Goal: Communication & Community: Ask a question

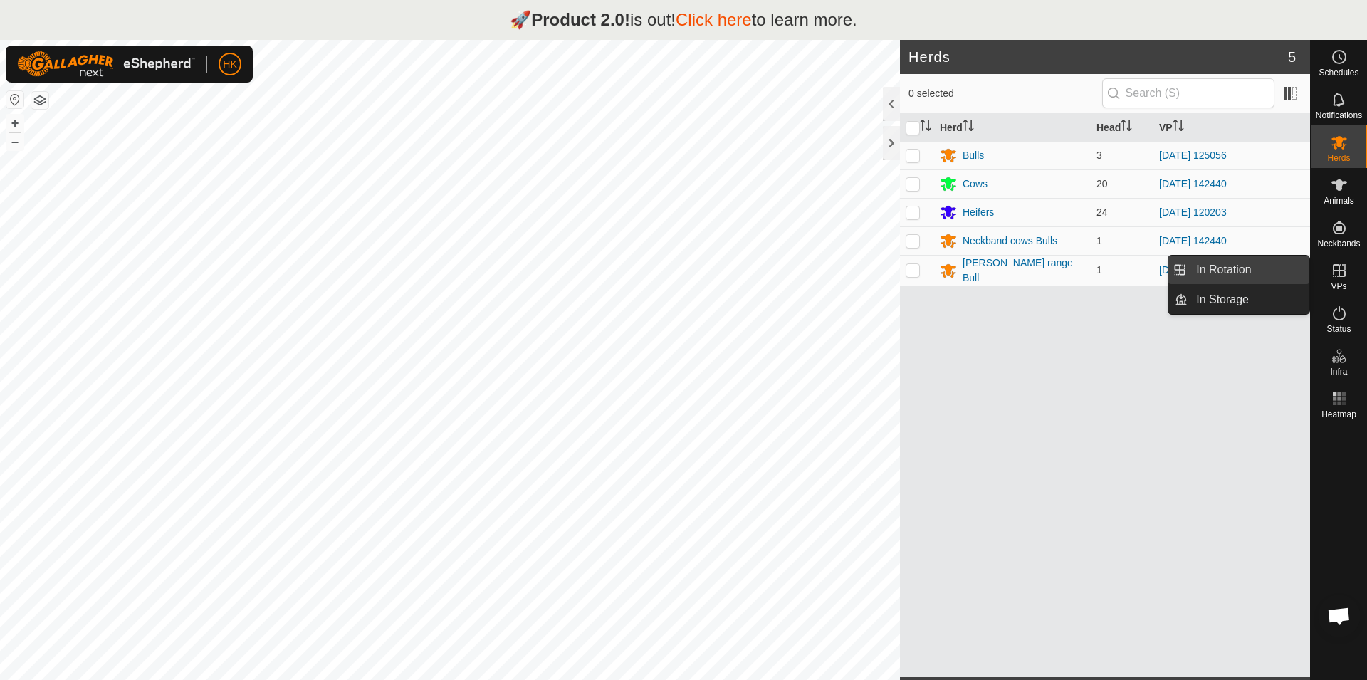
click at [1231, 274] on link "In Rotation" at bounding box center [1248, 270] width 122 height 28
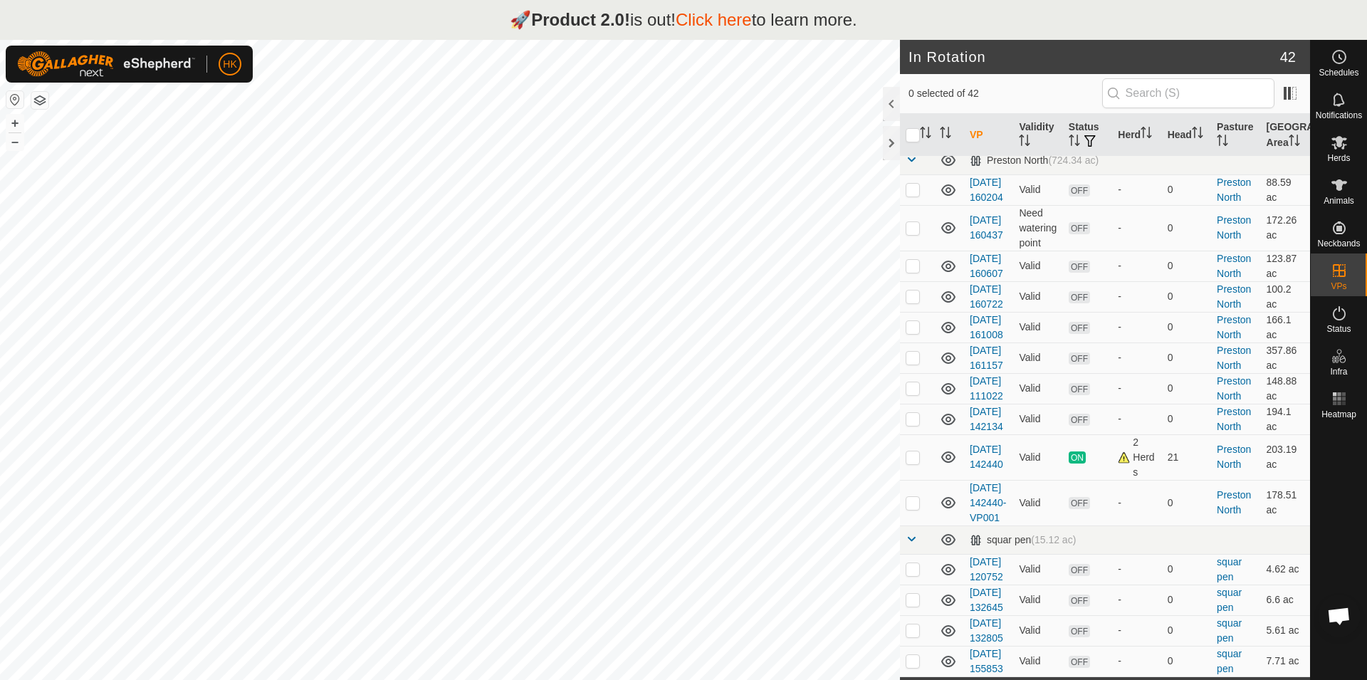
scroll to position [1827, 0]
checkbox input "true"
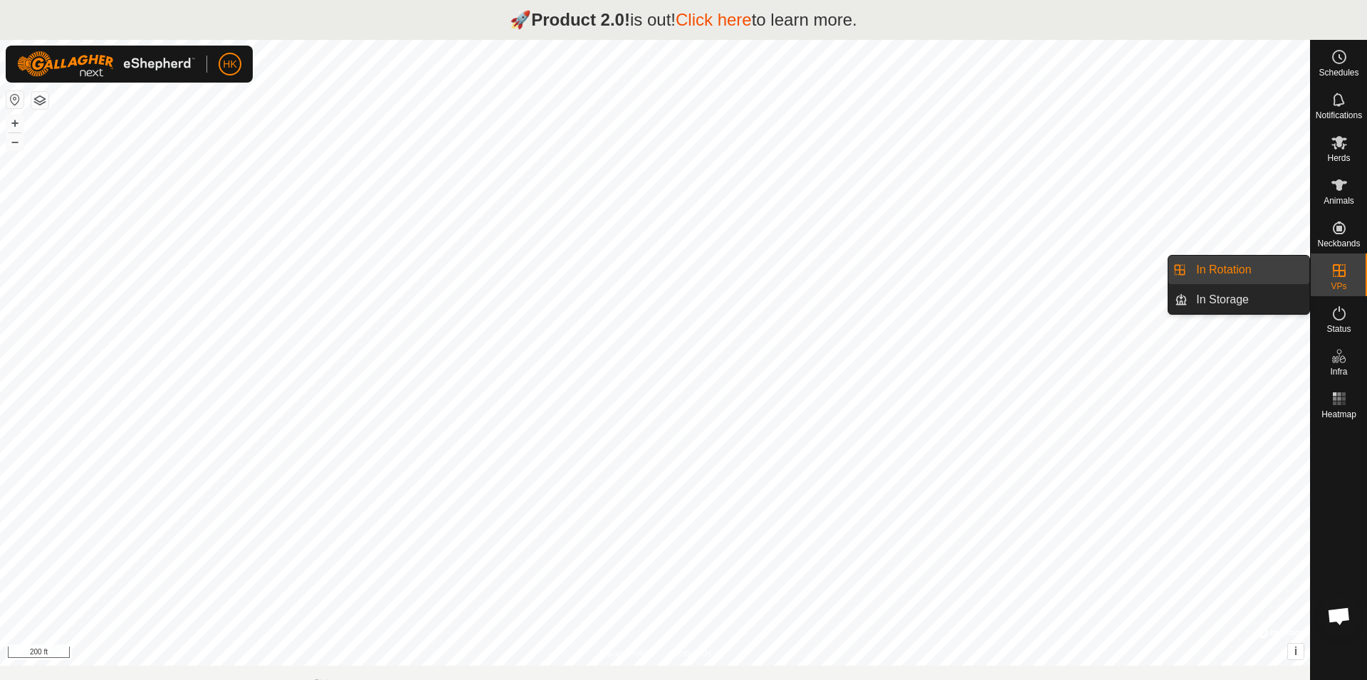
click at [1214, 270] on link "In Rotation" at bounding box center [1248, 270] width 122 height 28
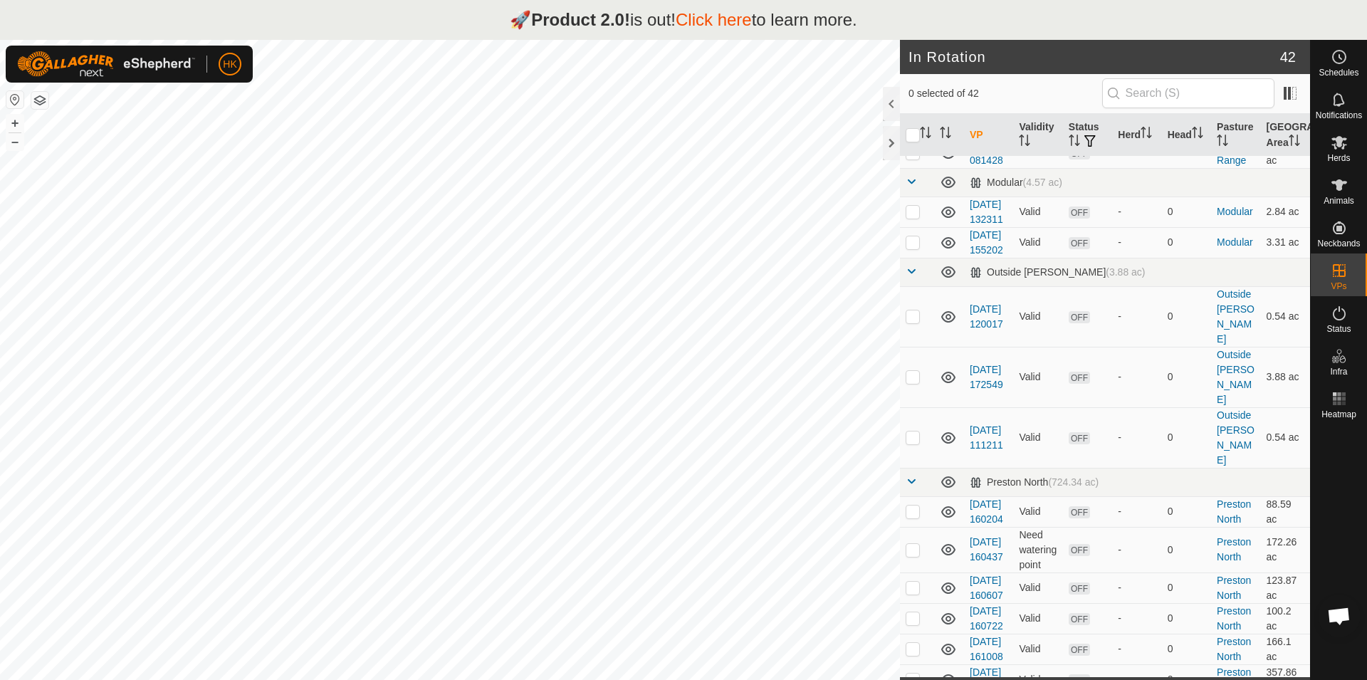
scroll to position [1234, 0]
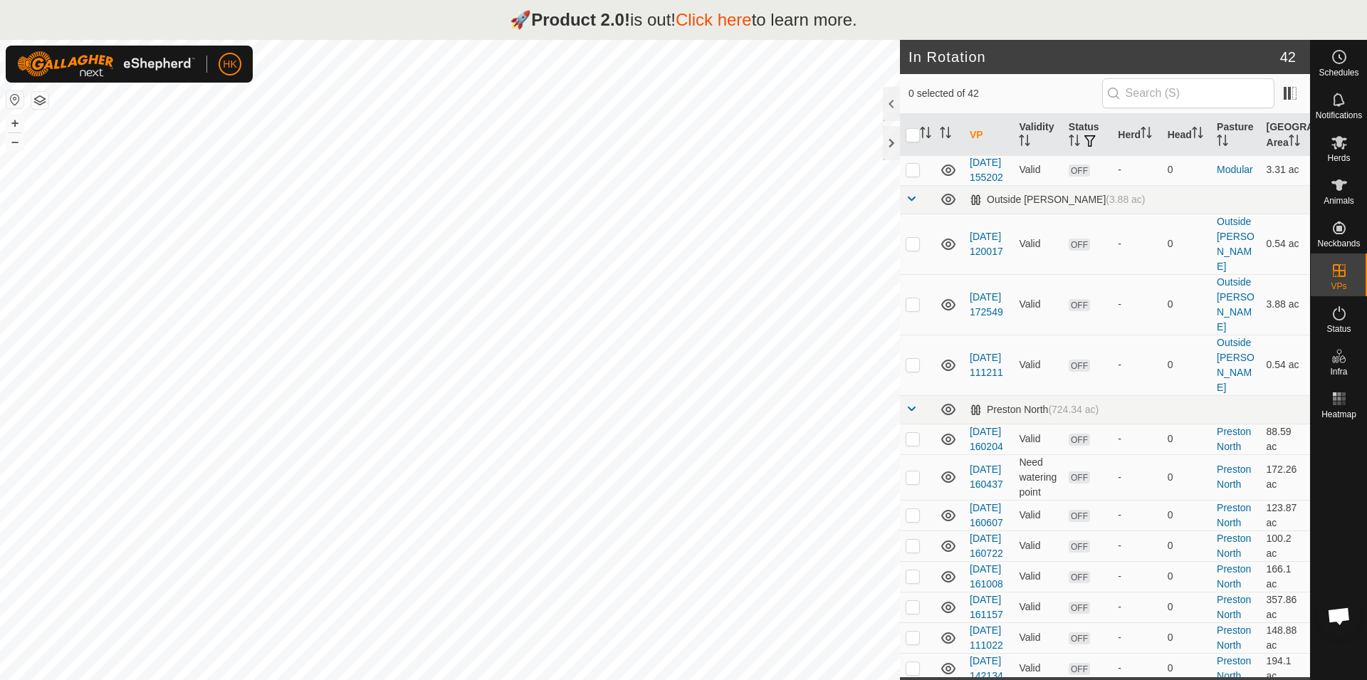
click at [975, 152] on link "[DATE] 132311" at bounding box center [986, 139] width 33 height 26
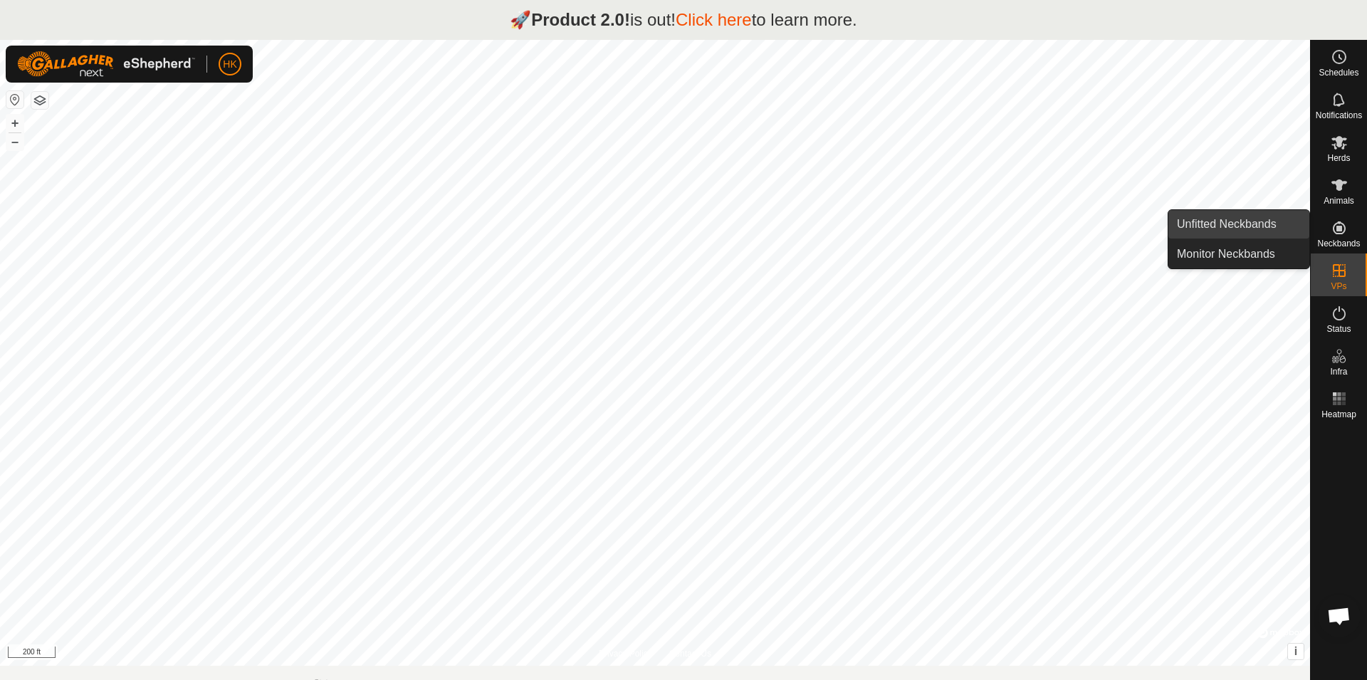
click at [1249, 228] on link "Unfitted Neckbands" at bounding box center [1238, 224] width 141 height 28
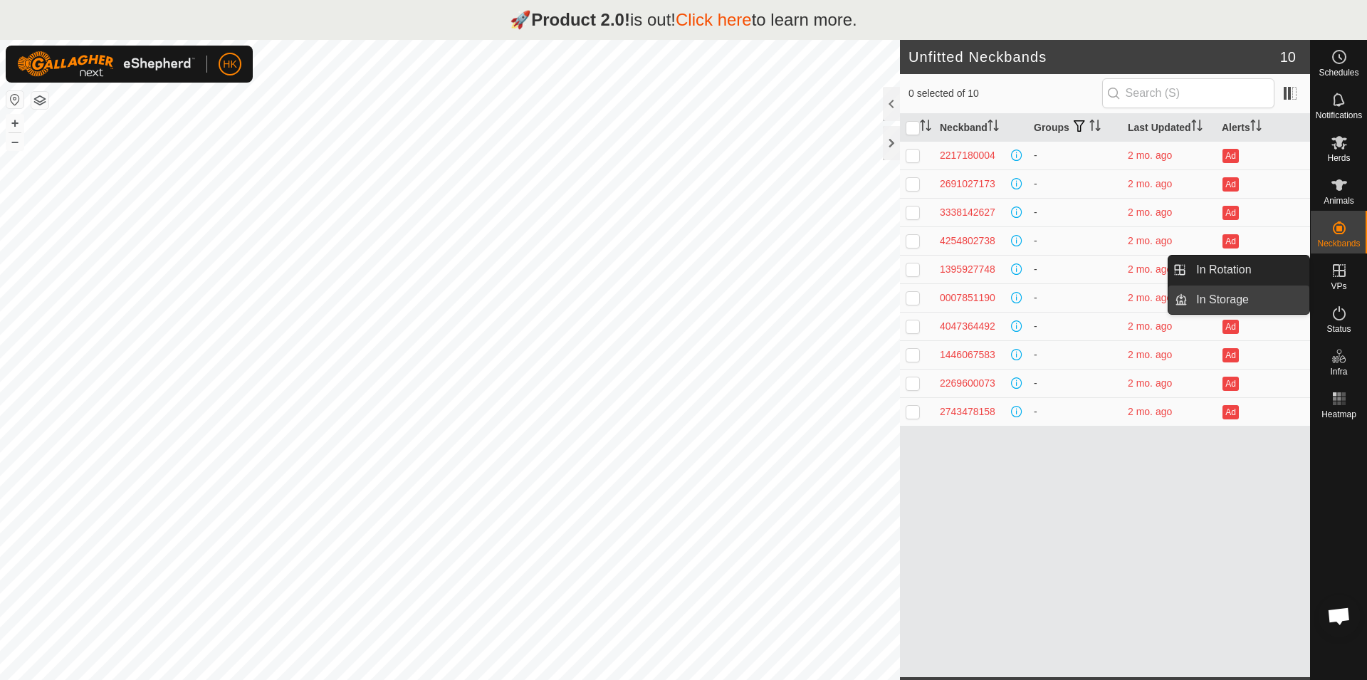
click at [1227, 298] on link "In Storage" at bounding box center [1248, 299] width 122 height 28
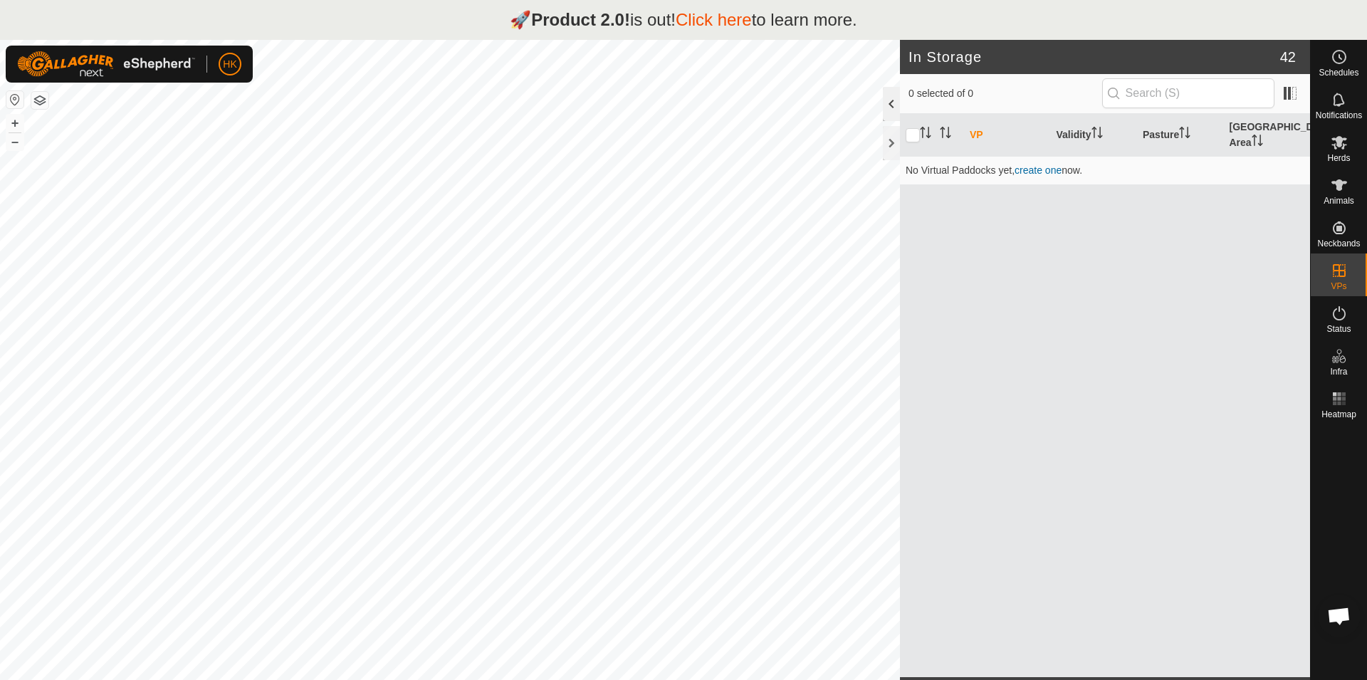
click at [886, 103] on div at bounding box center [891, 104] width 17 height 34
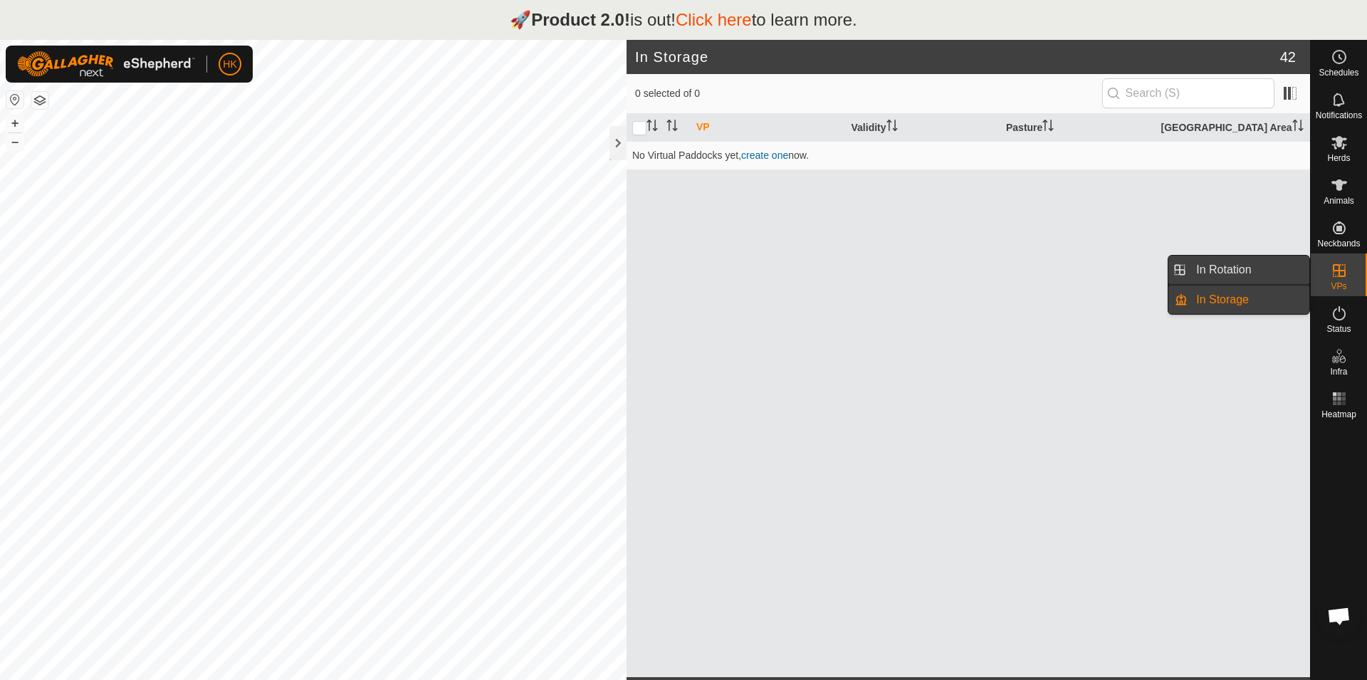
click at [1196, 266] on link "In Rotation" at bounding box center [1248, 270] width 122 height 28
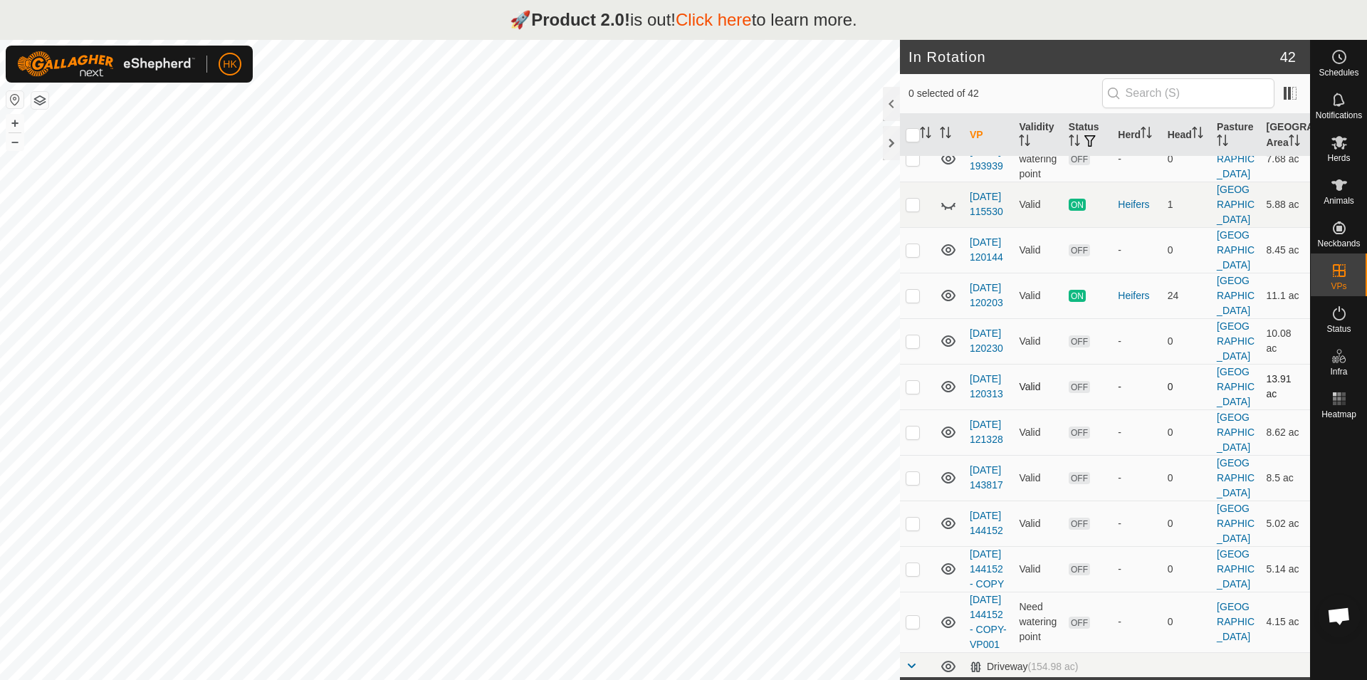
scroll to position [157, 0]
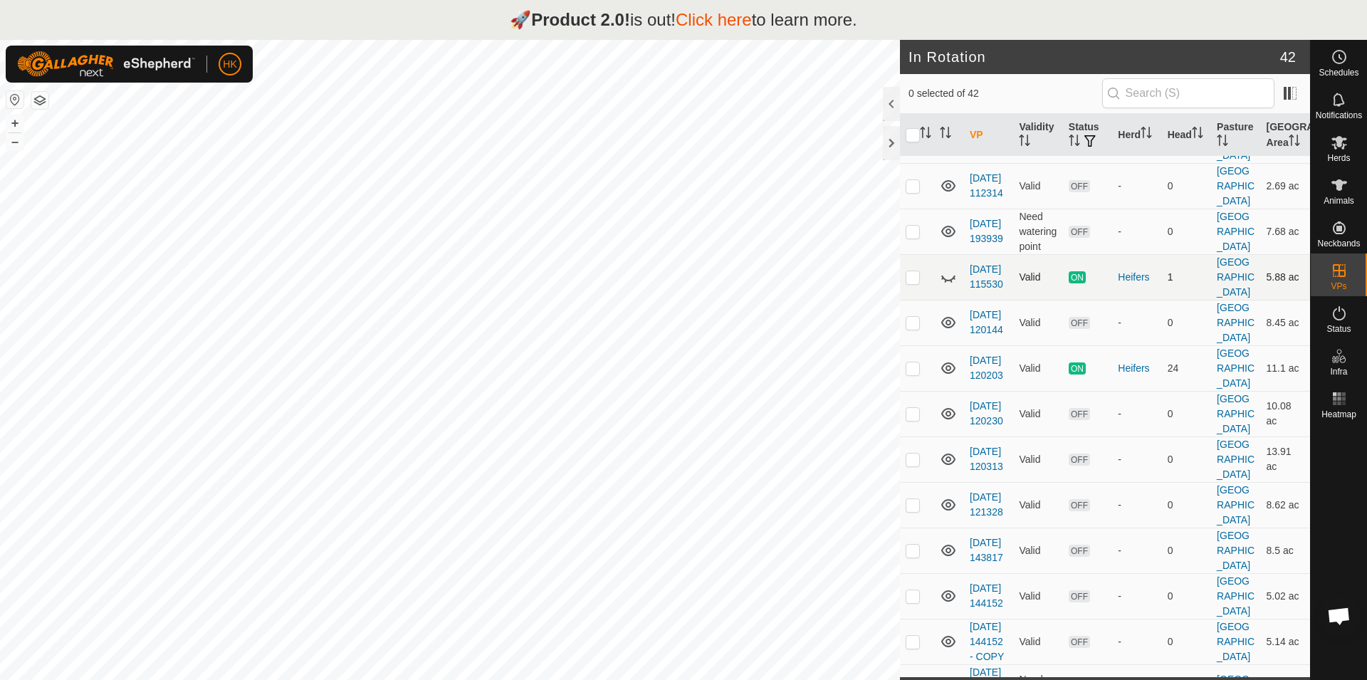
click at [950, 285] on icon at bounding box center [948, 276] width 17 height 17
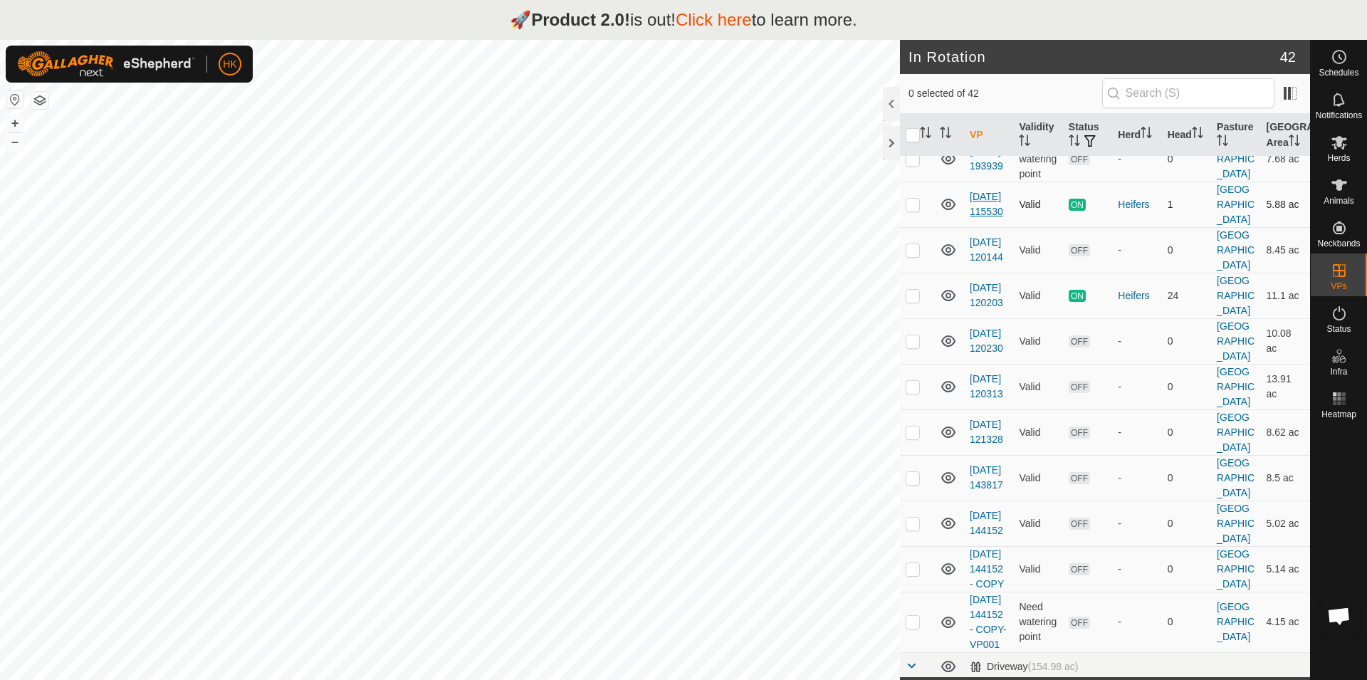
click at [984, 217] on link "[DATE] 115530" at bounding box center [986, 204] width 33 height 26
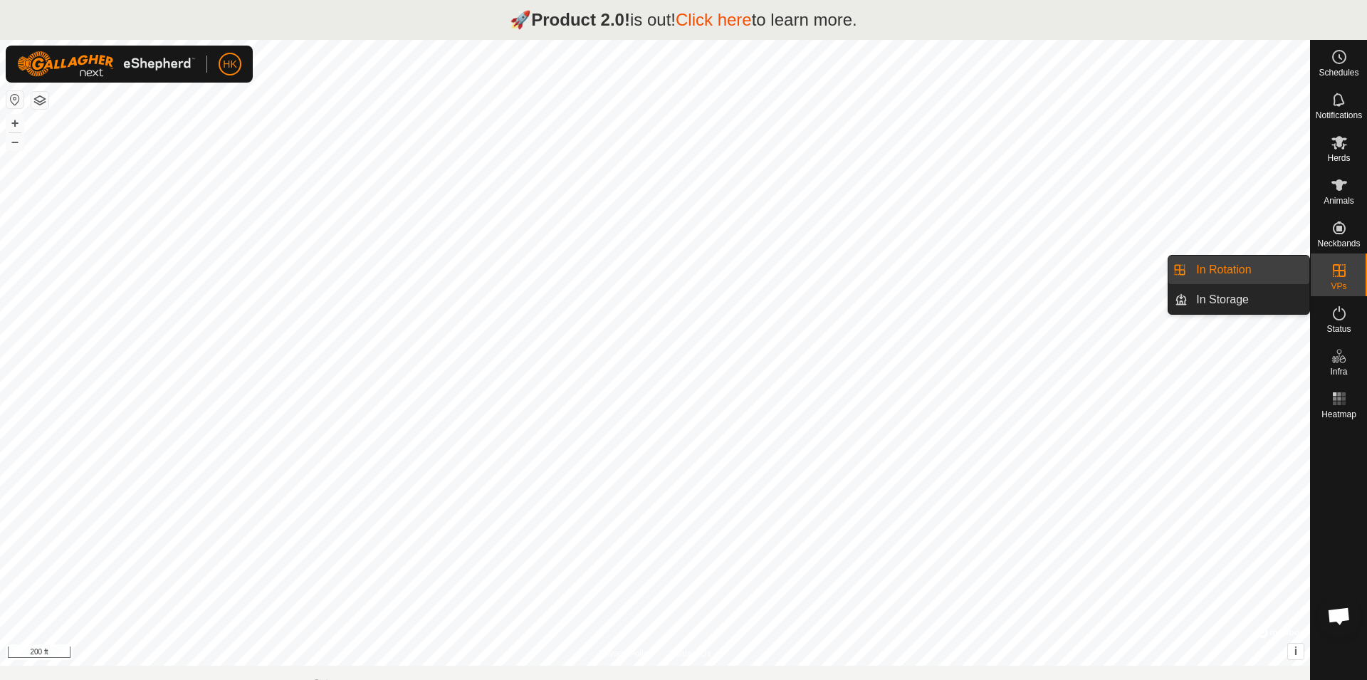
click at [1254, 271] on link "In Rotation" at bounding box center [1248, 270] width 122 height 28
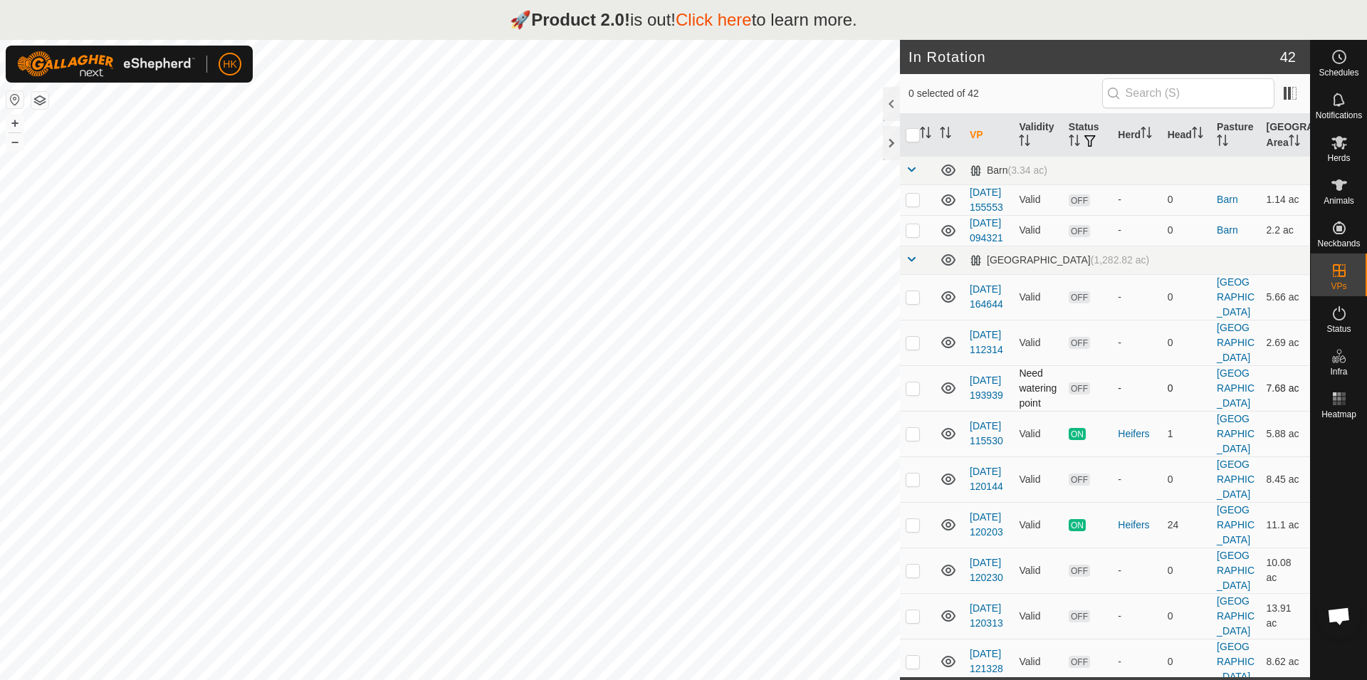
click at [1072, 394] on span "OFF" at bounding box center [1079, 388] width 21 height 12
click at [916, 394] on p-checkbox at bounding box center [913, 387] width 14 height 11
checkbox input "true"
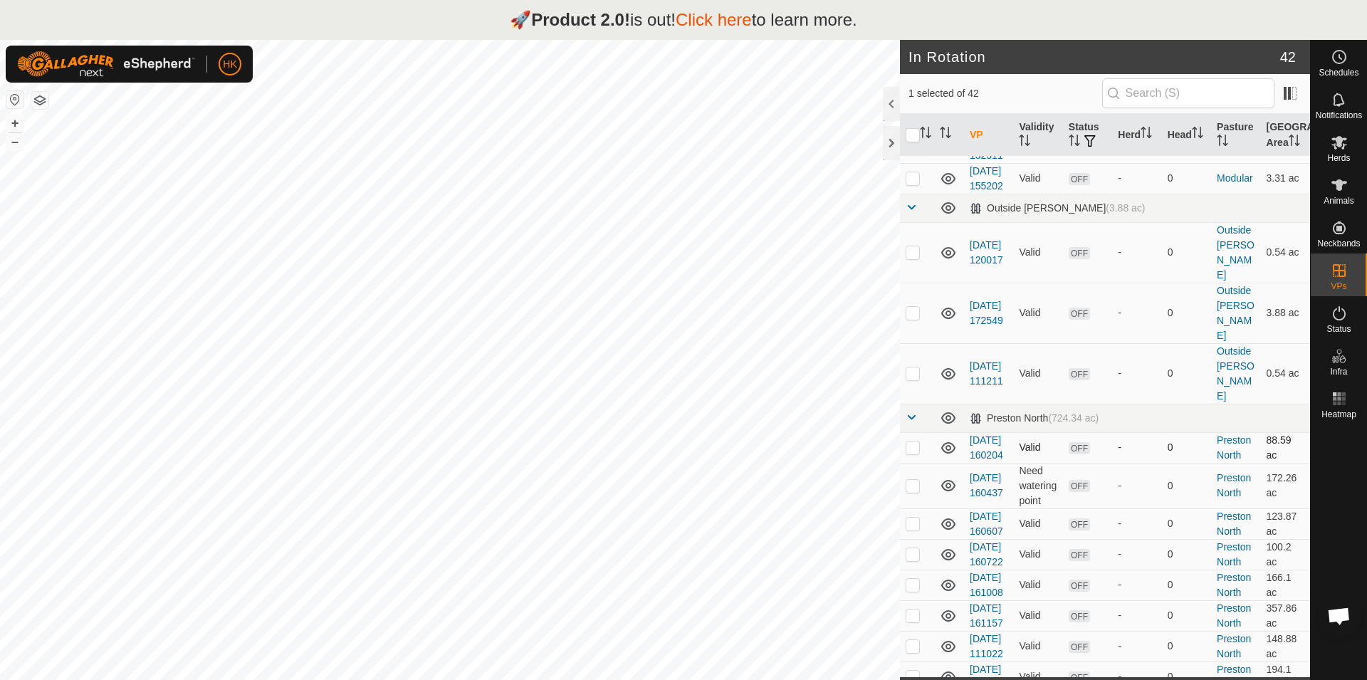
scroll to position [1380, 0]
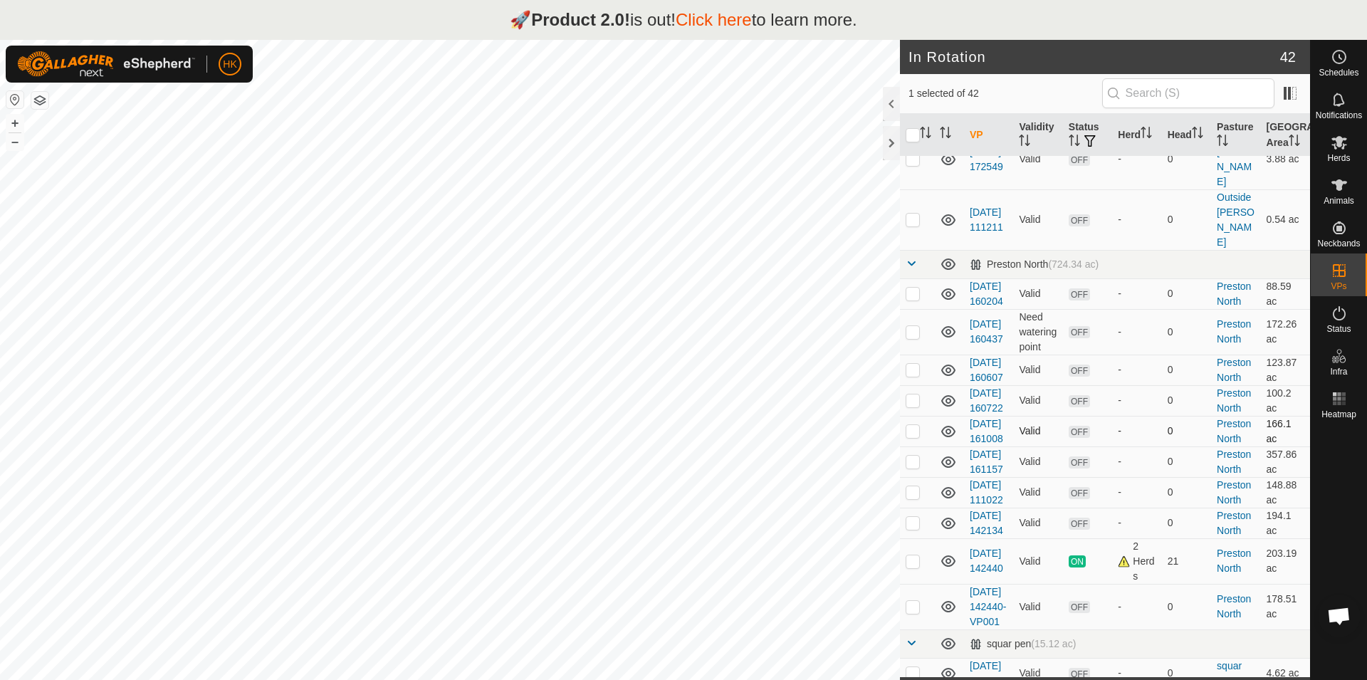
click at [1045, 446] on td "Valid" at bounding box center [1037, 431] width 49 height 31
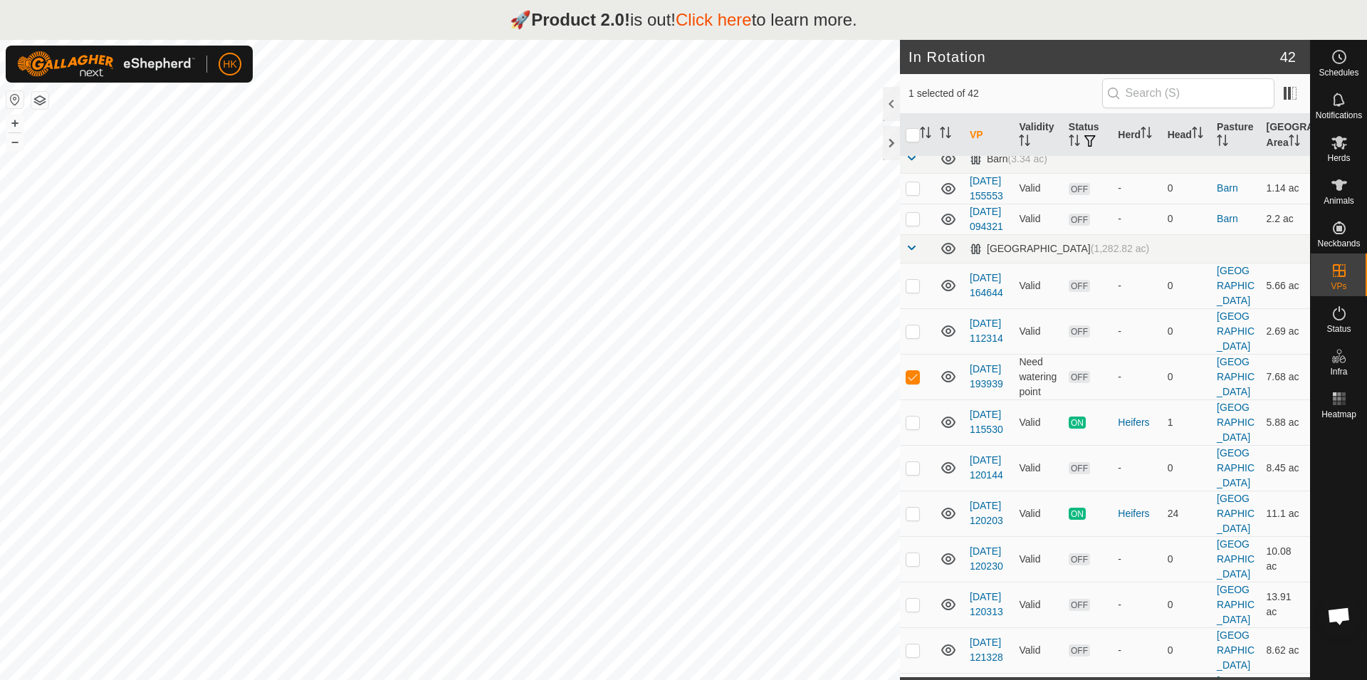
scroll to position [0, 0]
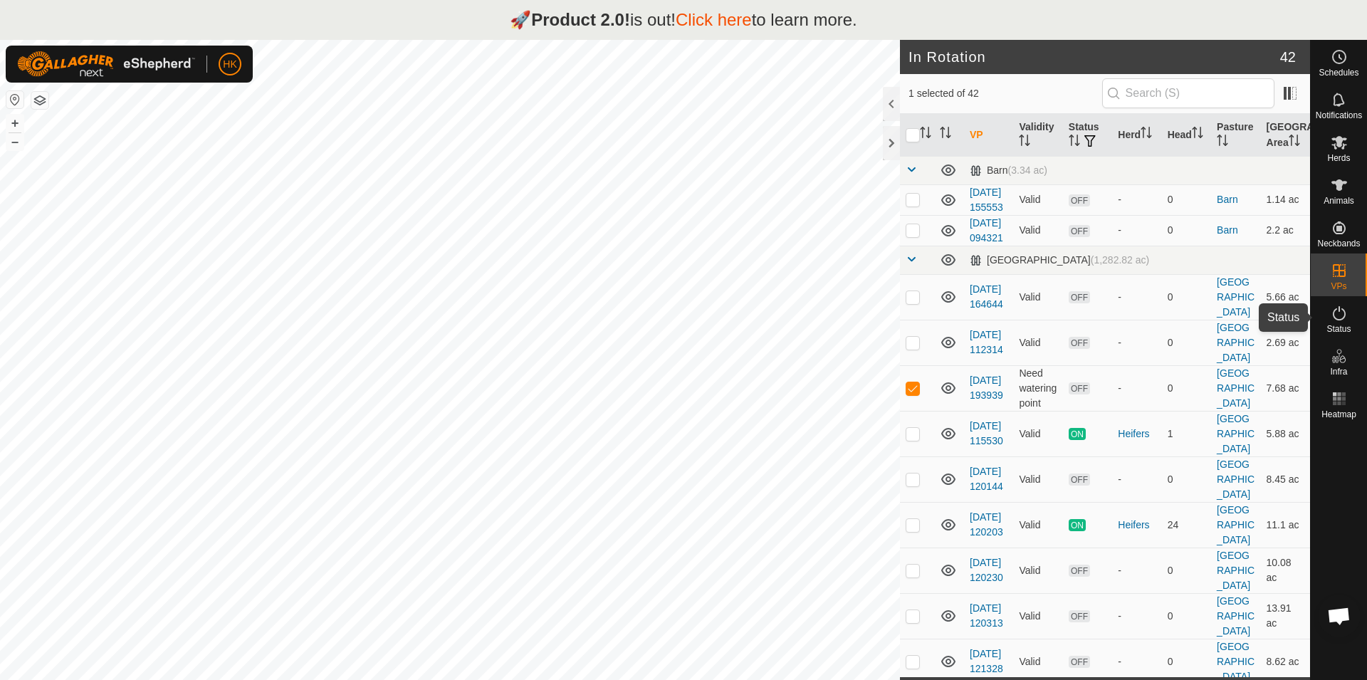
click at [1333, 317] on icon at bounding box center [1338, 313] width 17 height 17
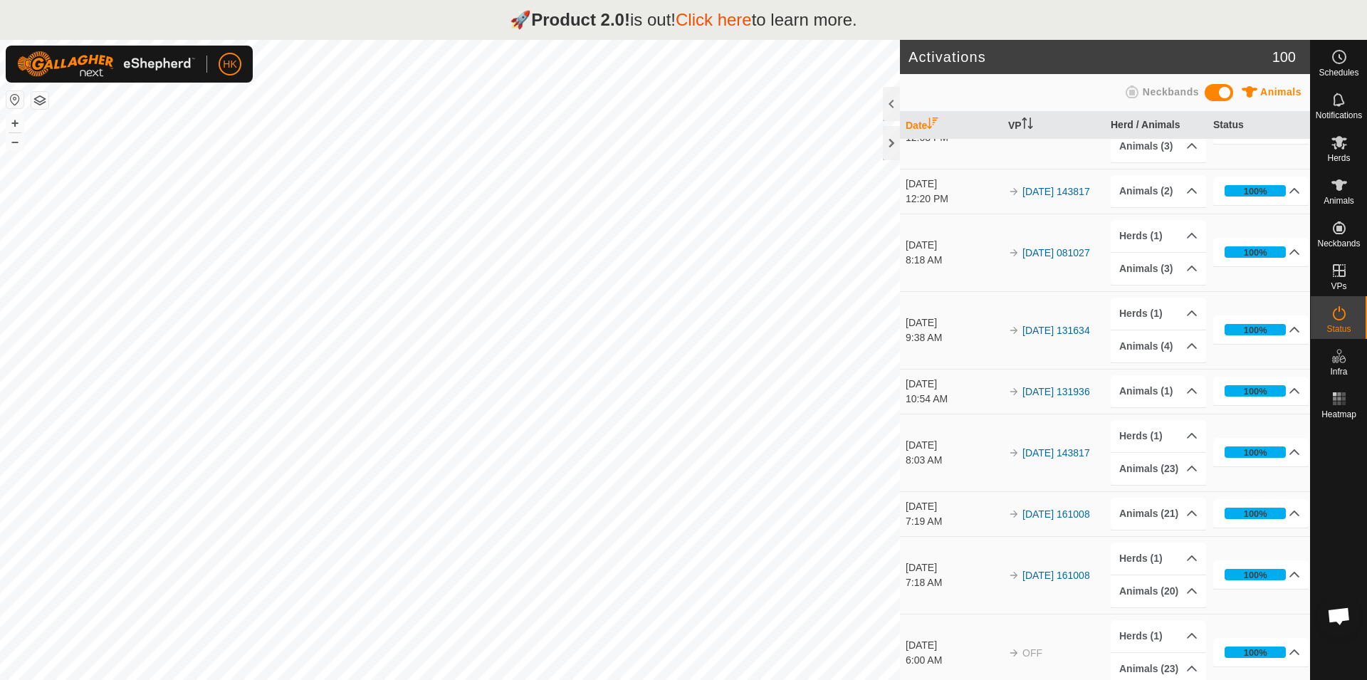
scroll to position [1400, 0]
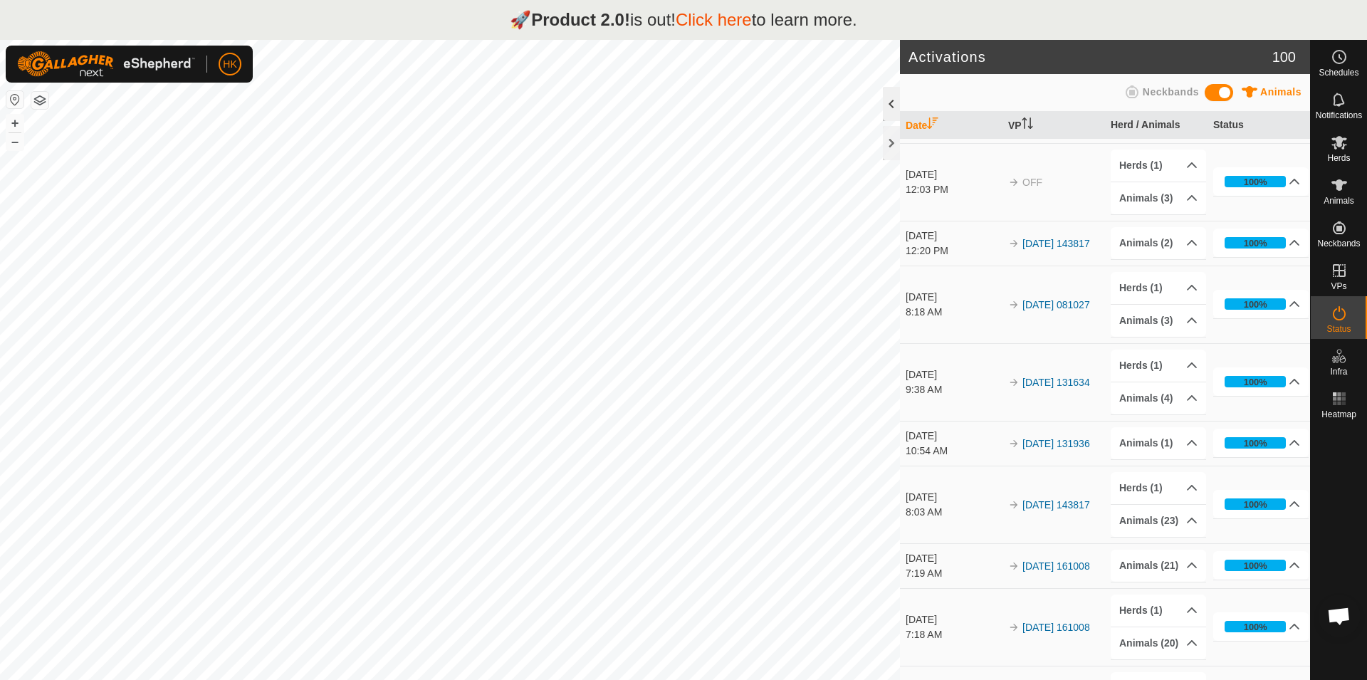
click at [896, 106] on div at bounding box center [891, 104] width 17 height 34
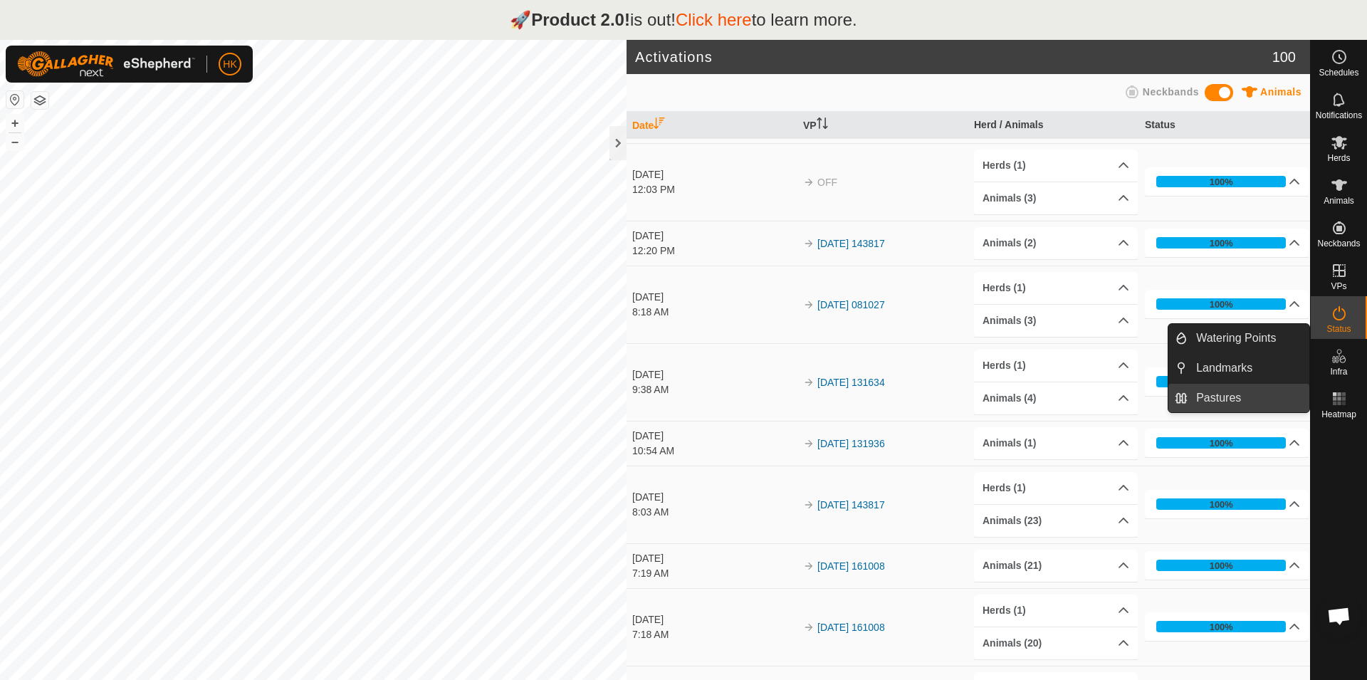
click at [1222, 393] on link "Pastures" at bounding box center [1248, 398] width 122 height 28
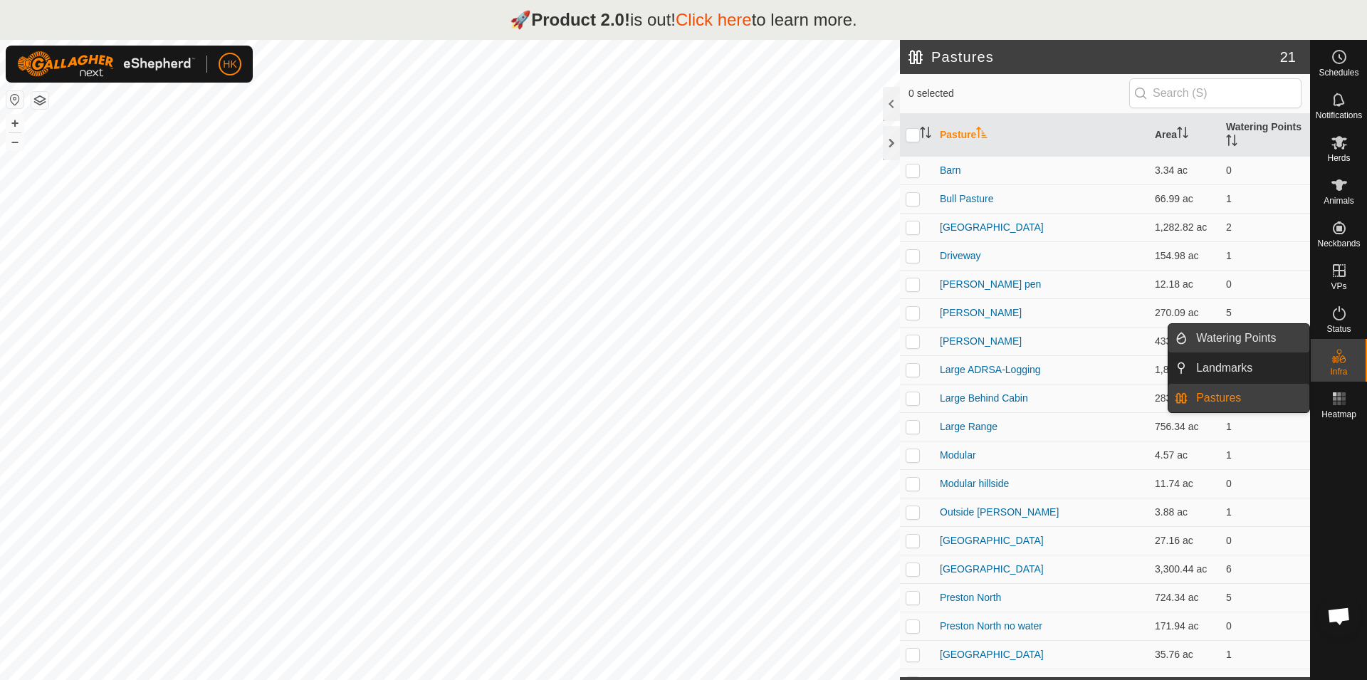
click at [1210, 347] on link "Watering Points" at bounding box center [1248, 338] width 122 height 28
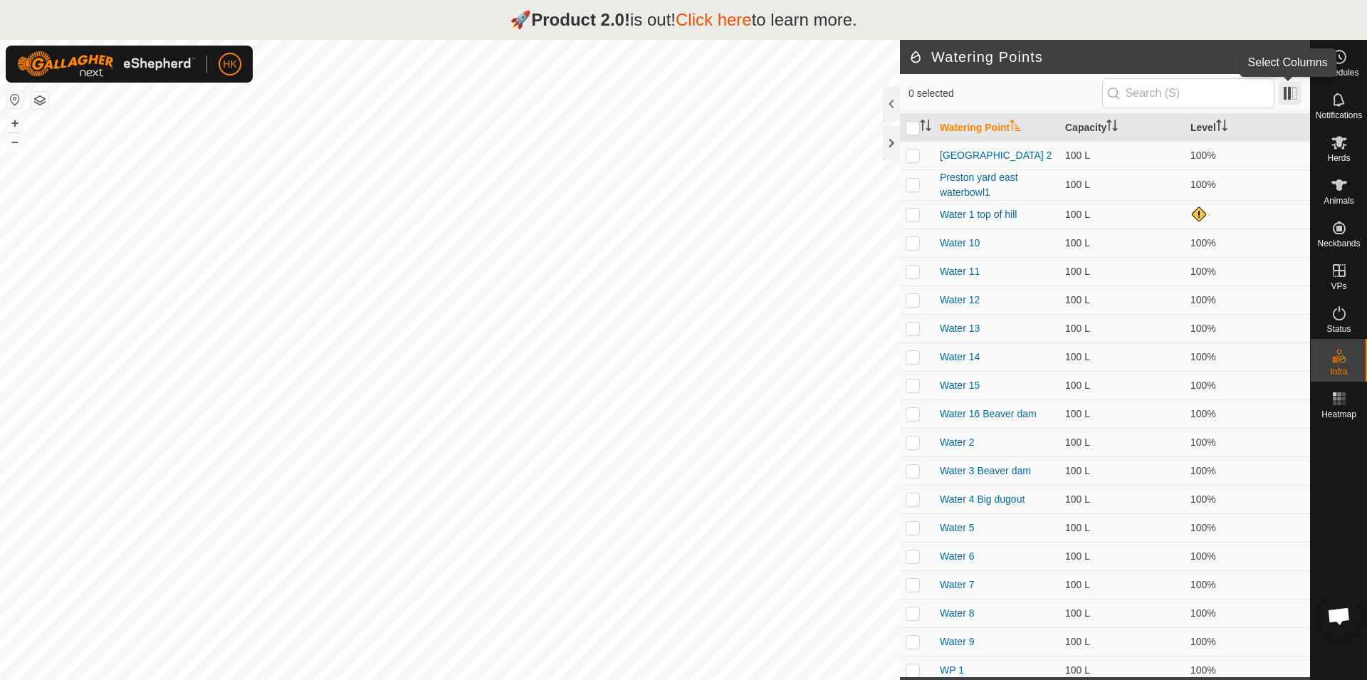
click at [1286, 88] on span at bounding box center [1290, 93] width 23 height 23
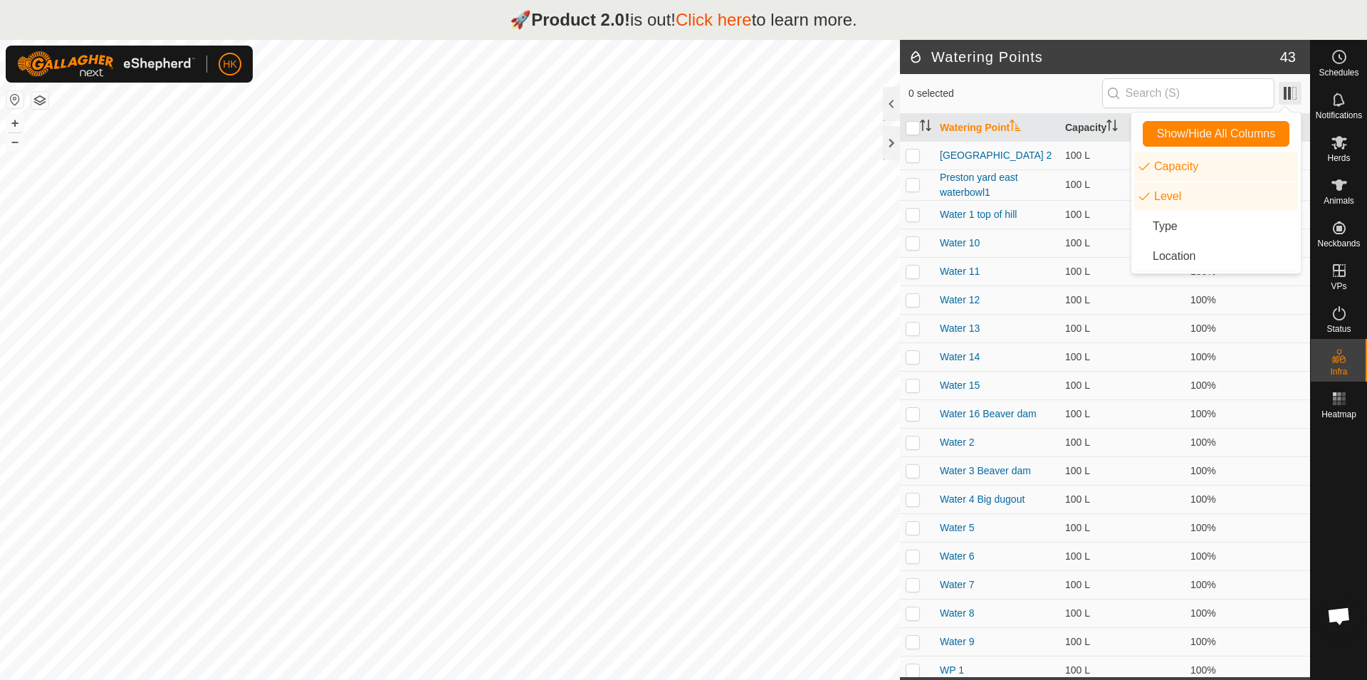
click at [1286, 91] on span at bounding box center [1290, 93] width 23 height 23
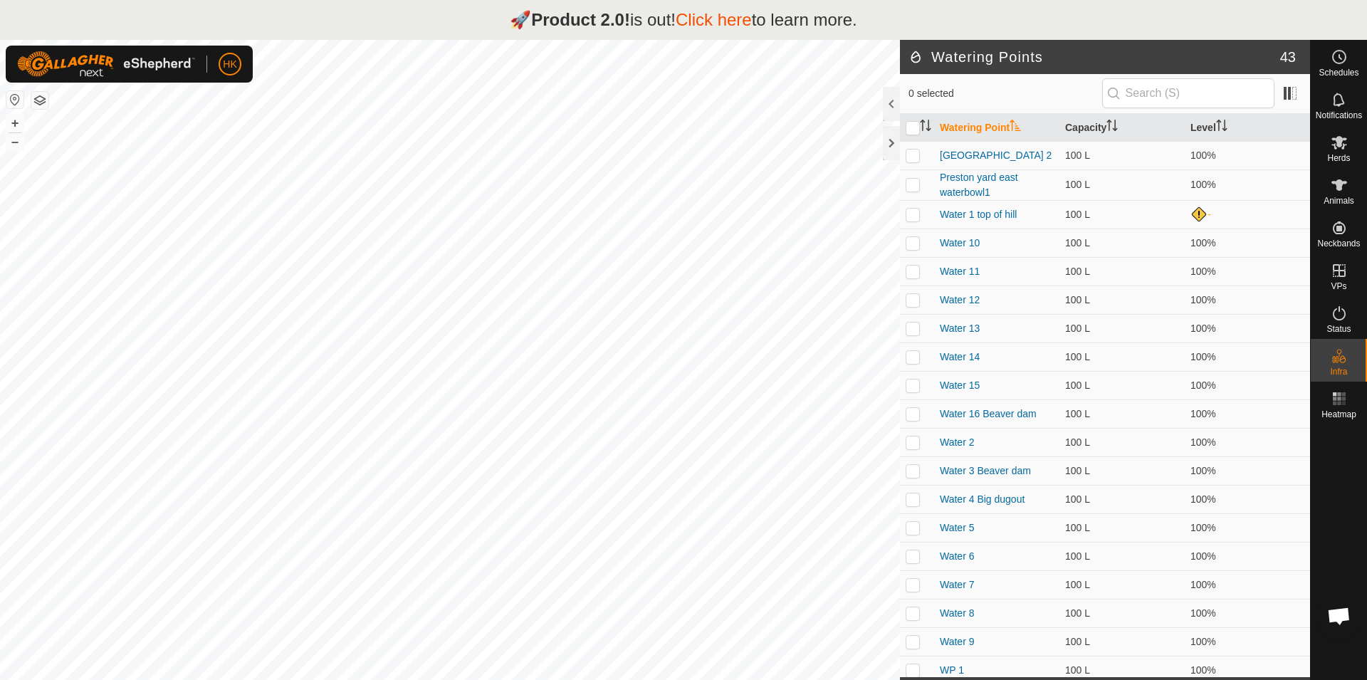
click at [1285, 62] on span "43" at bounding box center [1288, 56] width 16 height 21
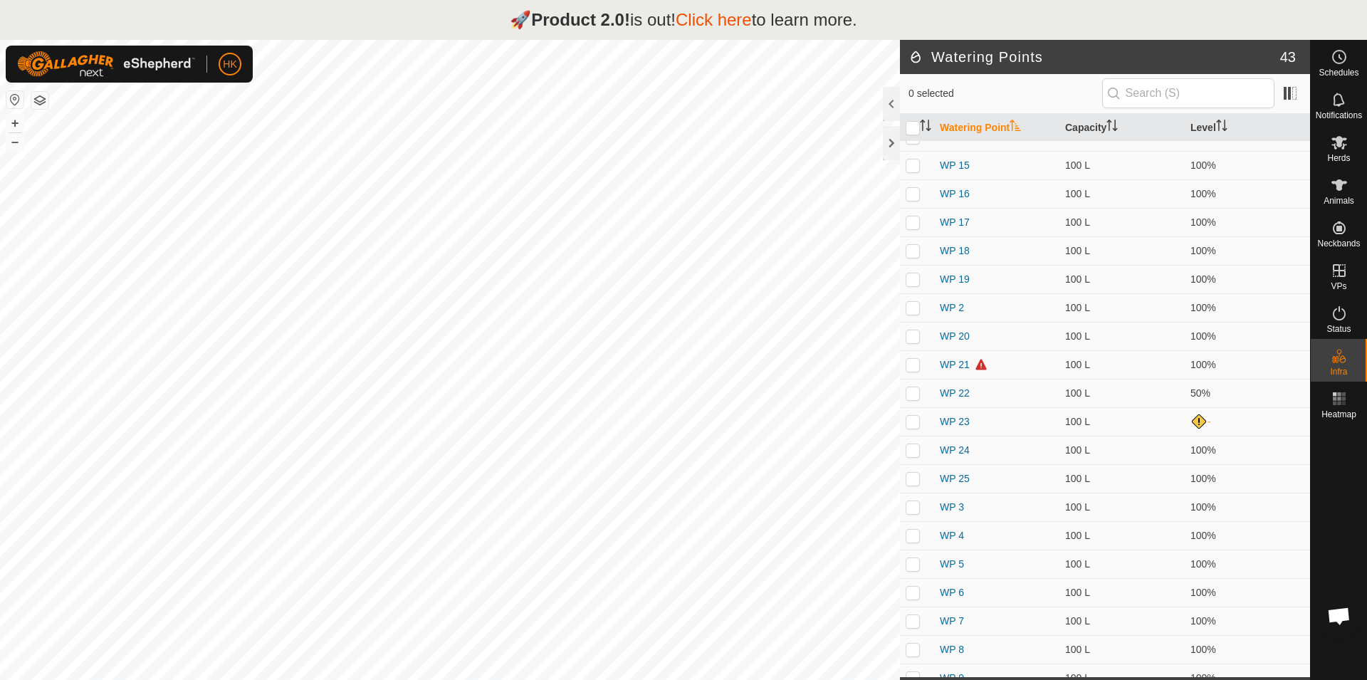
scroll to position [693, 0]
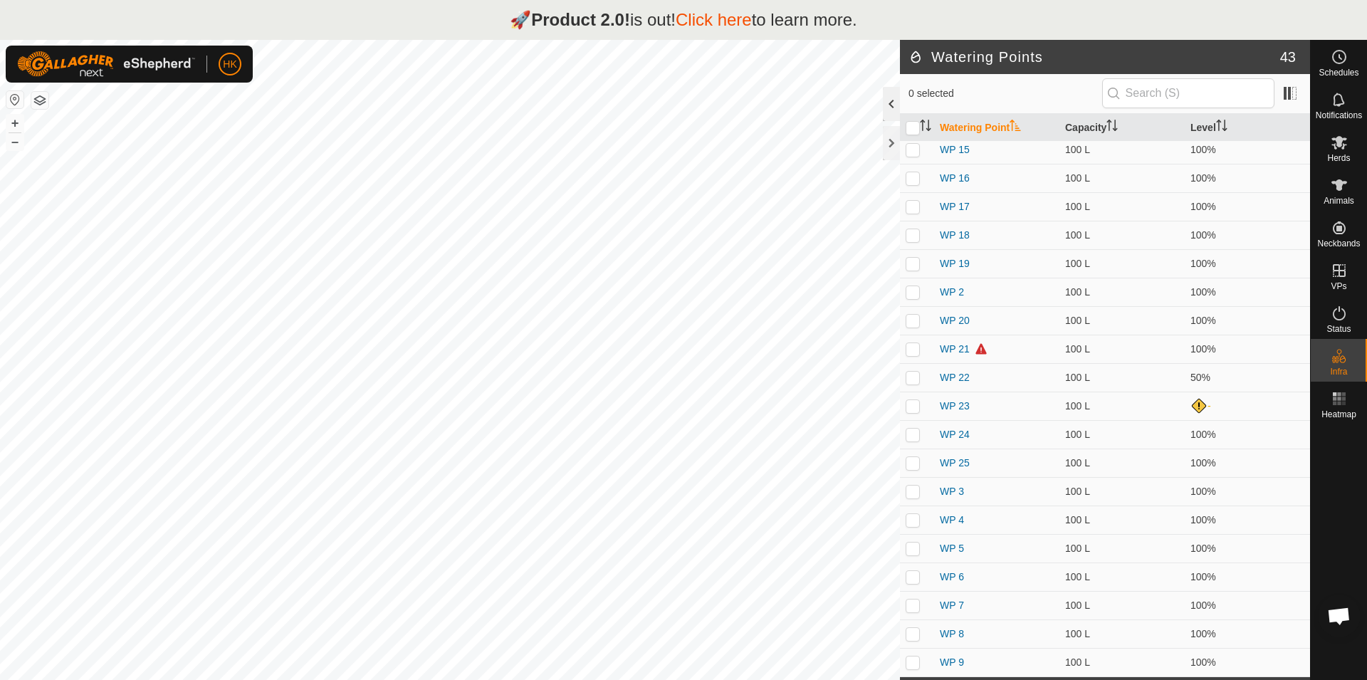
click at [893, 110] on div at bounding box center [891, 104] width 17 height 34
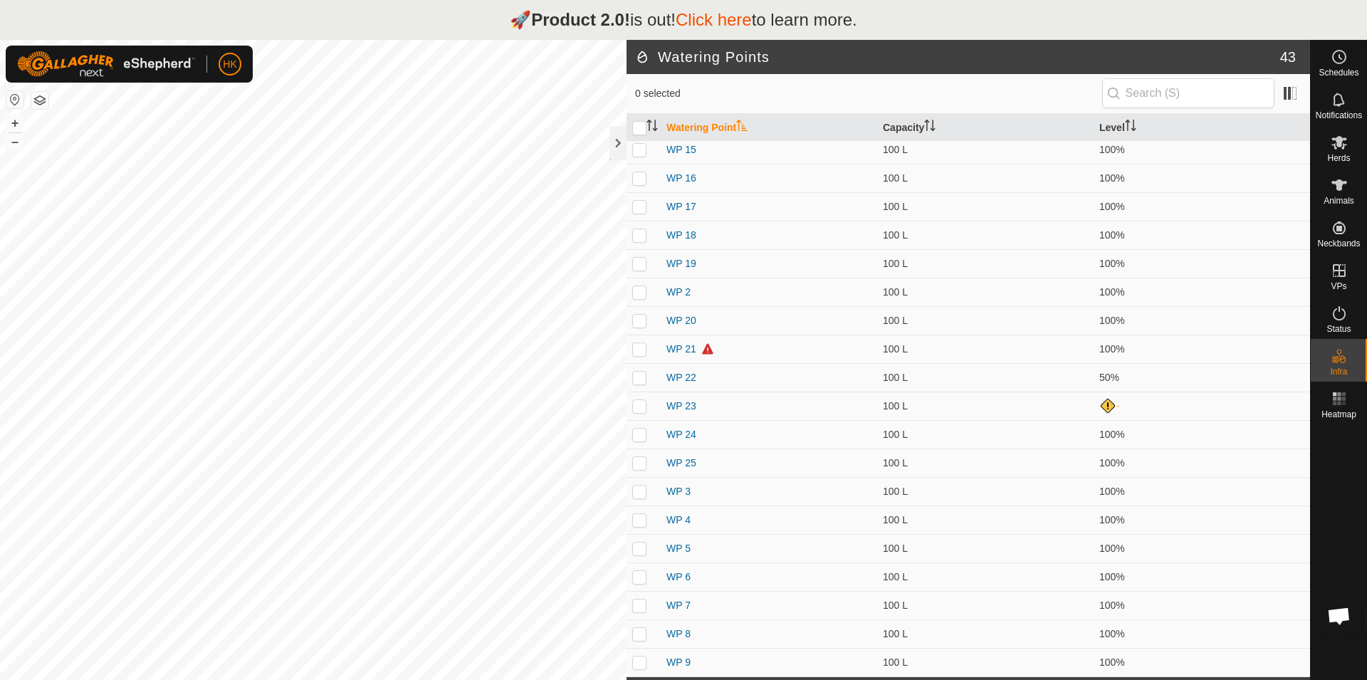
scroll to position [688, 0]
click at [611, 143] on div at bounding box center [617, 143] width 17 height 34
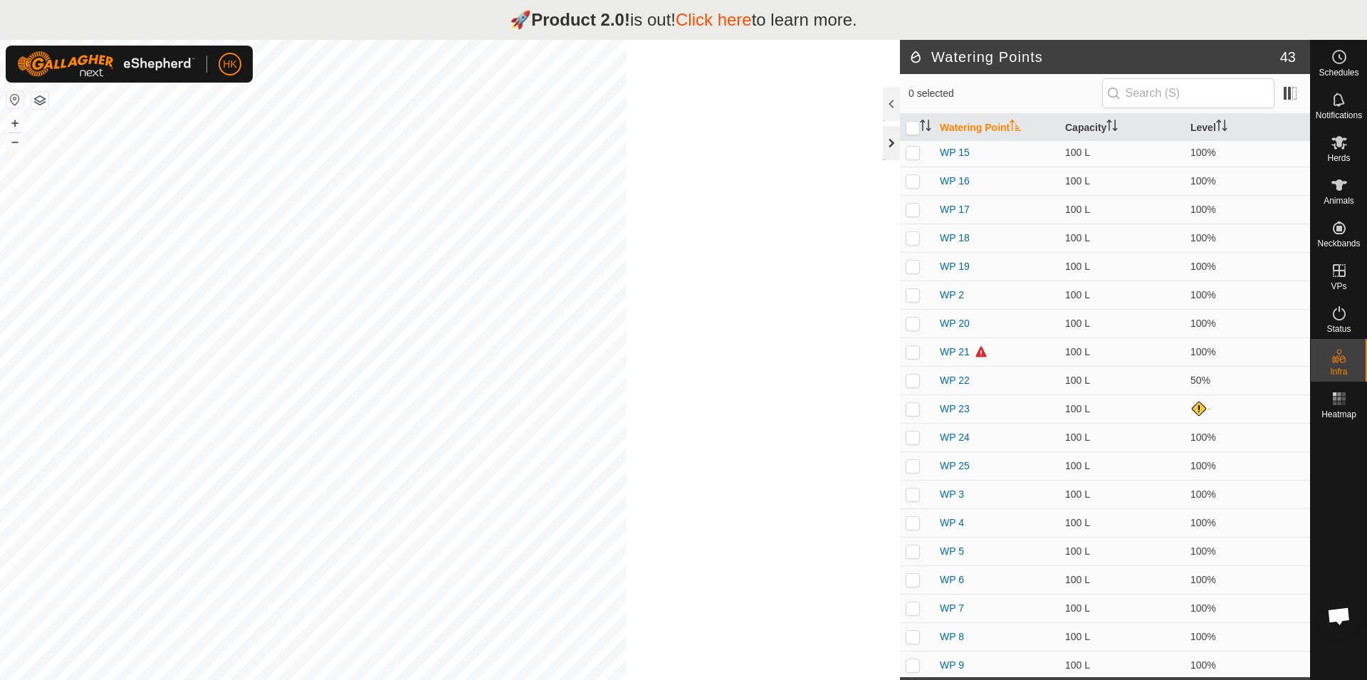
scroll to position [693, 0]
click at [719, 20] on link "Click here" at bounding box center [714, 19] width 76 height 19
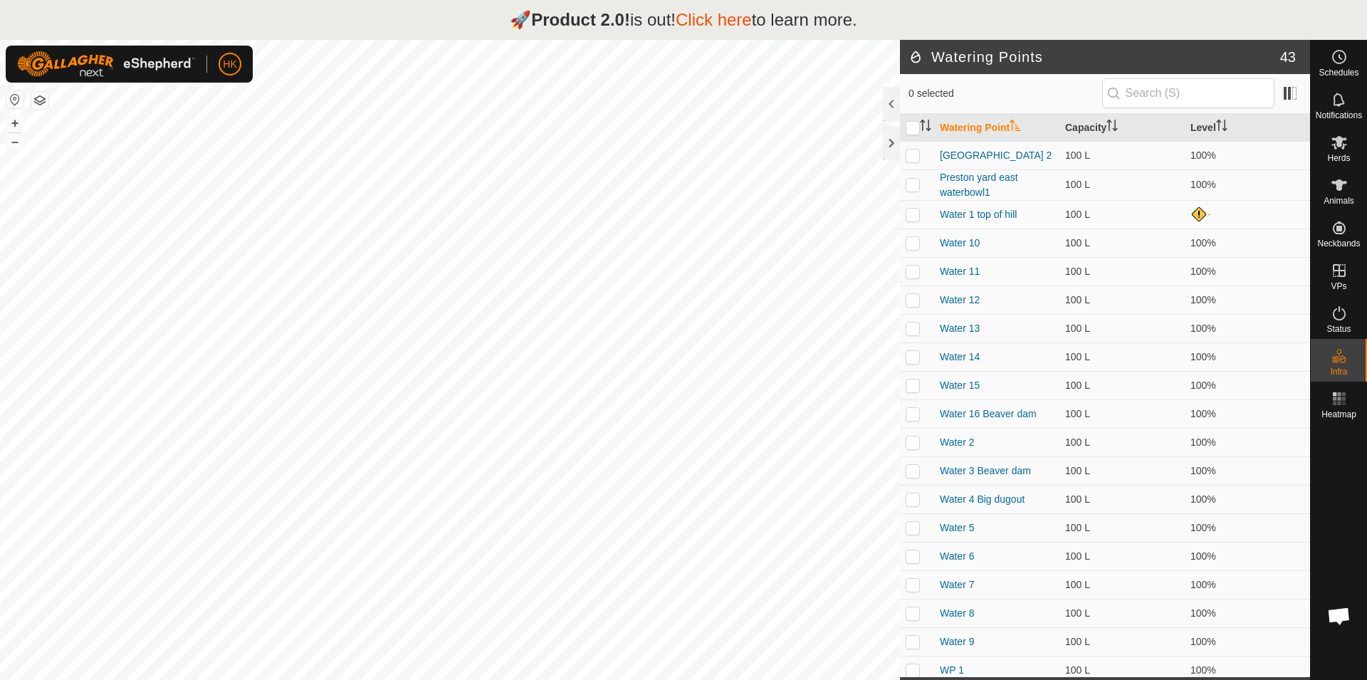
click at [1345, 614] on span "Open chat" at bounding box center [1338, 617] width 23 height 20
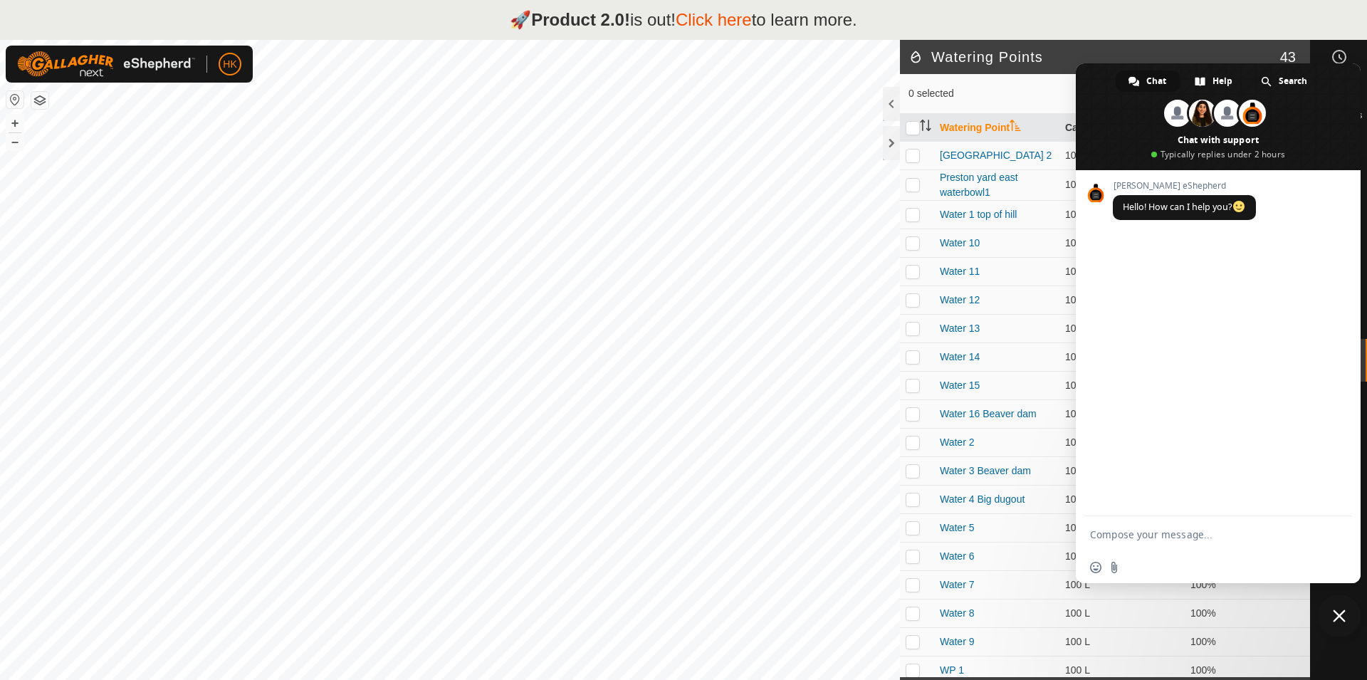
click at [1339, 612] on span "Close chat" at bounding box center [1339, 615] width 13 height 13
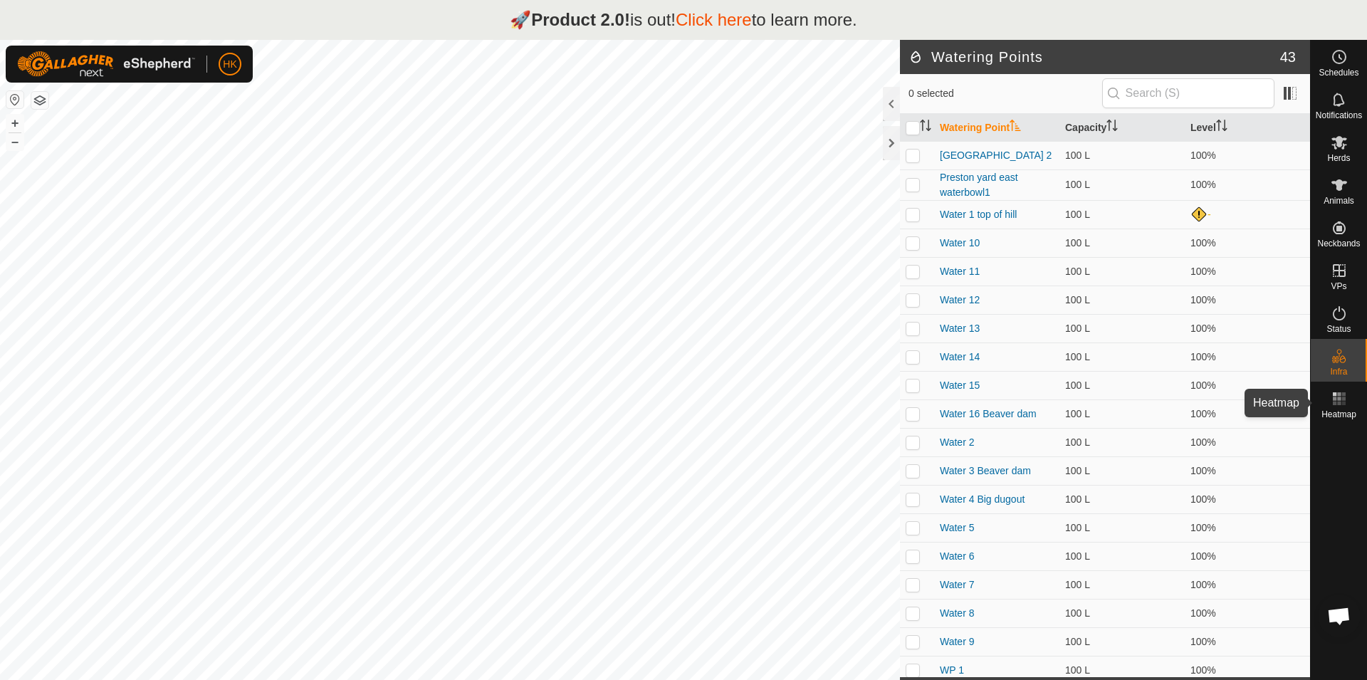
click at [1341, 414] on span "Heatmap" at bounding box center [1338, 414] width 35 height 9
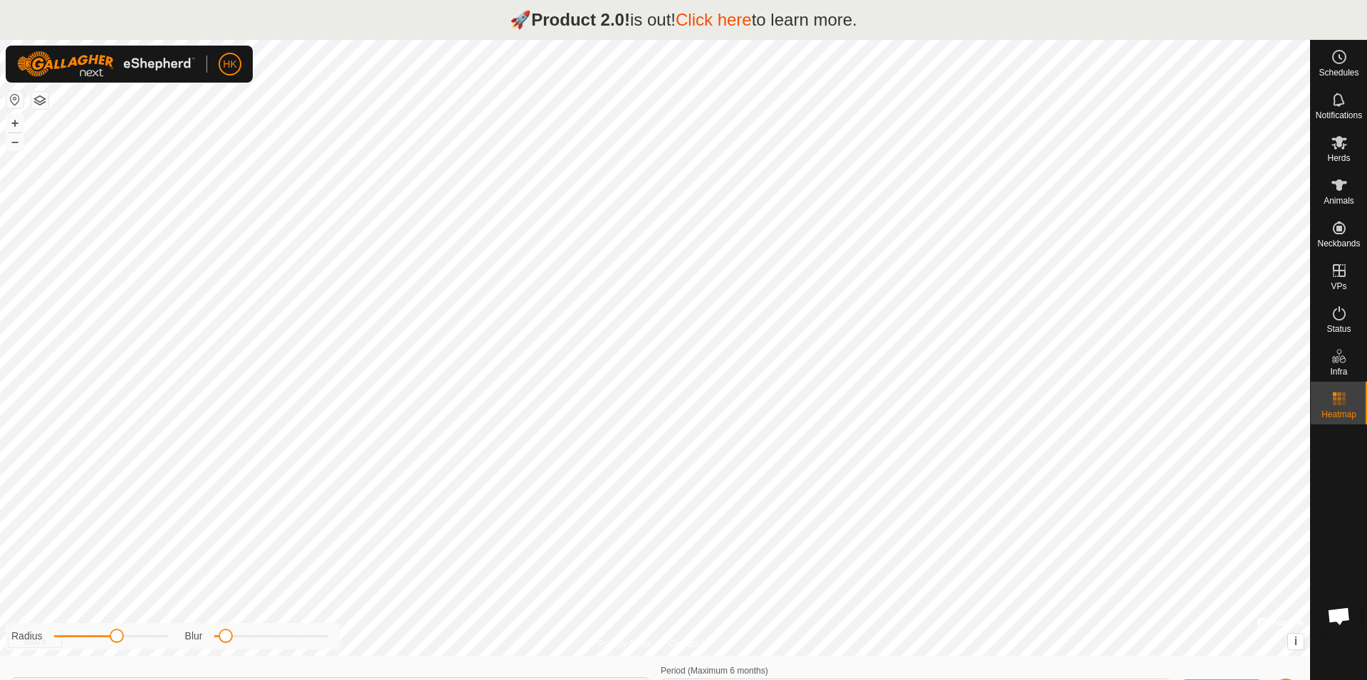
click at [1341, 414] on span "Heatmap" at bounding box center [1338, 414] width 35 height 9
click at [1193, 273] on link "In Rotation" at bounding box center [1248, 270] width 122 height 28
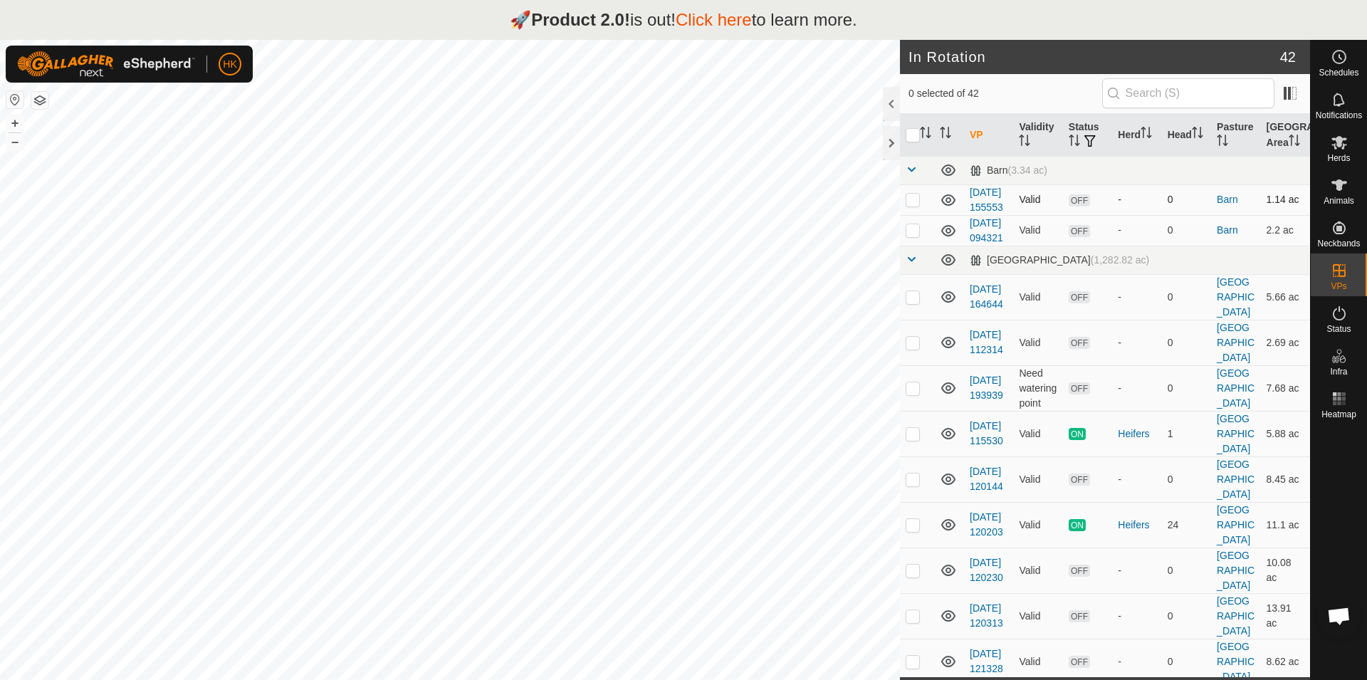
click at [1274, 215] on td "1.14 ac" at bounding box center [1285, 199] width 49 height 31
click at [970, 142] on th "VP" at bounding box center [988, 135] width 49 height 43
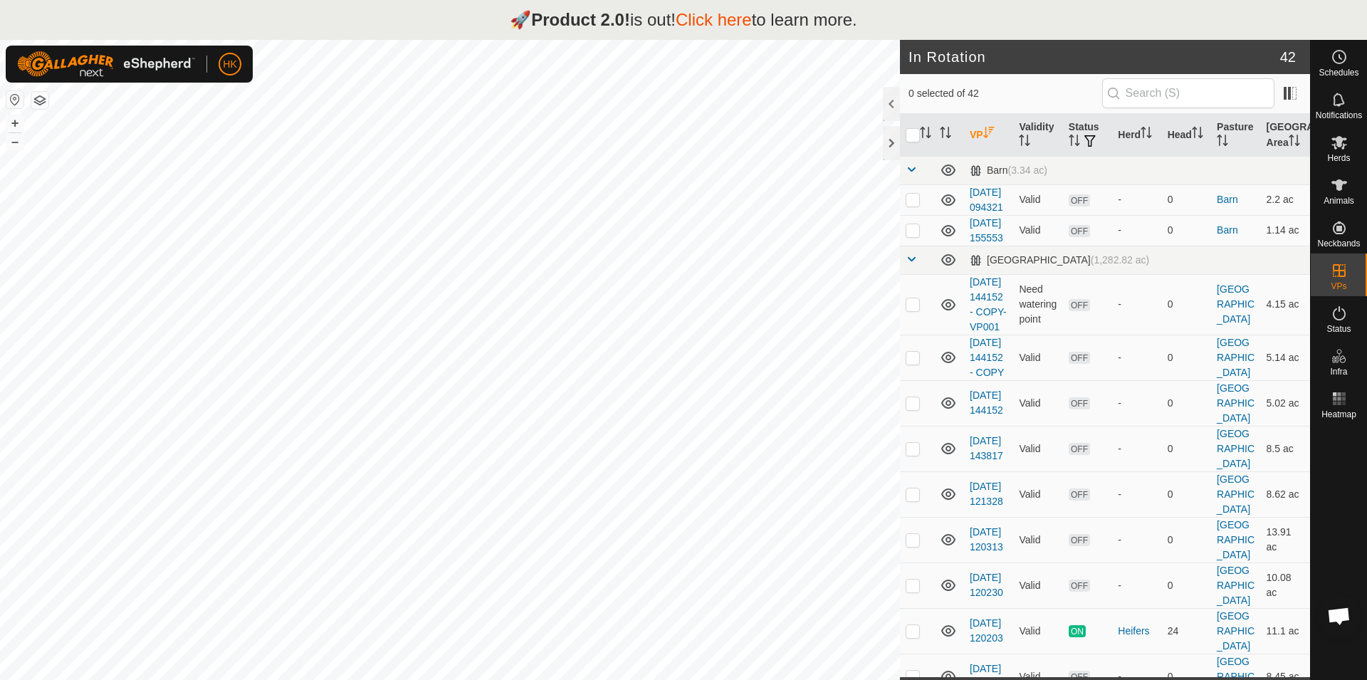
click at [975, 142] on th "VP" at bounding box center [988, 135] width 49 height 43
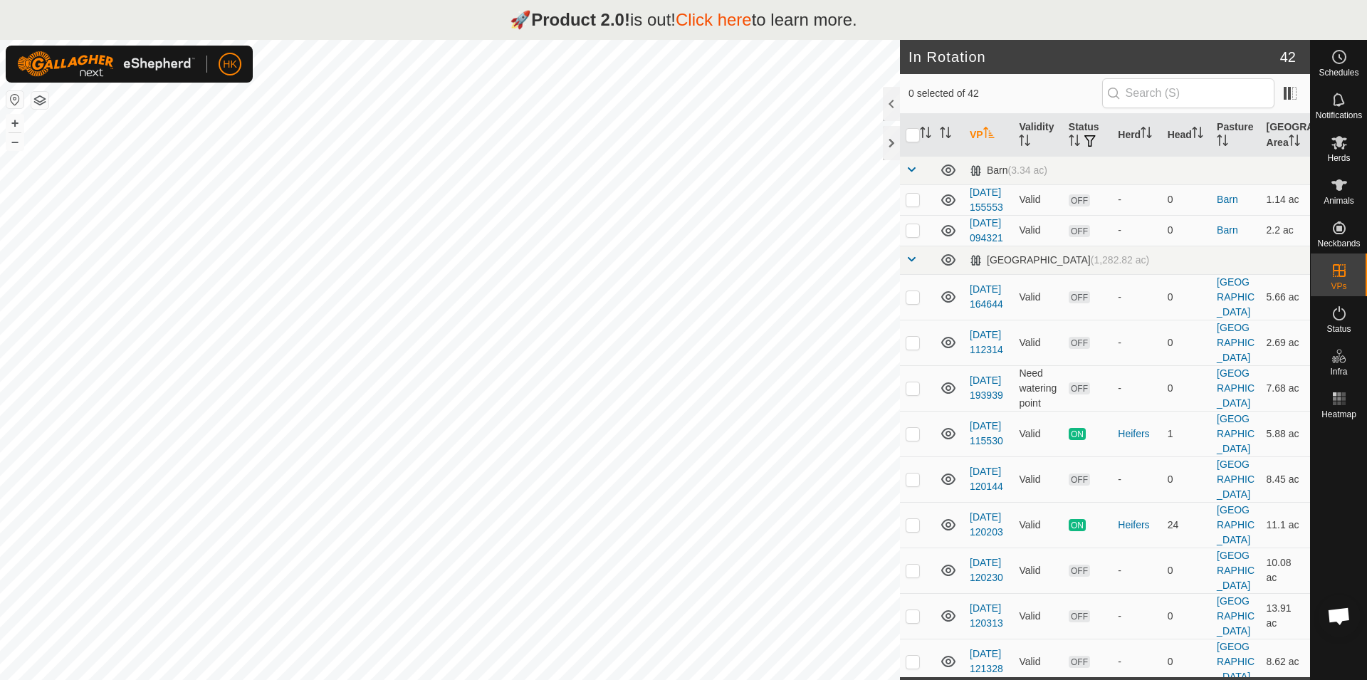
click at [975, 142] on th "VP" at bounding box center [988, 135] width 49 height 43
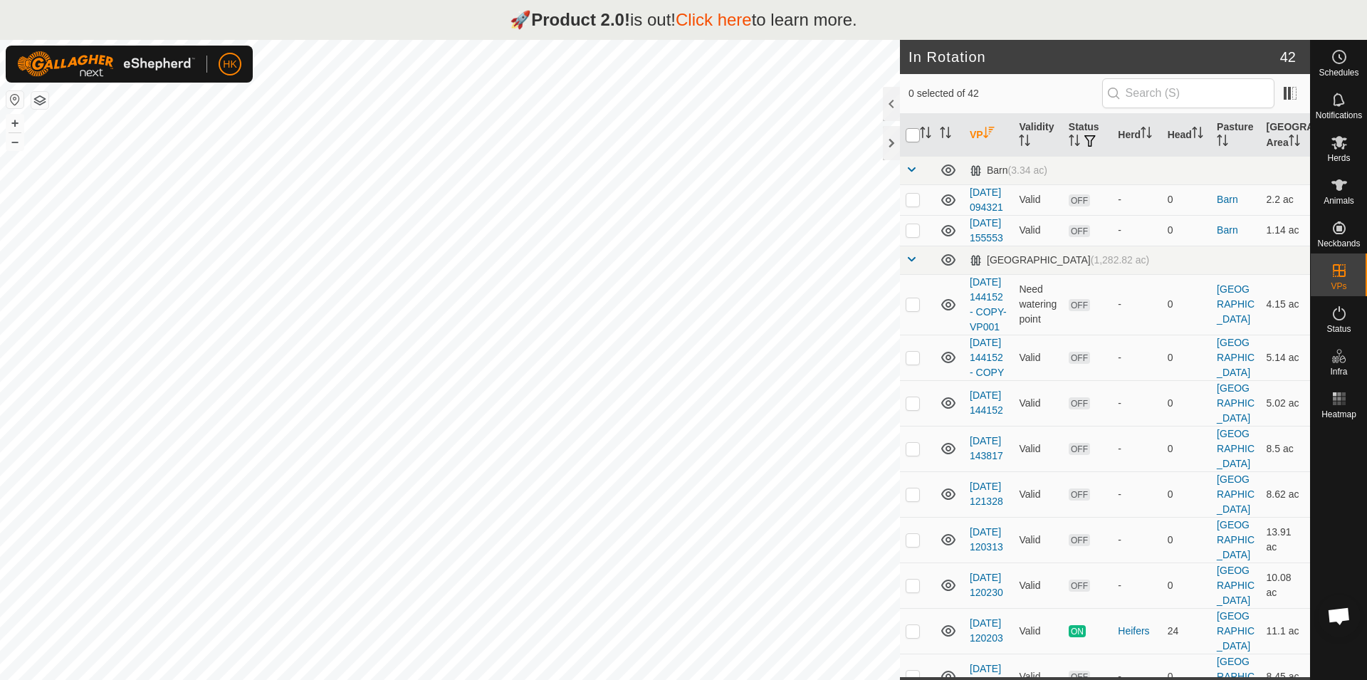
click at [909, 141] on input "checkbox" at bounding box center [913, 135] width 14 height 14
checkbox input "true"
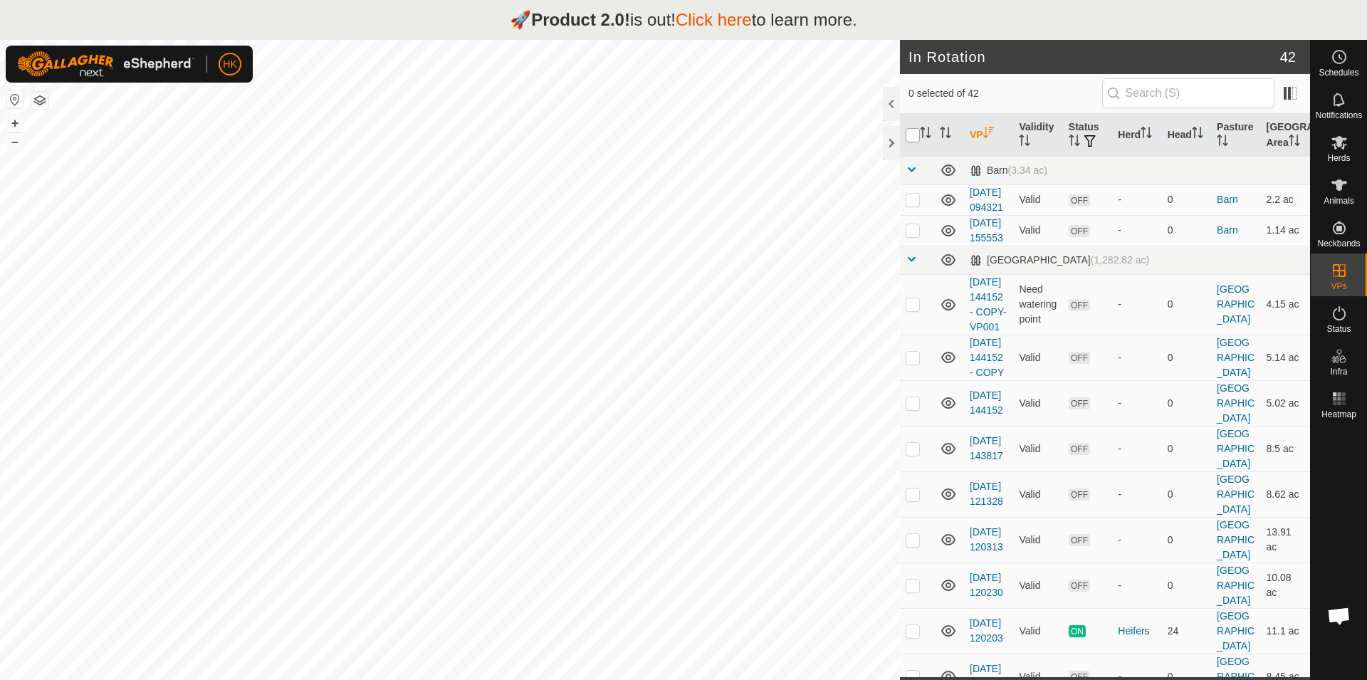
checkbox input "true"
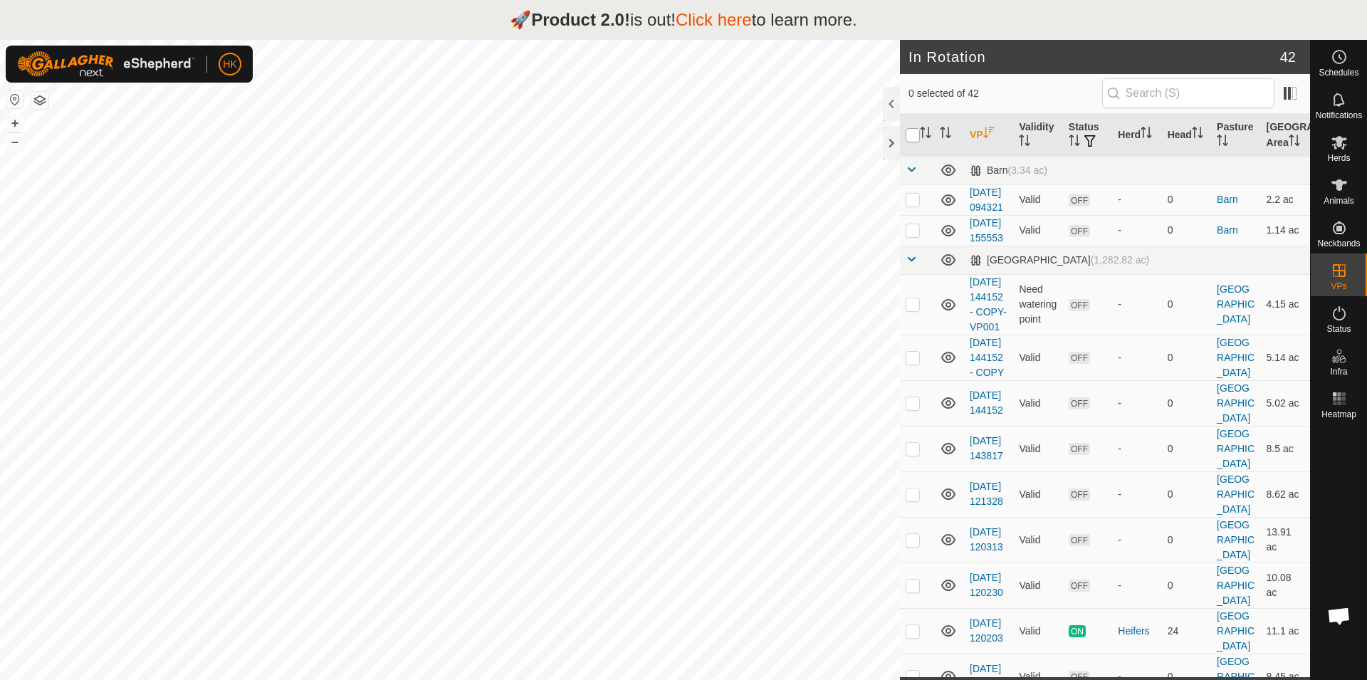
checkbox input "true"
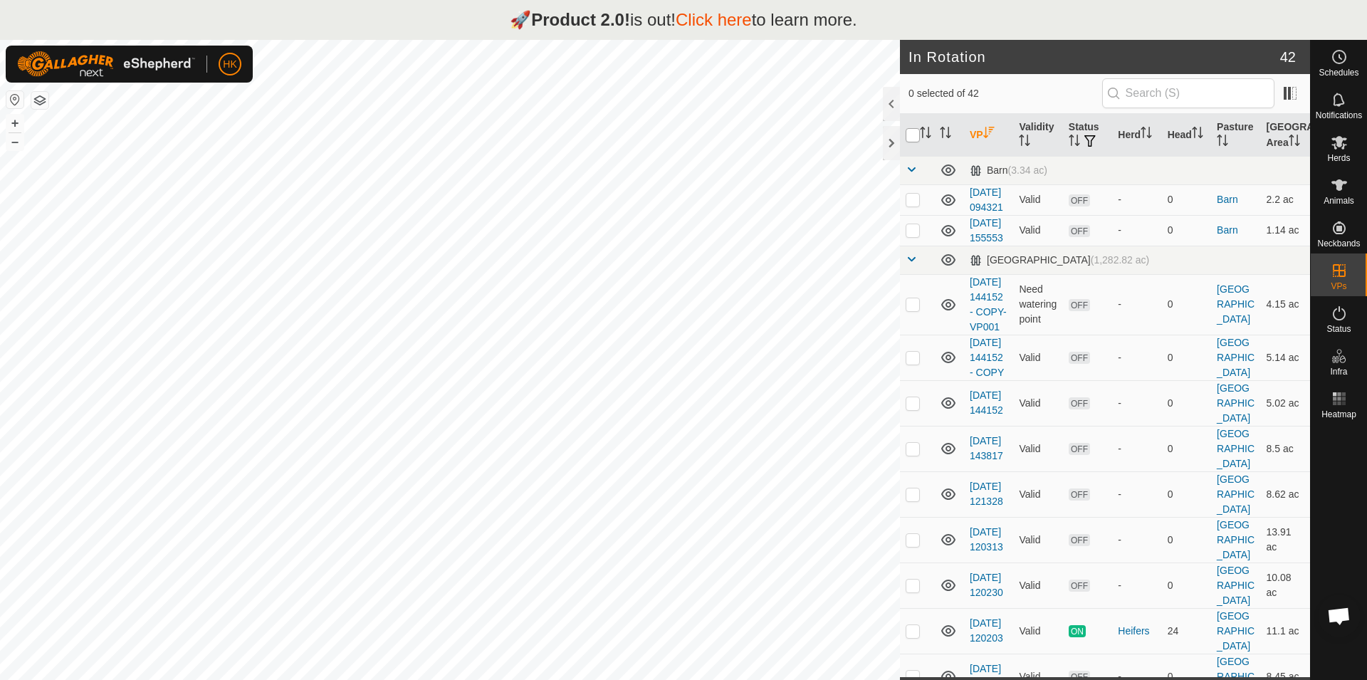
checkbox input "true"
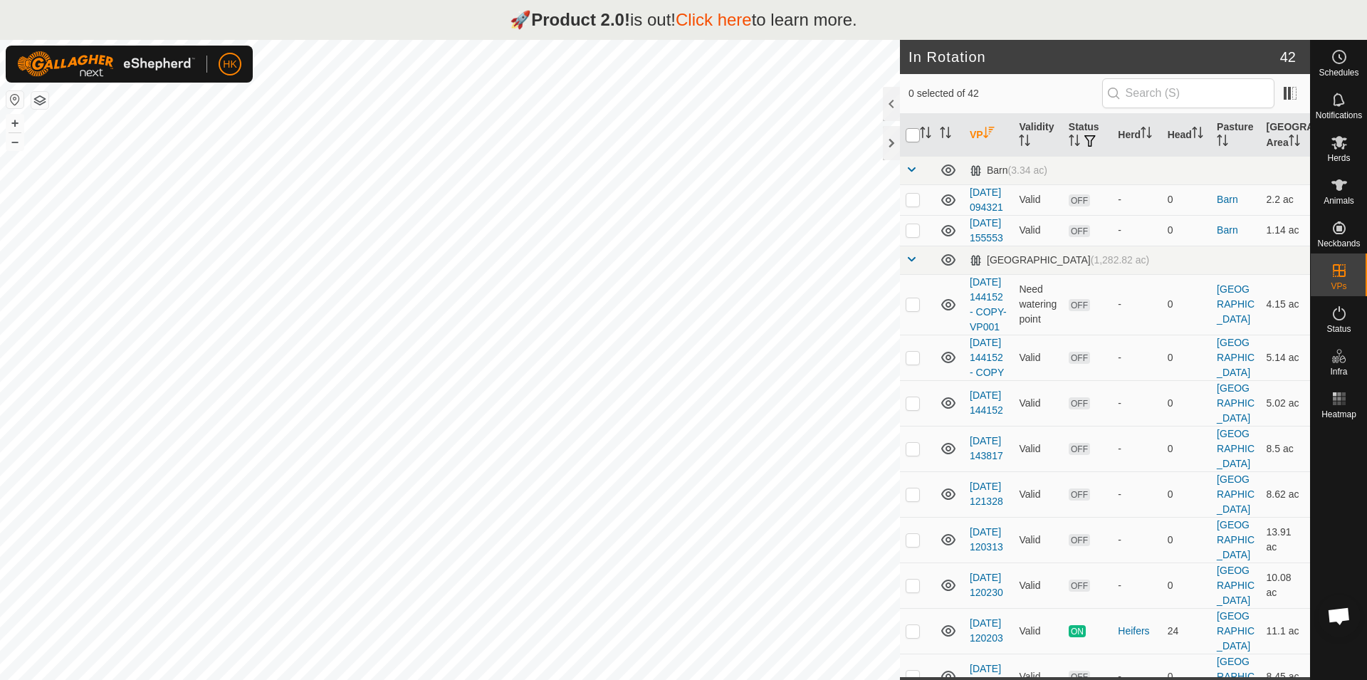
checkbox input "true"
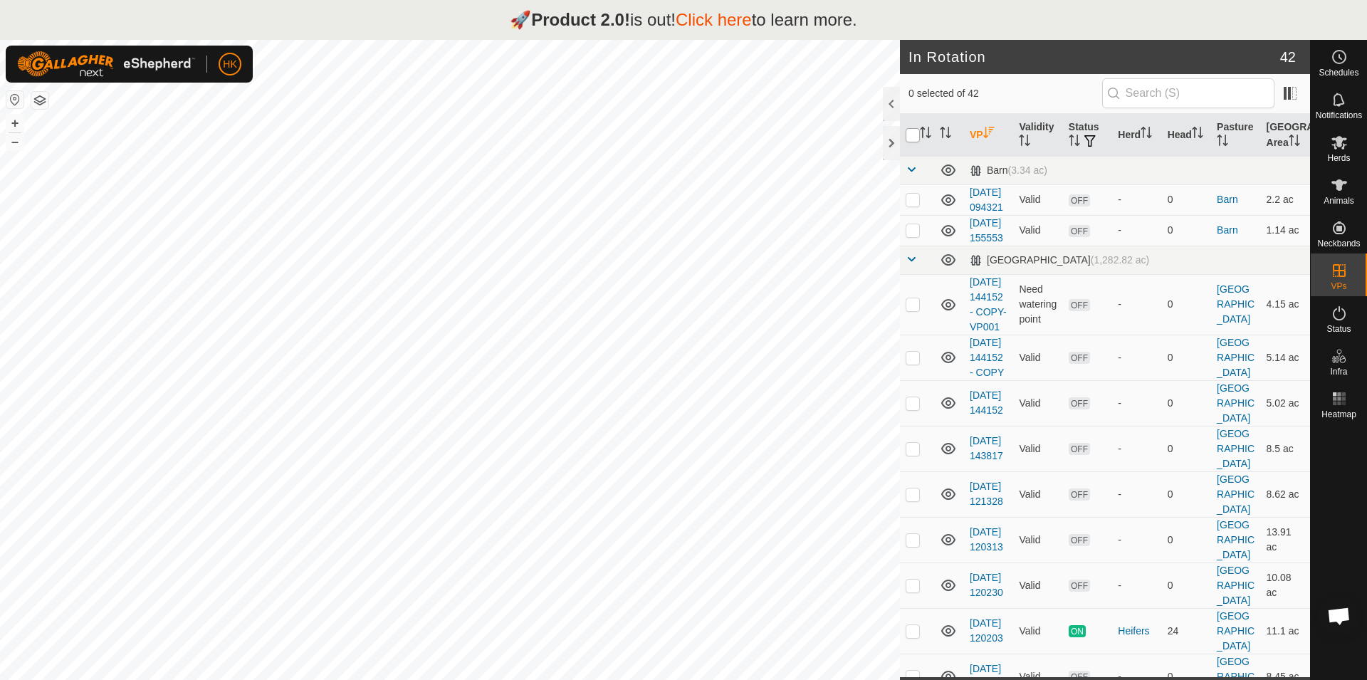
checkbox input "true"
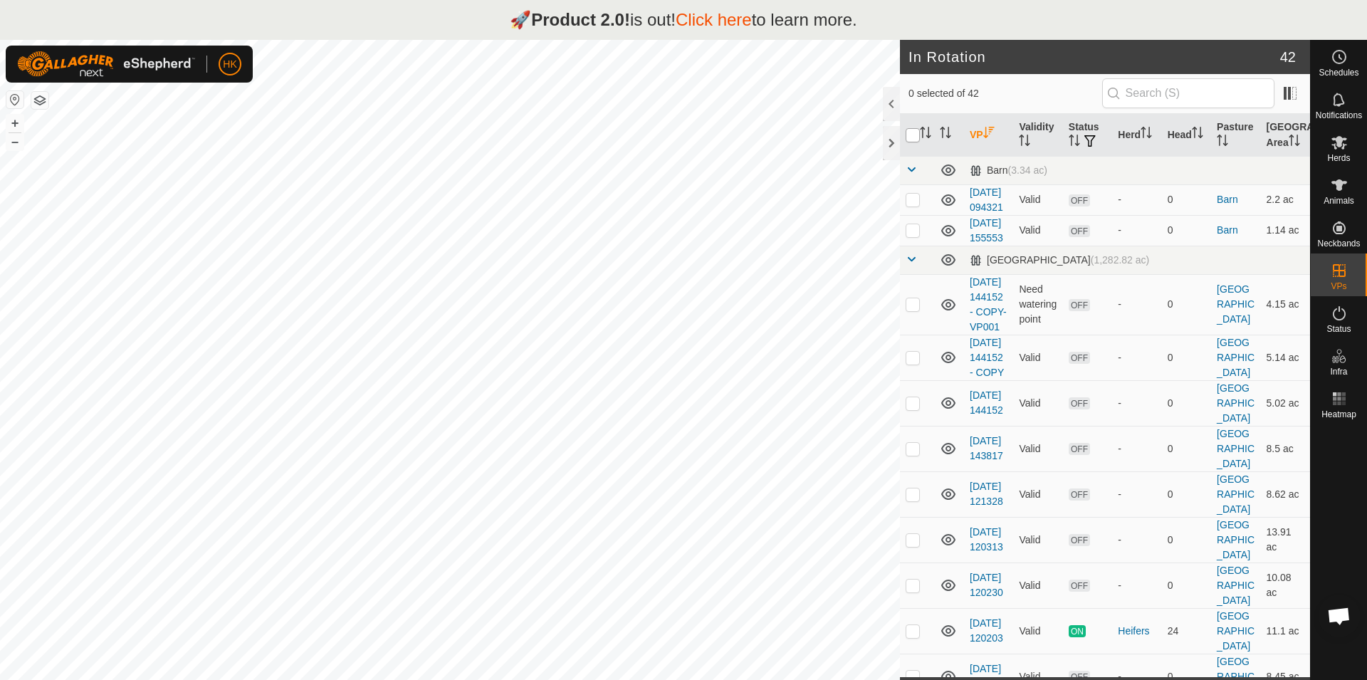
checkbox input "true"
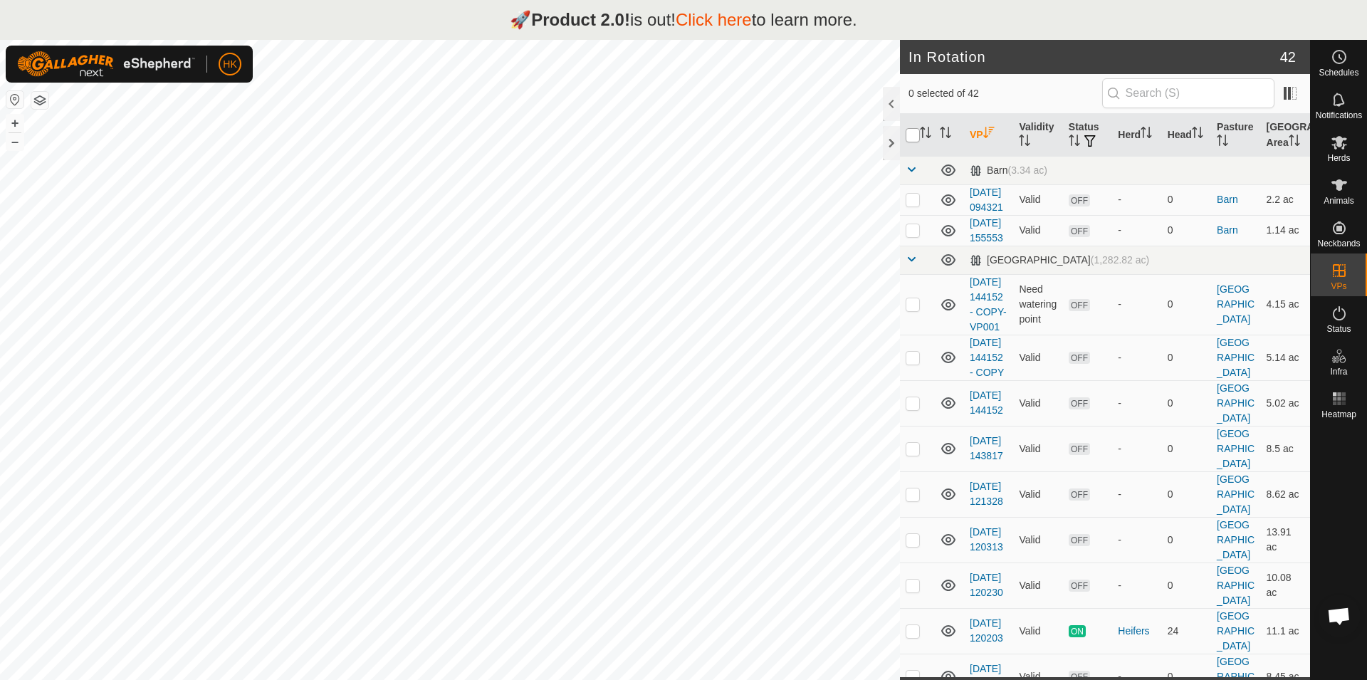
checkbox input "true"
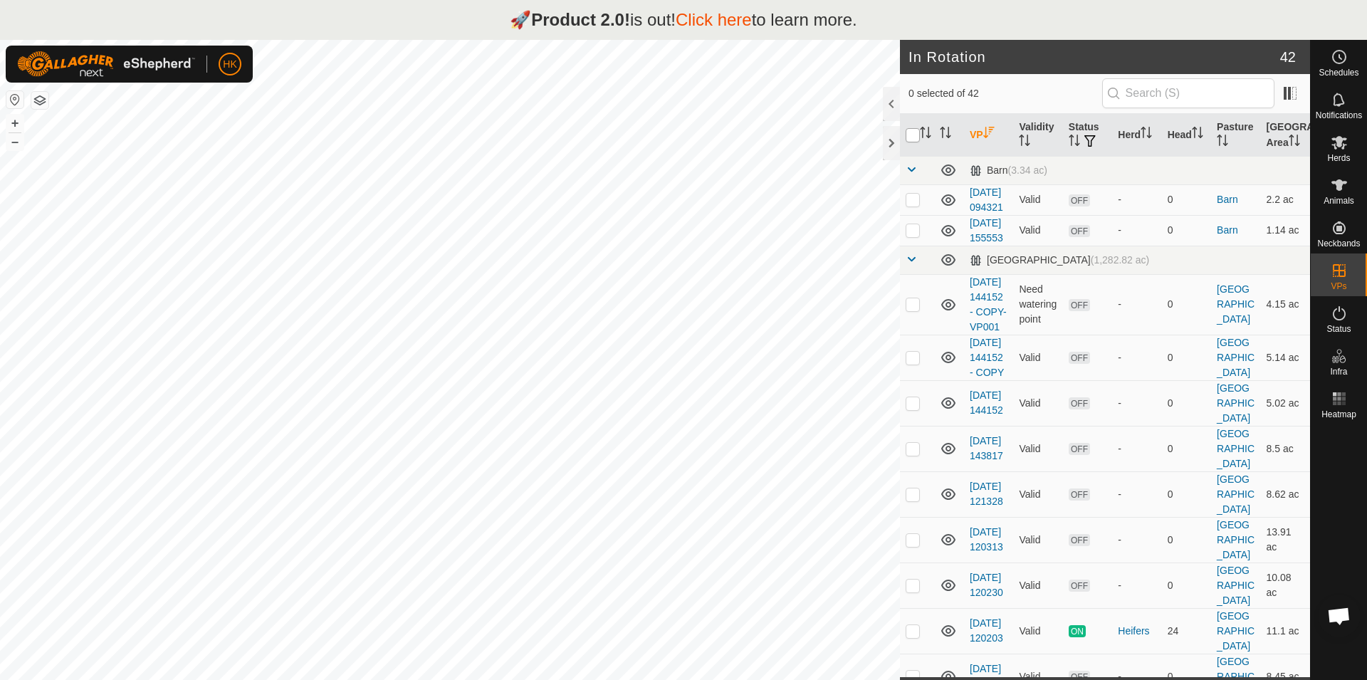
checkbox input "true"
click at [909, 141] on input "checkbox" at bounding box center [913, 135] width 14 height 14
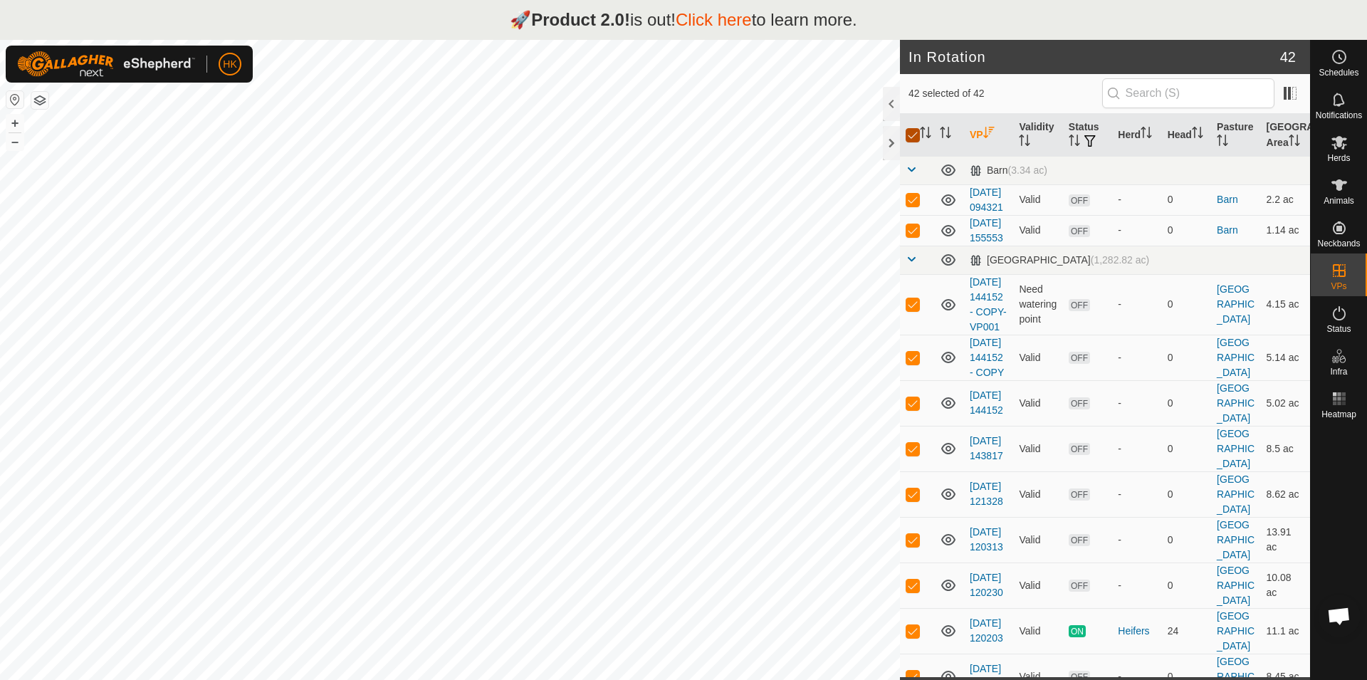
checkbox input "false"
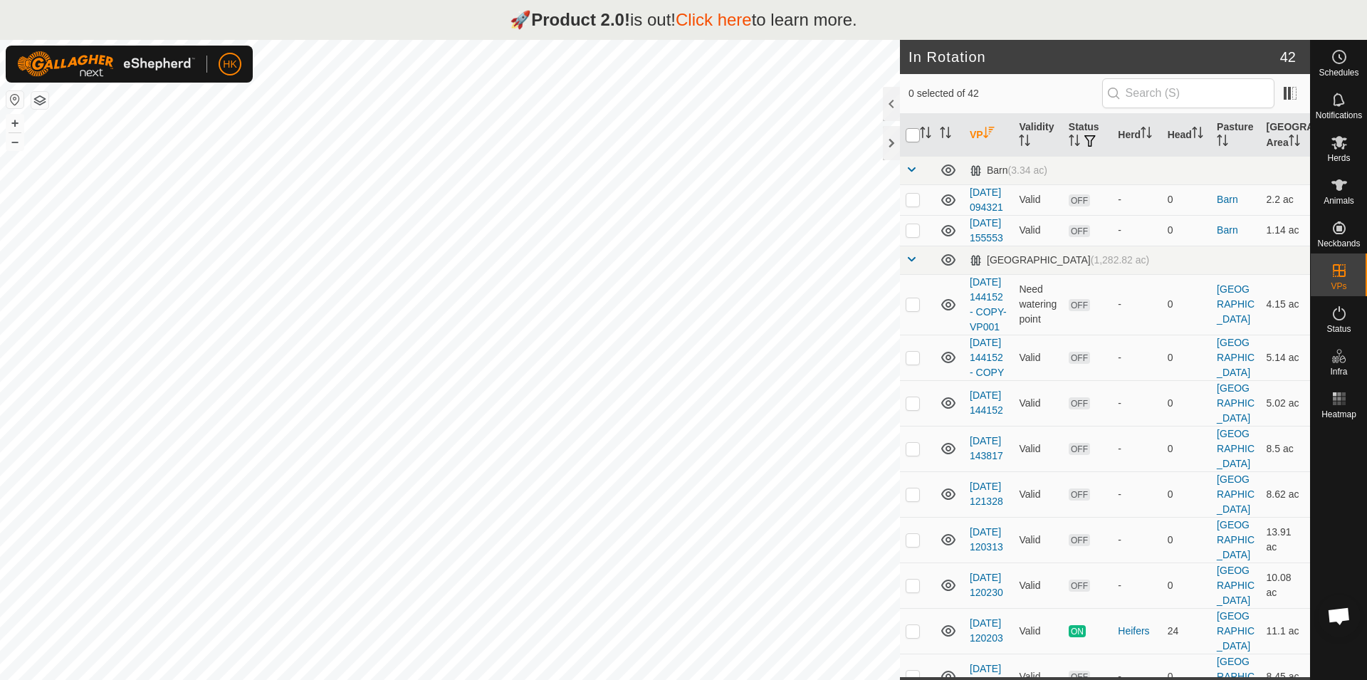
checkbox input "false"
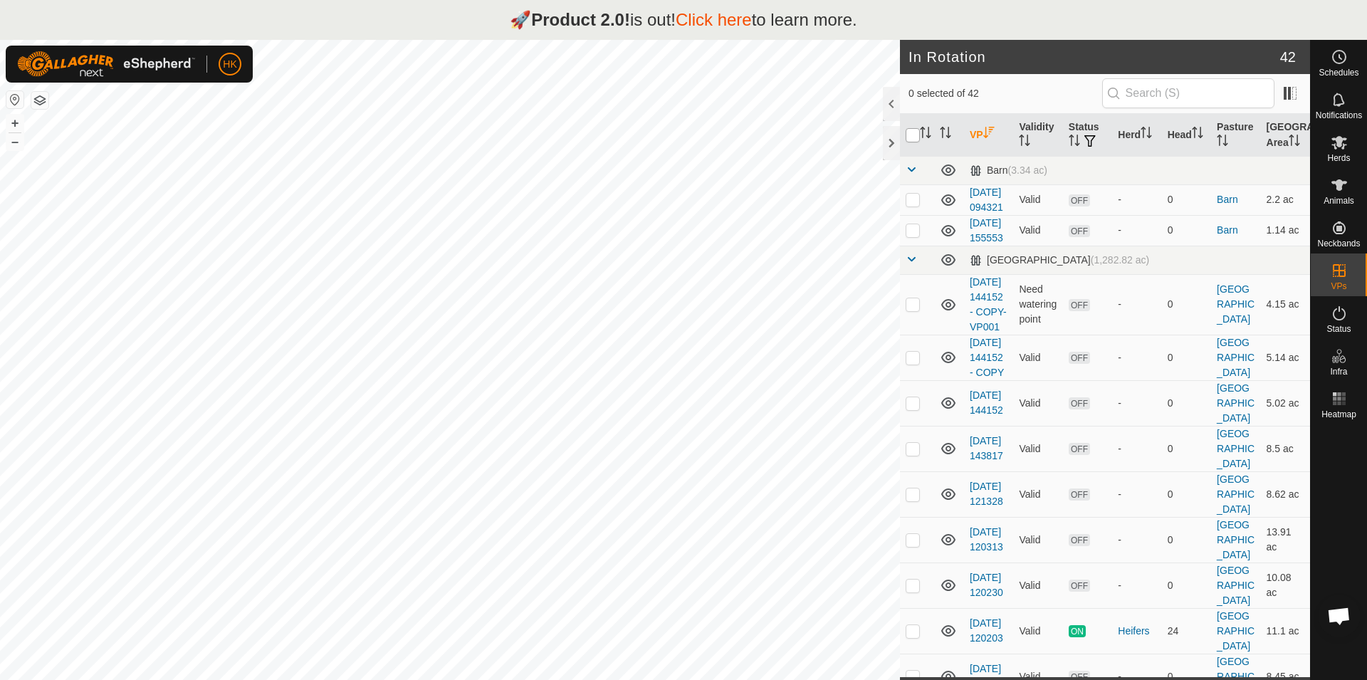
checkbox input "false"
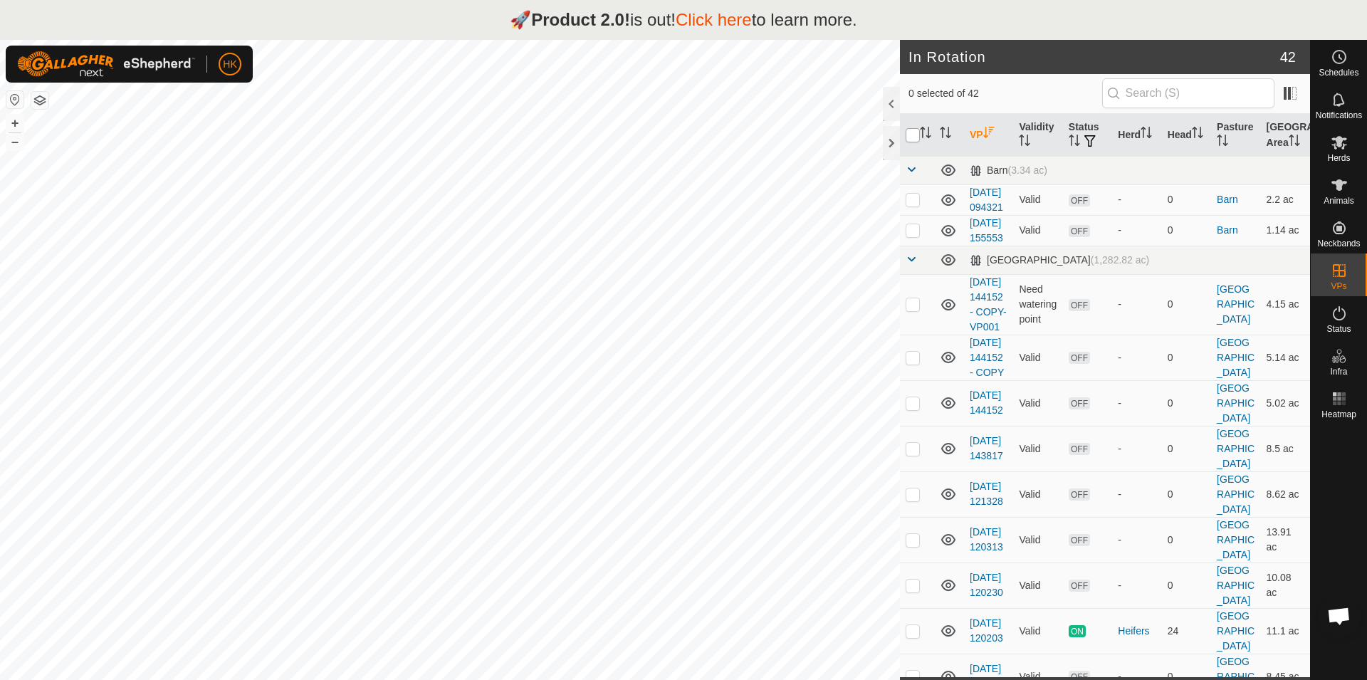
checkbox input "false"
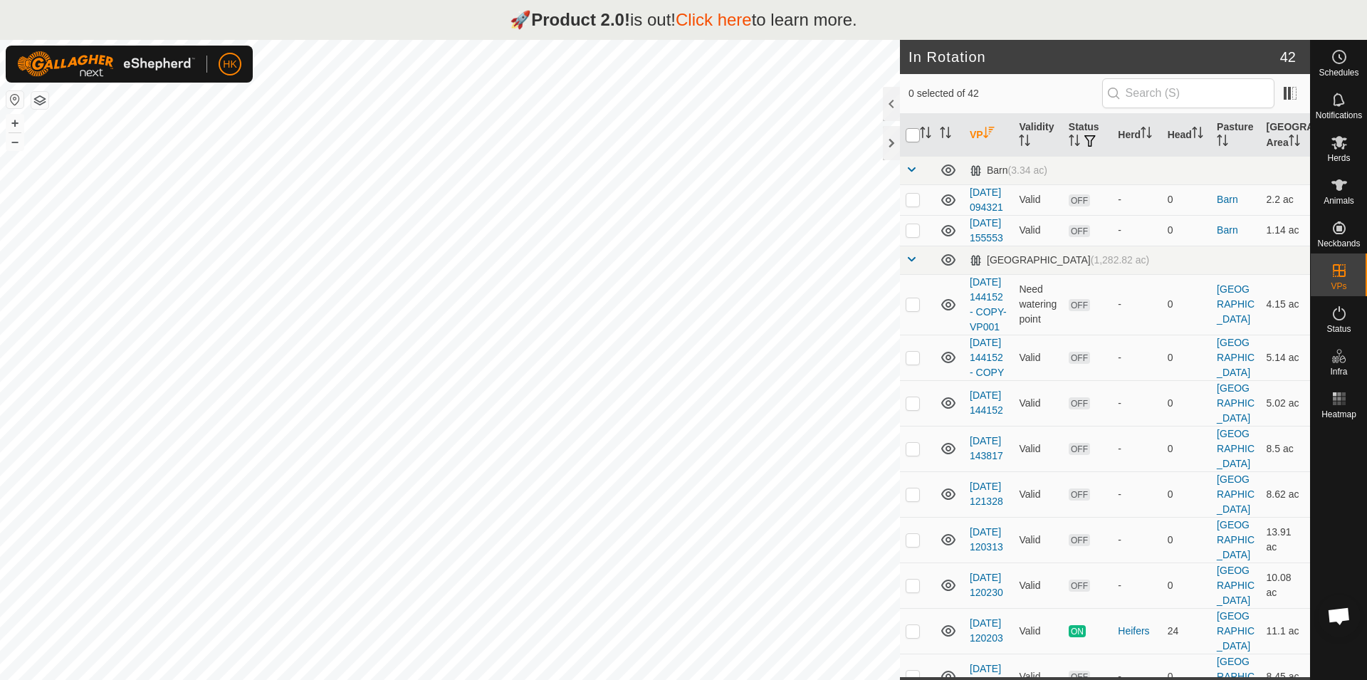
checkbox input "false"
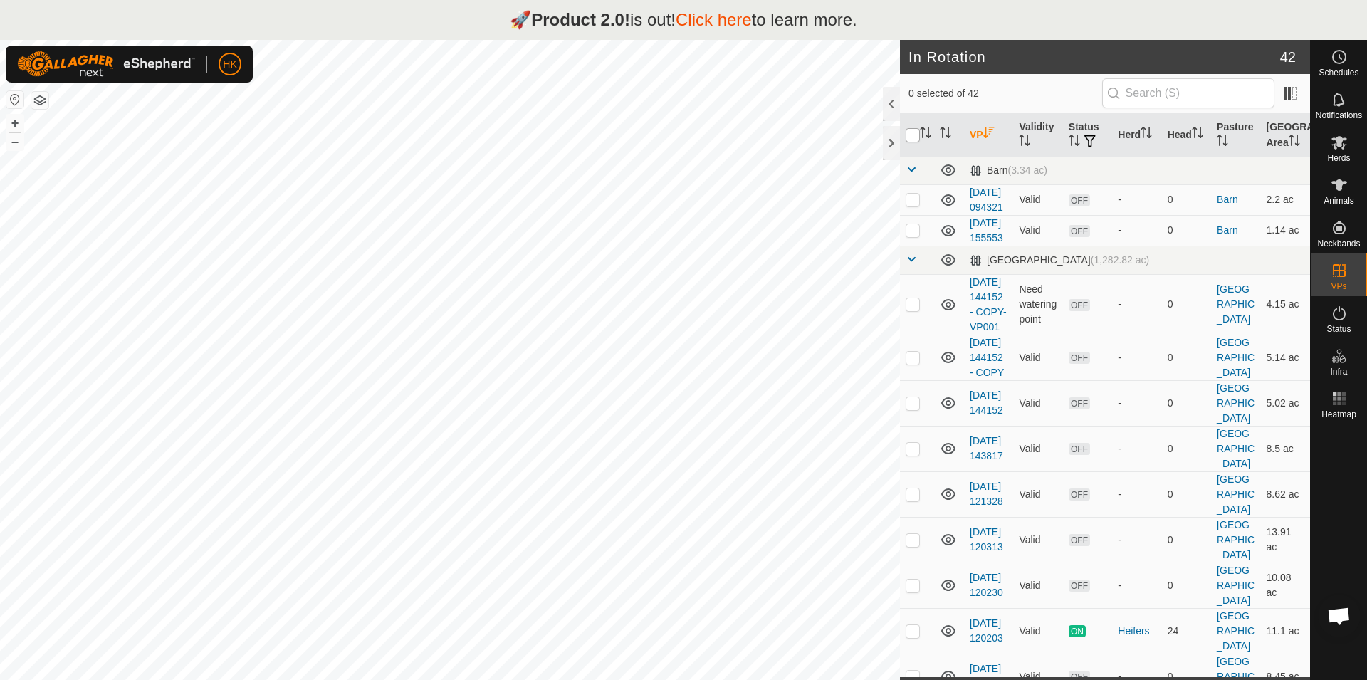
checkbox input "false"
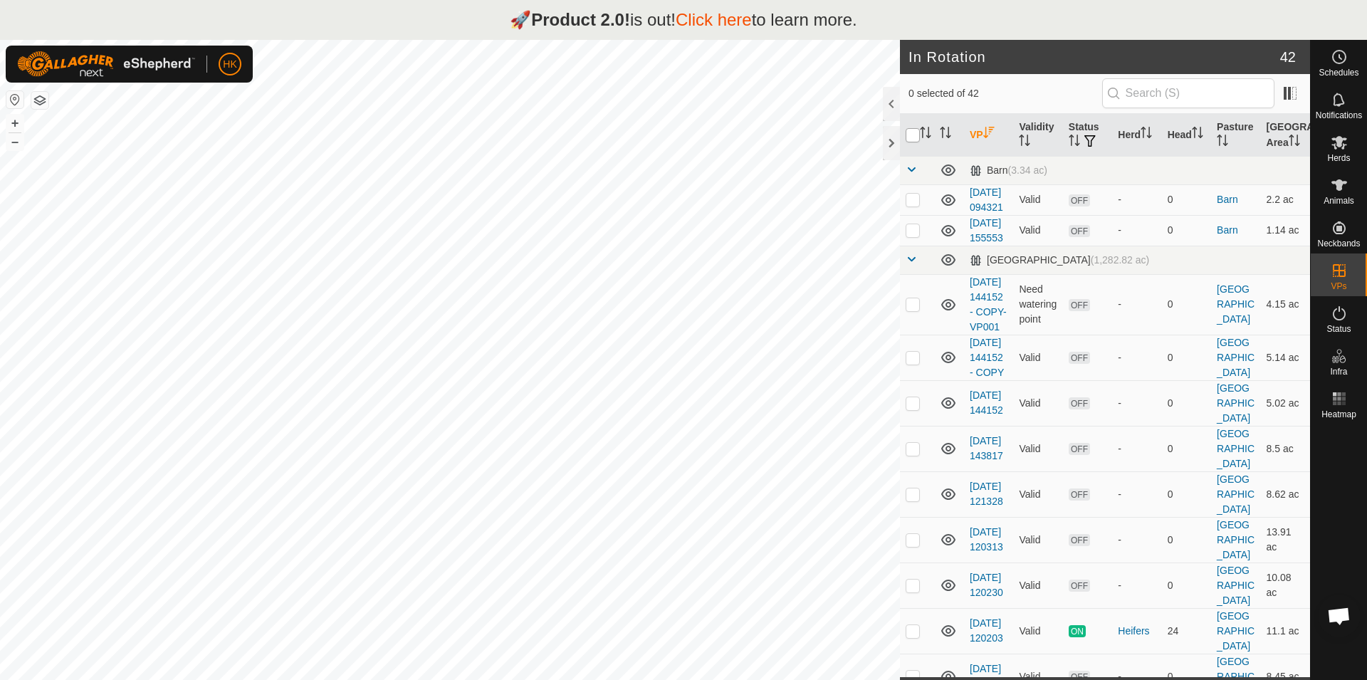
checkbox input "false"
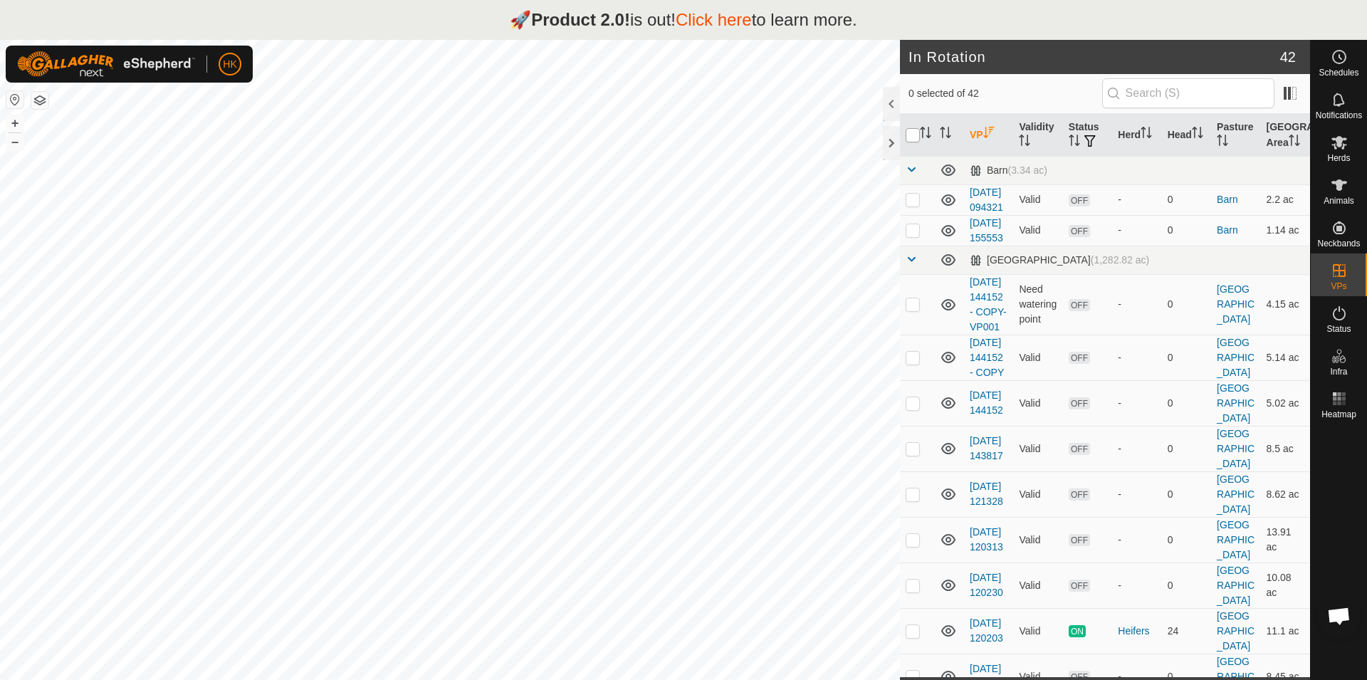
checkbox input "false"
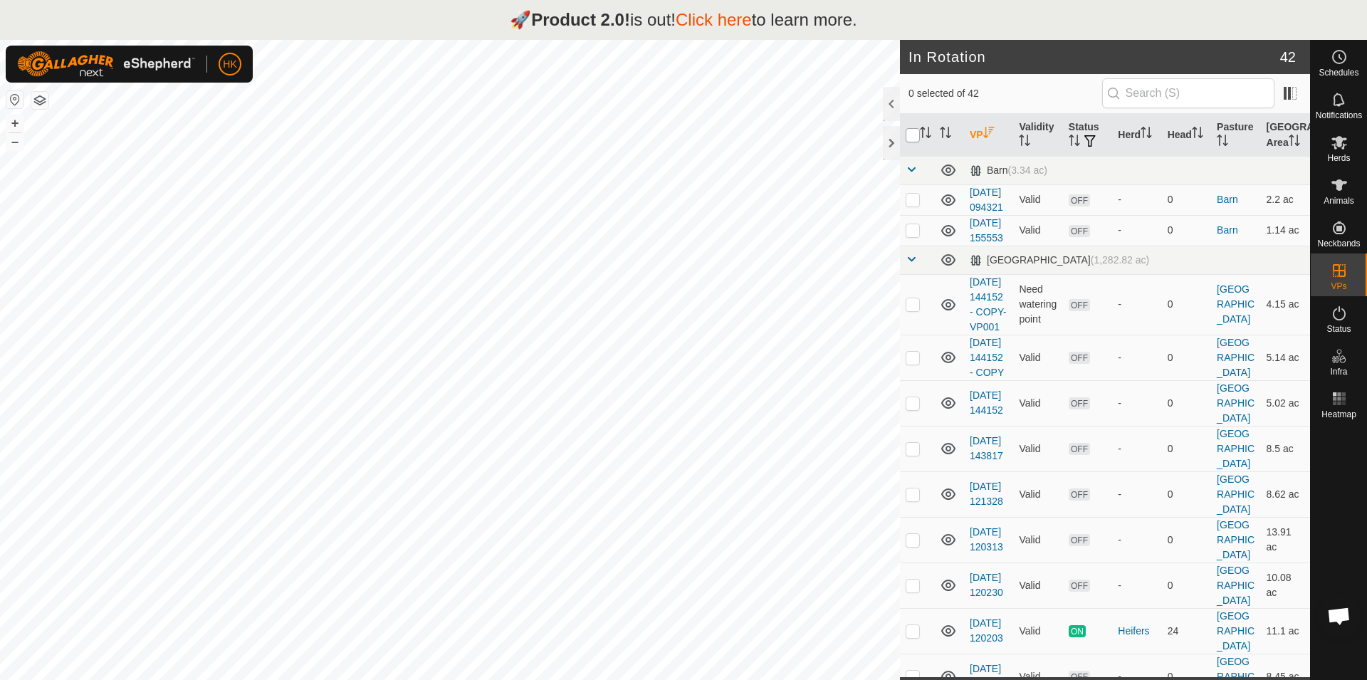
checkbox input "false"
click at [910, 141] on input "checkbox" at bounding box center [913, 135] width 14 height 14
checkbox input "true"
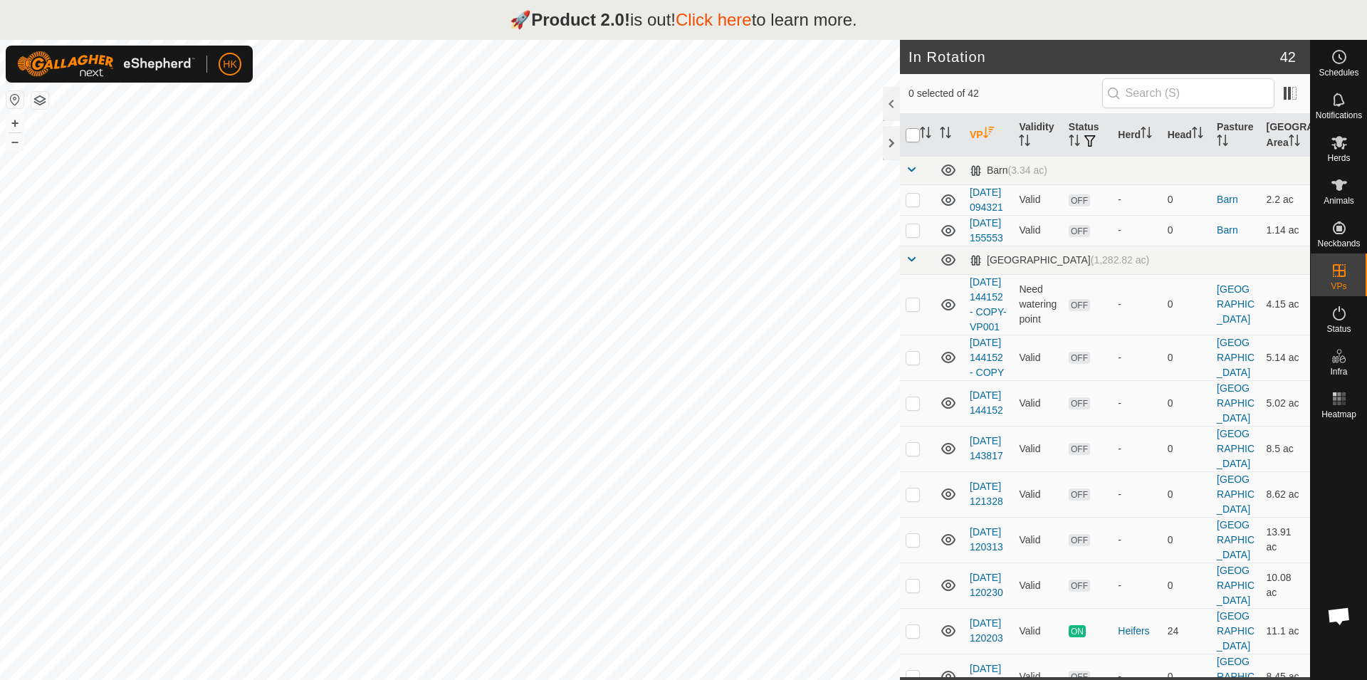
checkbox input "true"
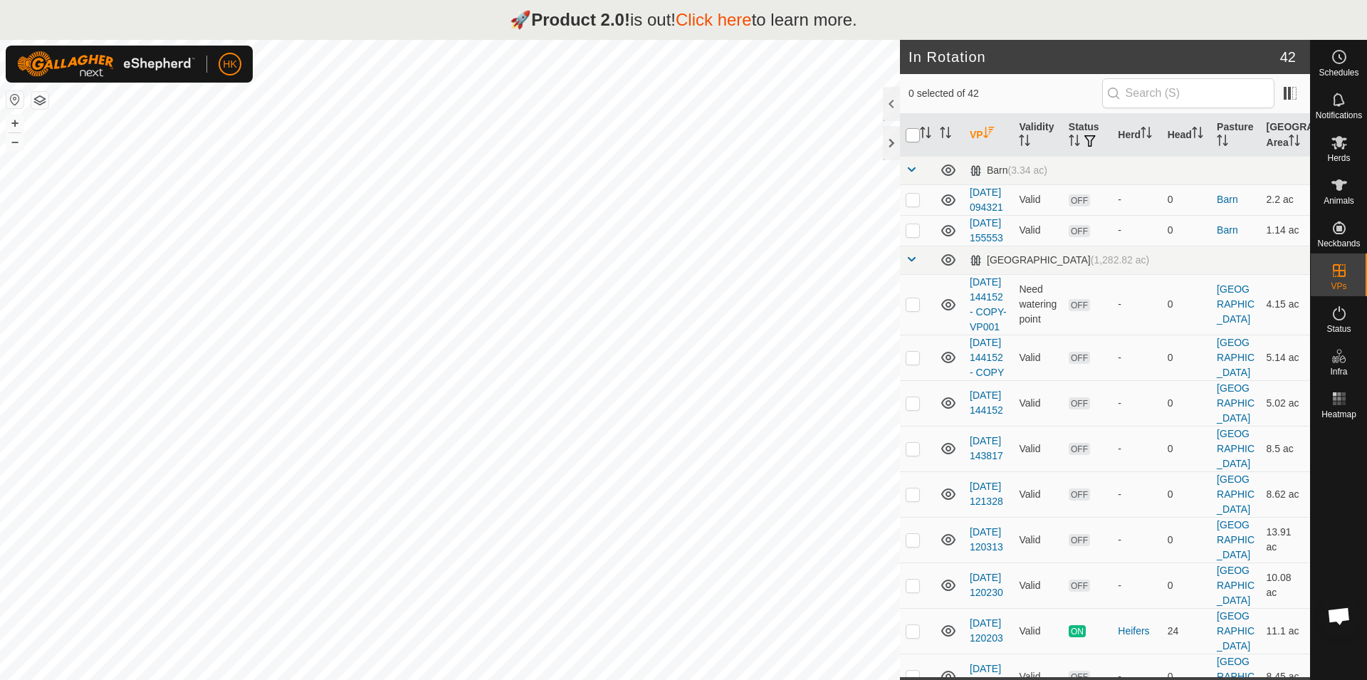
checkbox input "true"
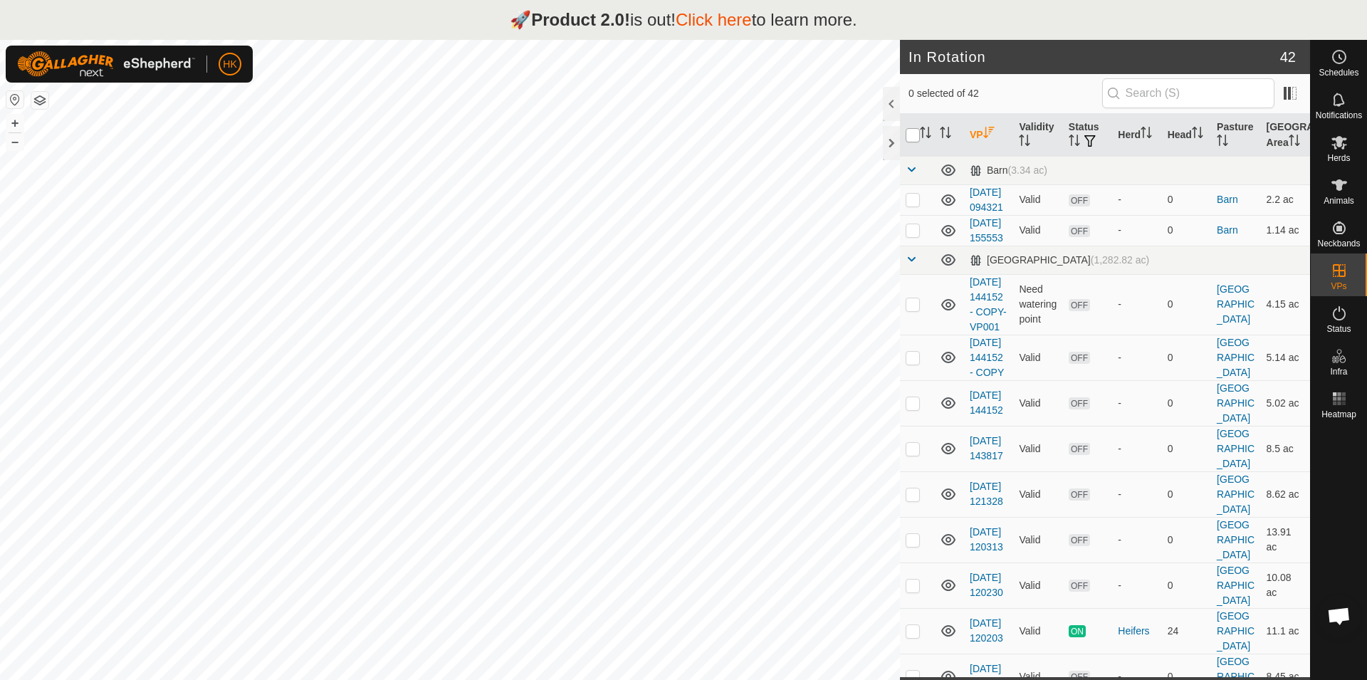
checkbox input "true"
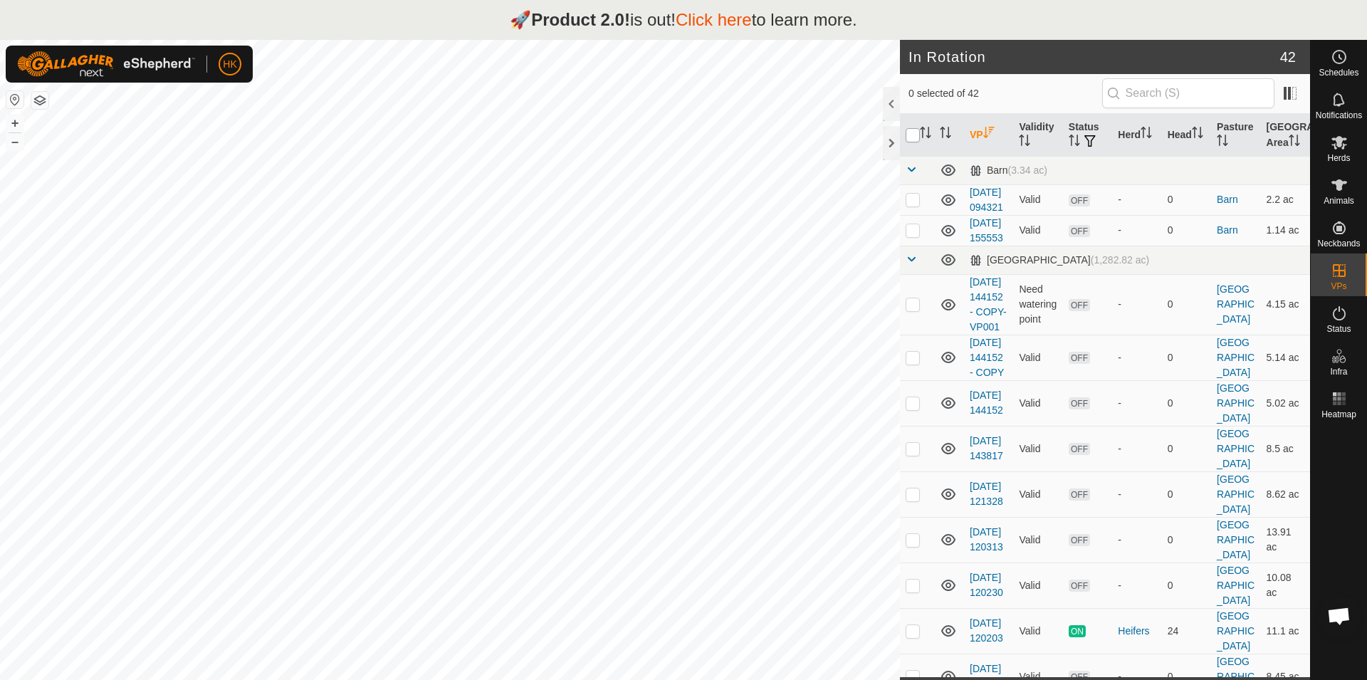
checkbox input "true"
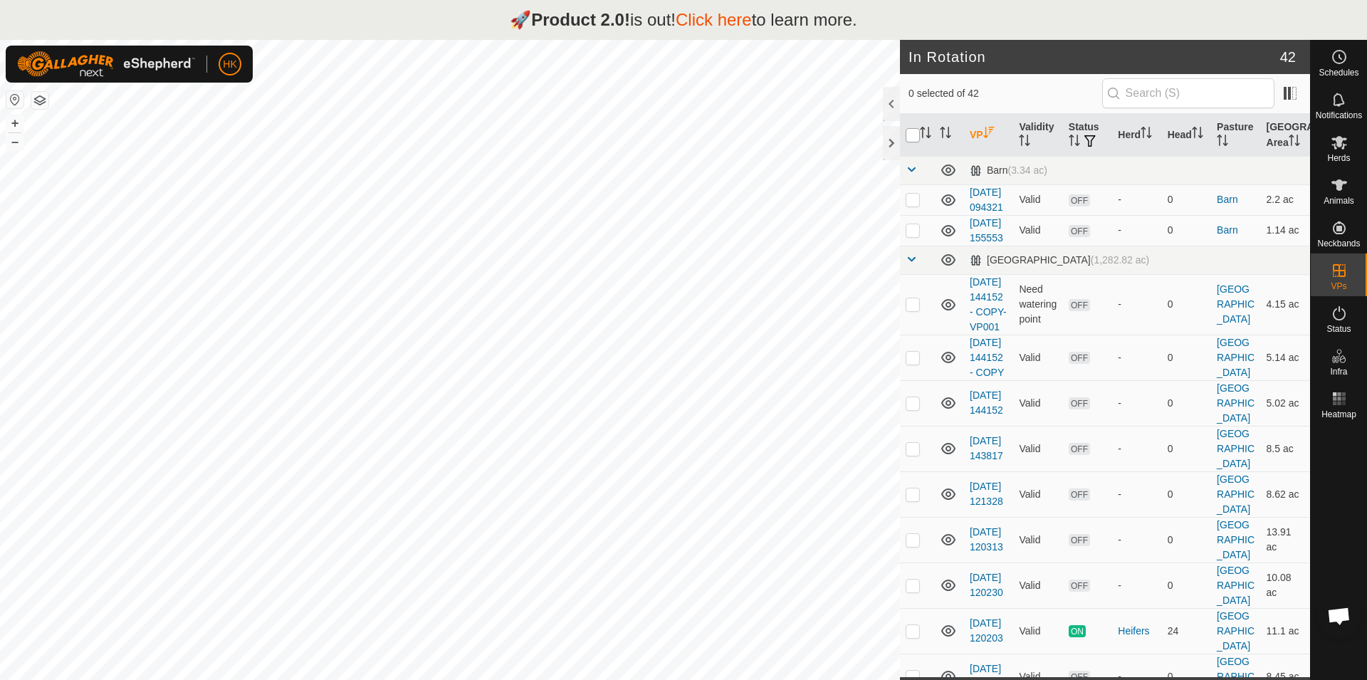
checkbox input "true"
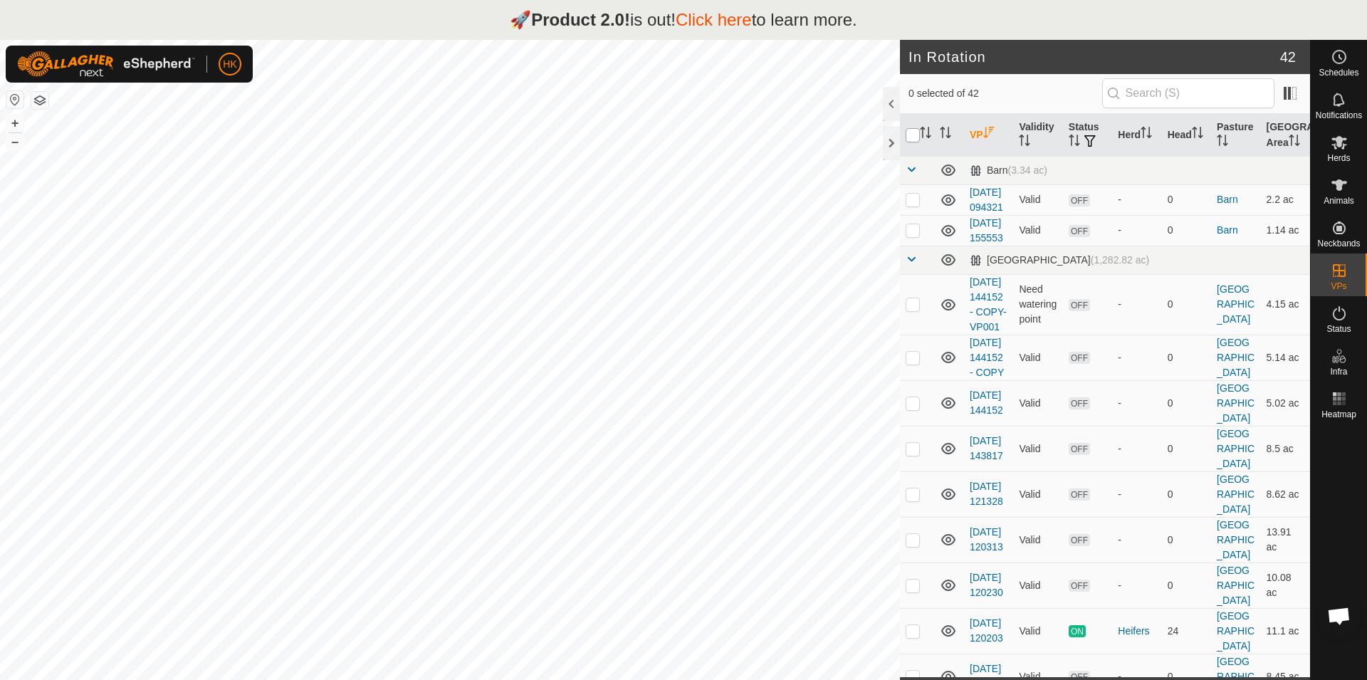
checkbox input "true"
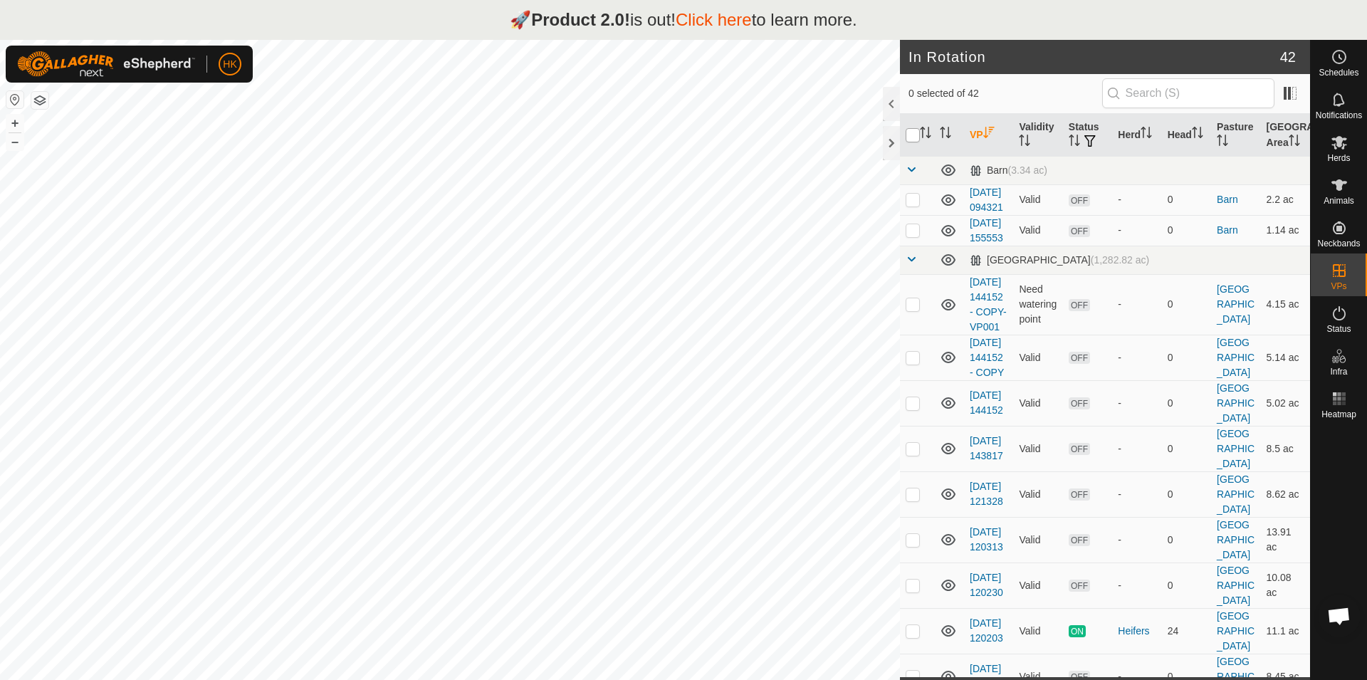
checkbox input "true"
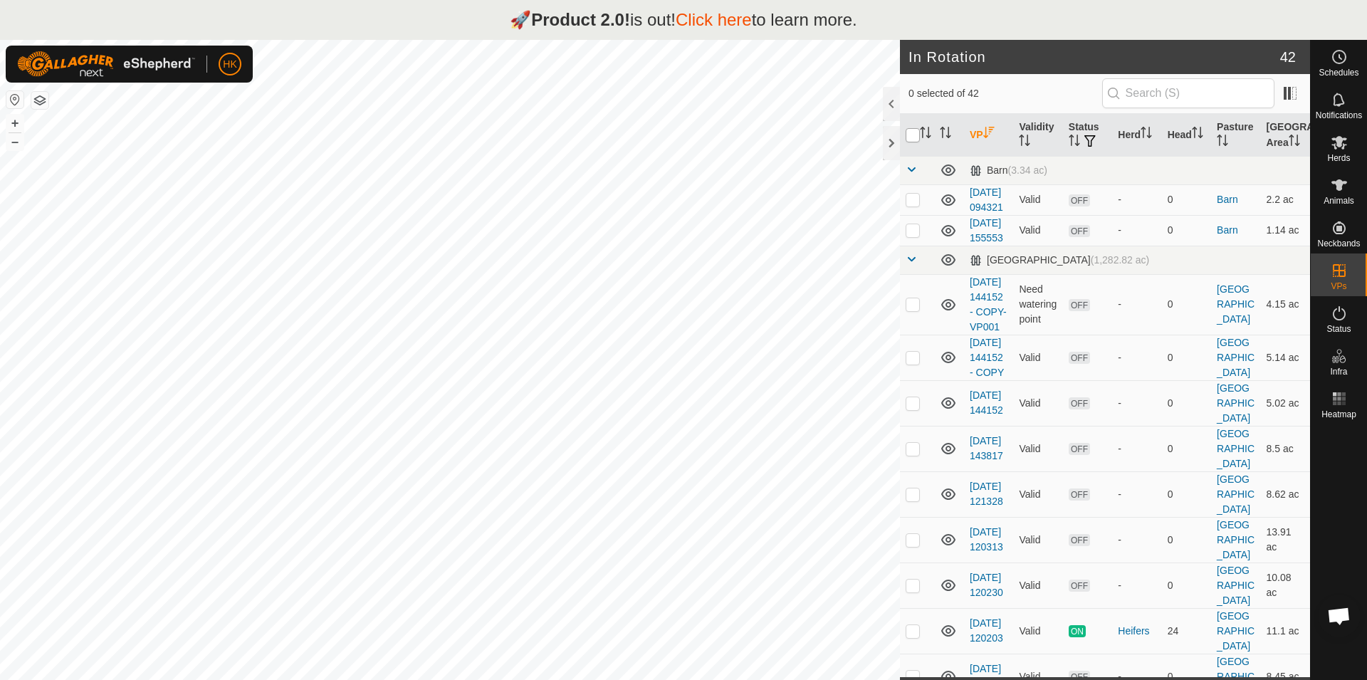
checkbox input "true"
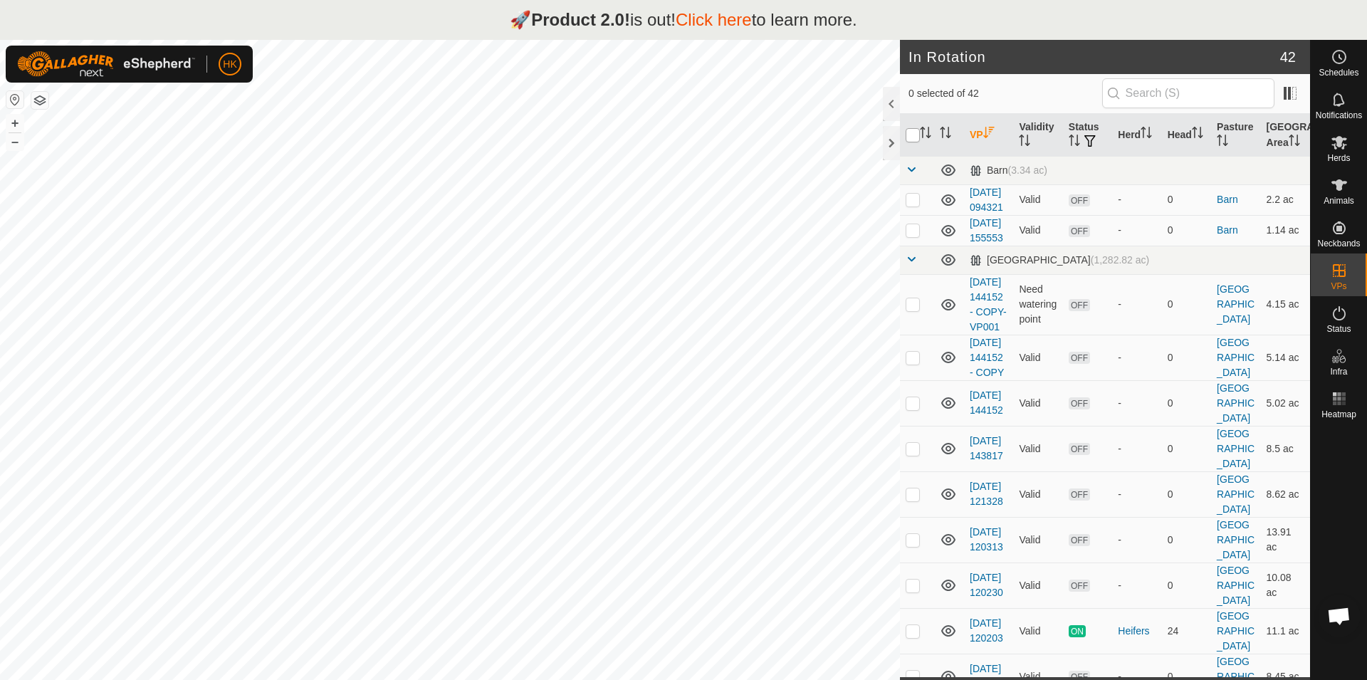
checkbox input "true"
click at [910, 141] on input "checkbox" at bounding box center [913, 135] width 14 height 14
checkbox input "false"
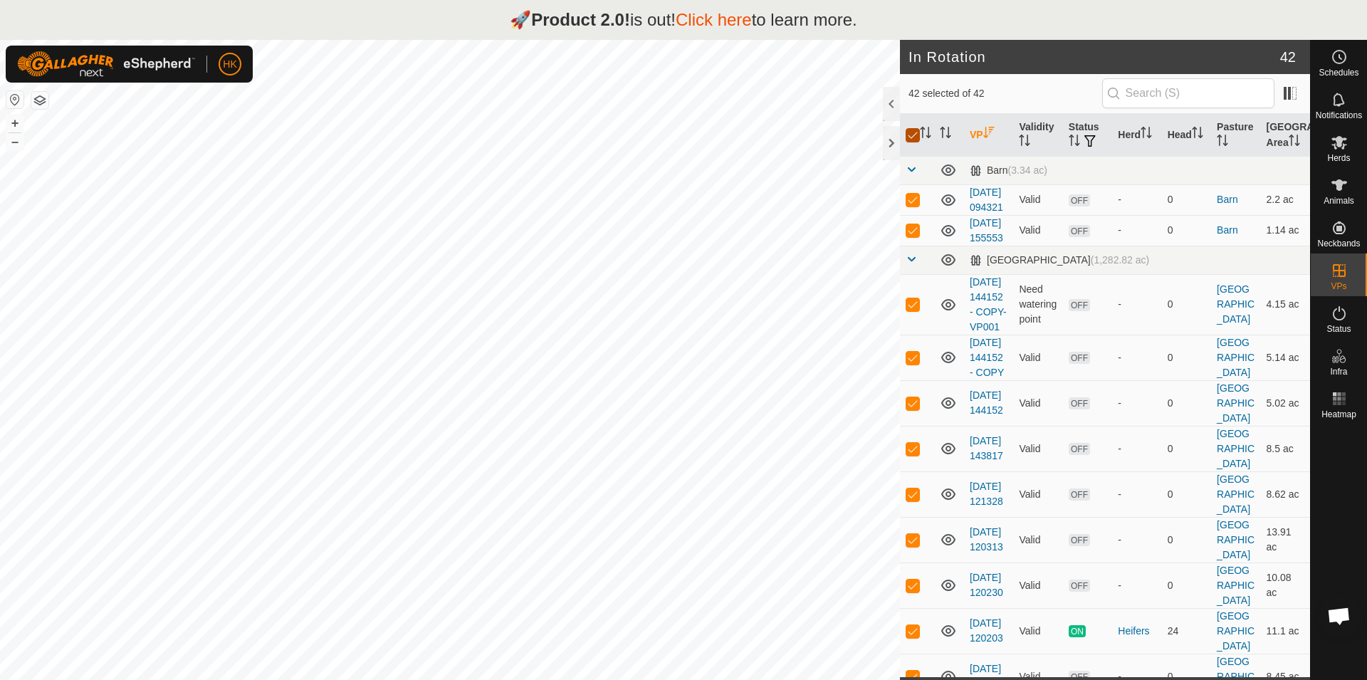
checkbox input "false"
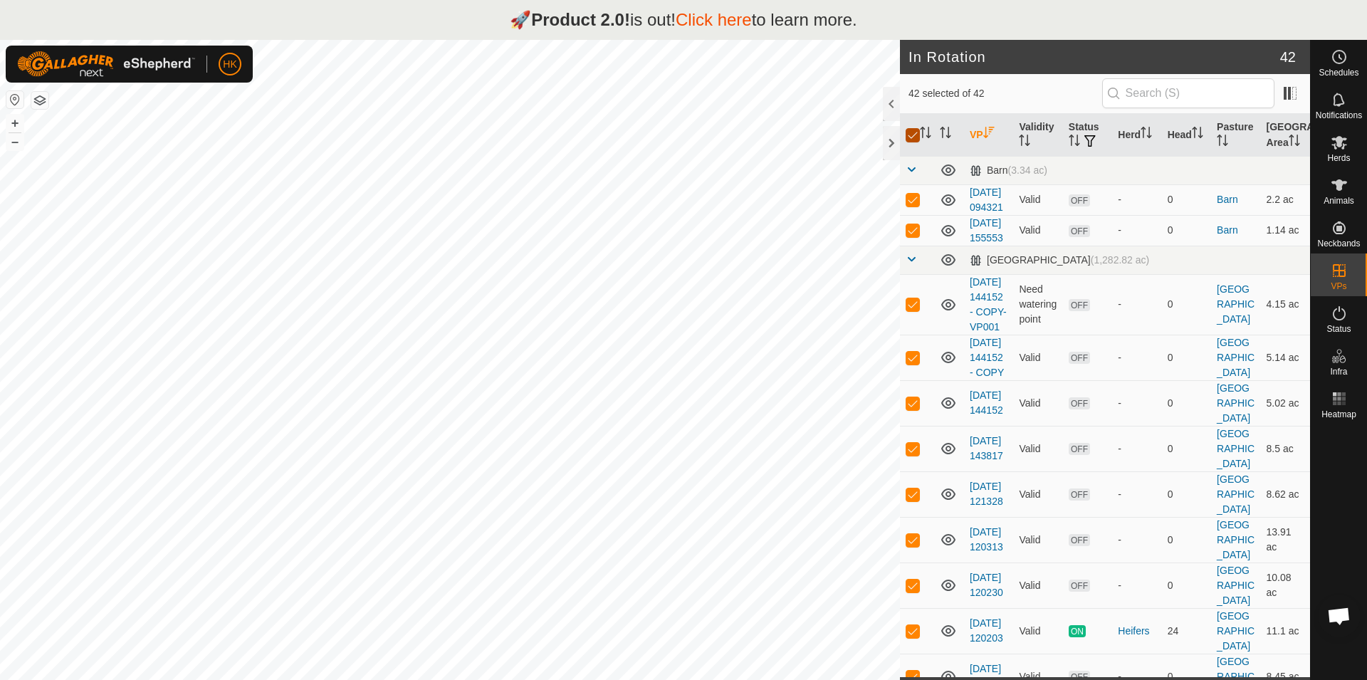
checkbox input "false"
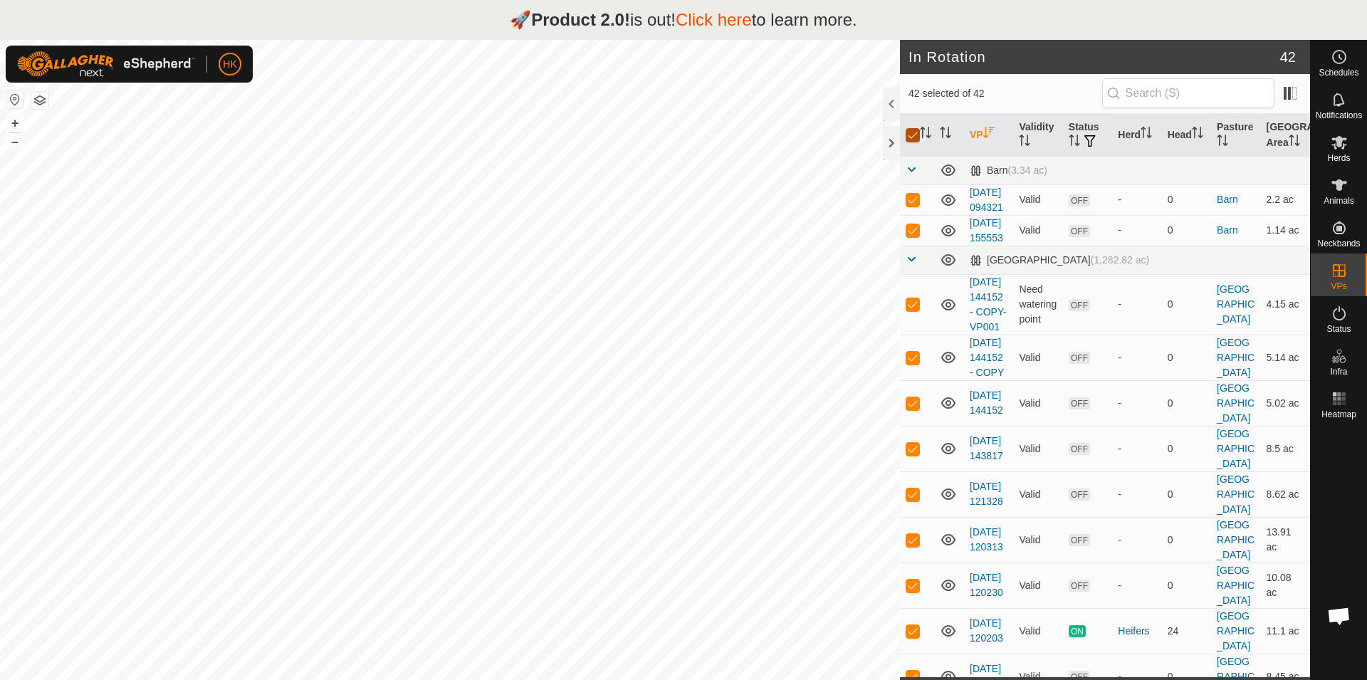
checkbox input "false"
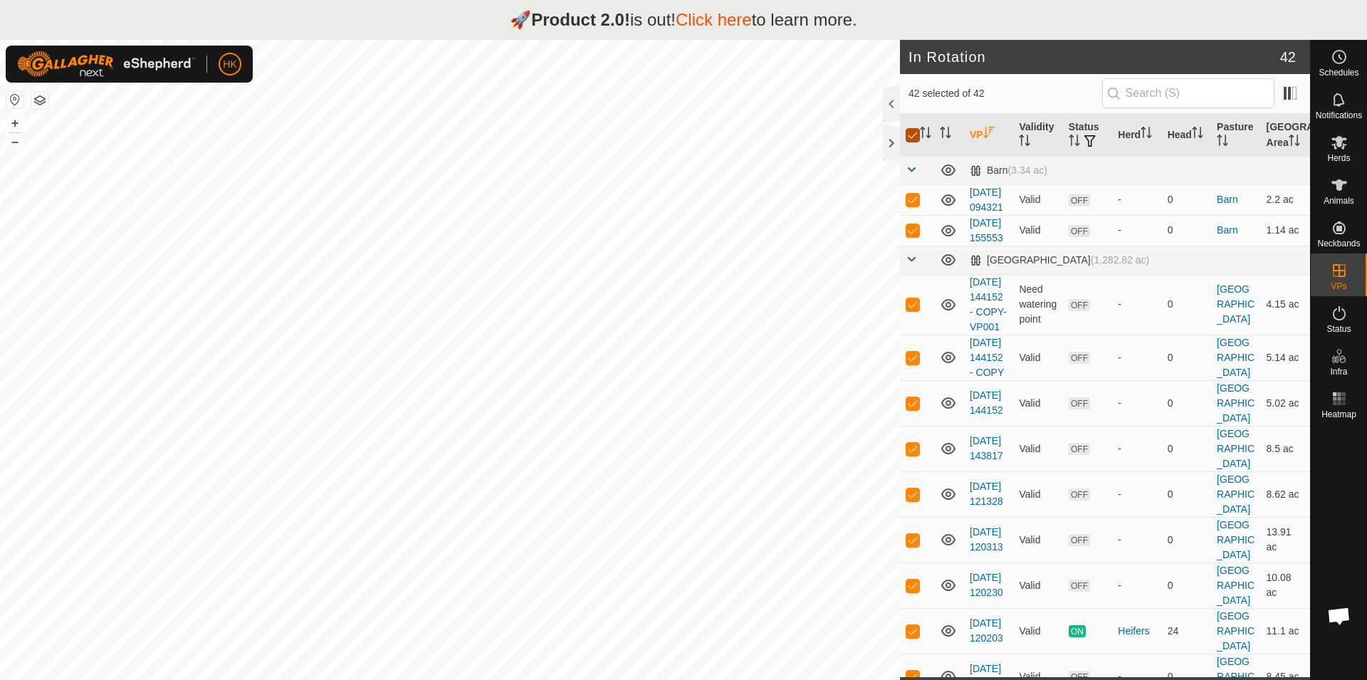
checkbox input "false"
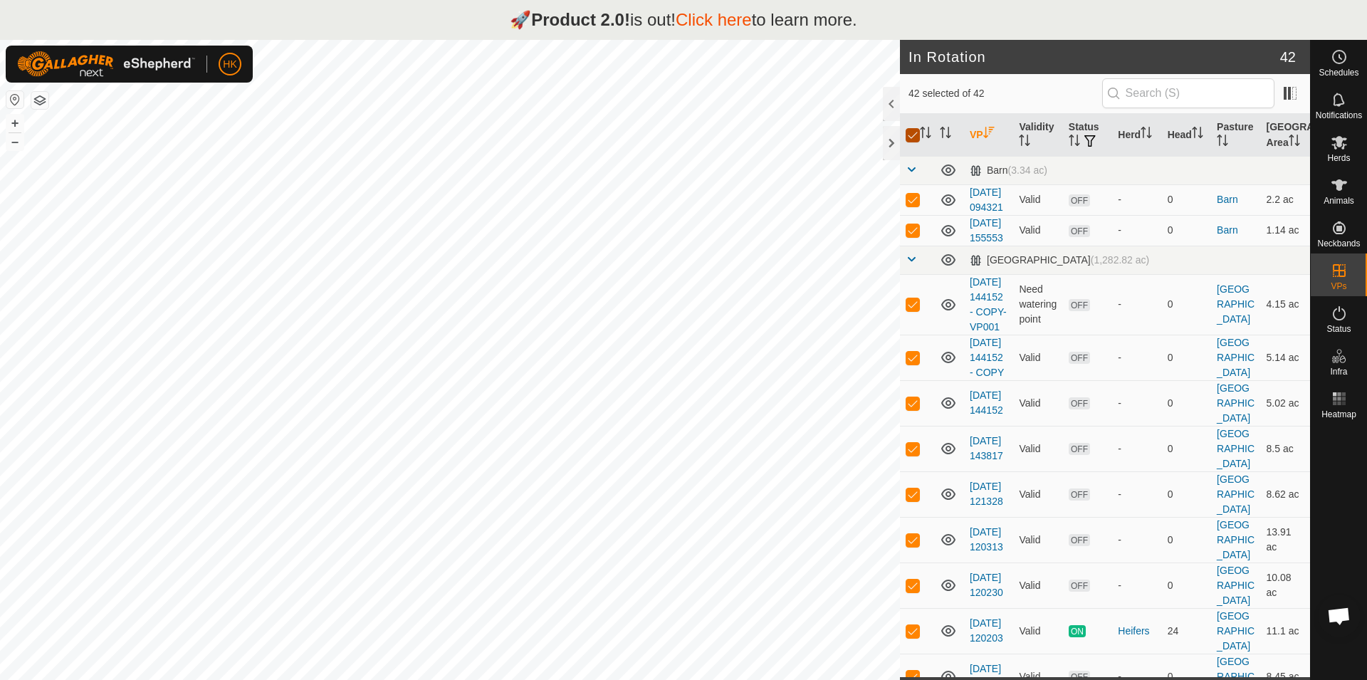
checkbox input "false"
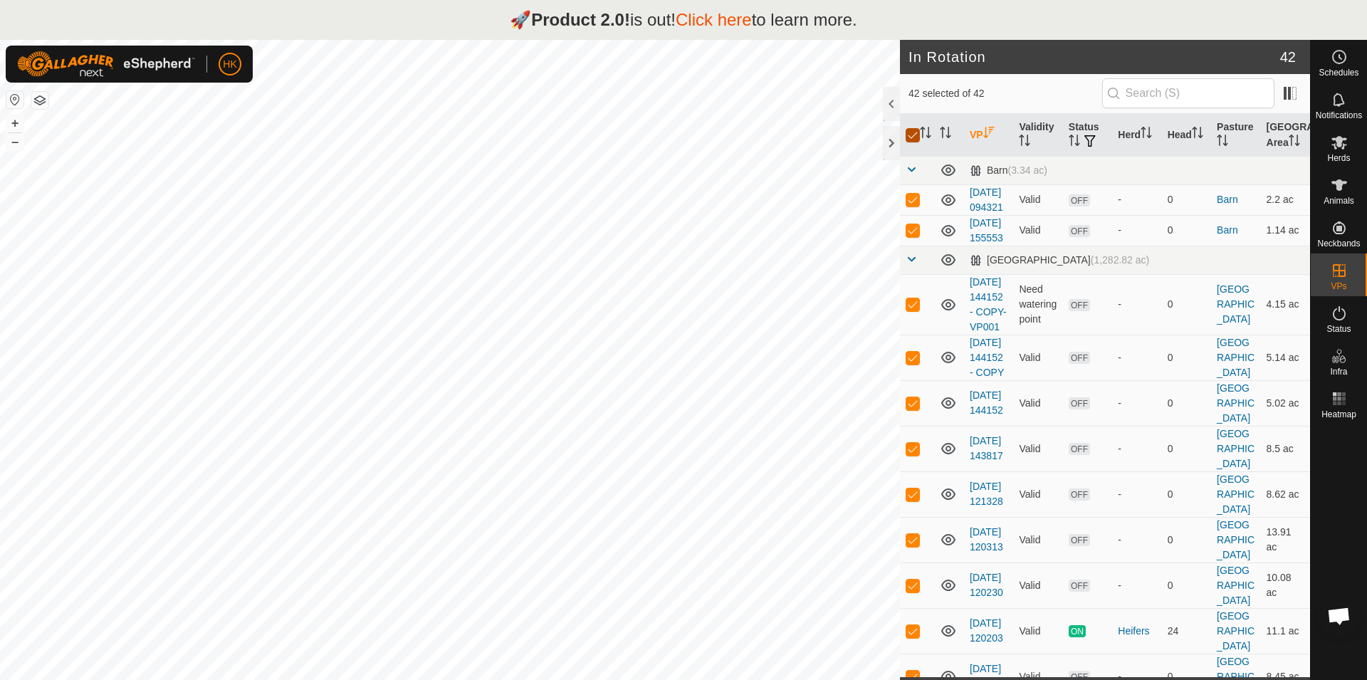
checkbox input "false"
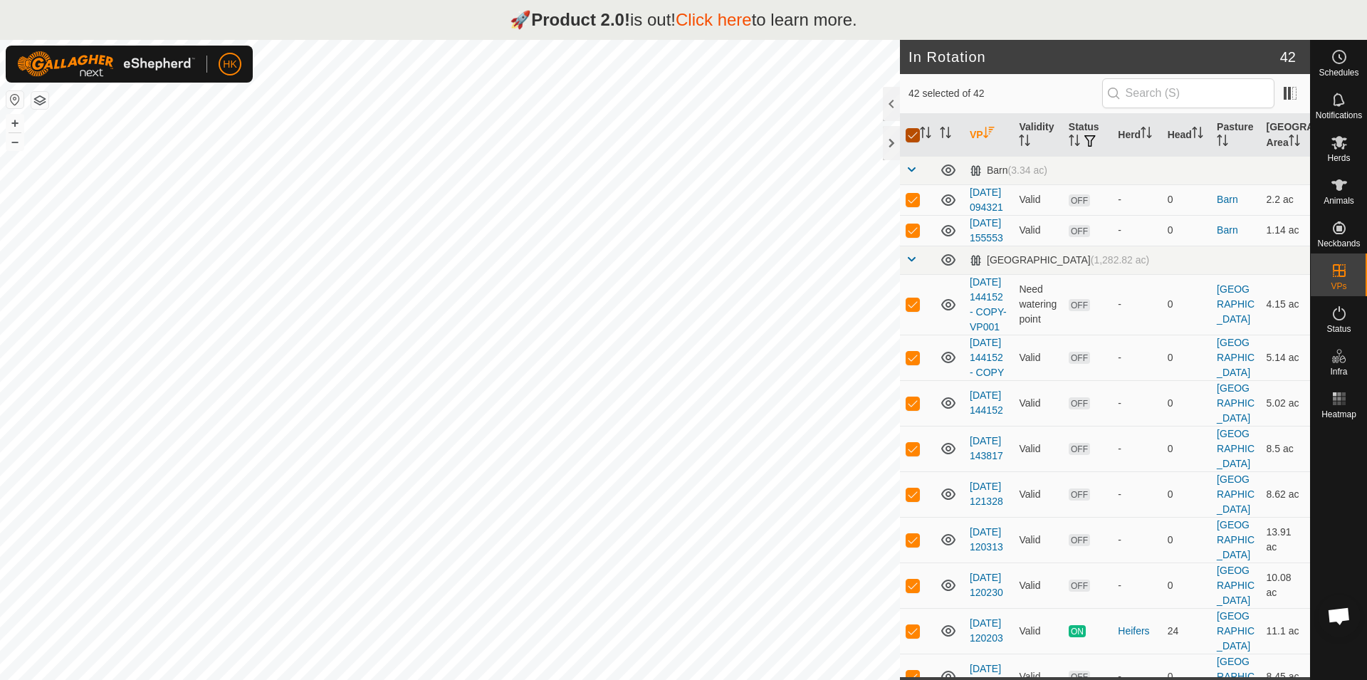
checkbox input "false"
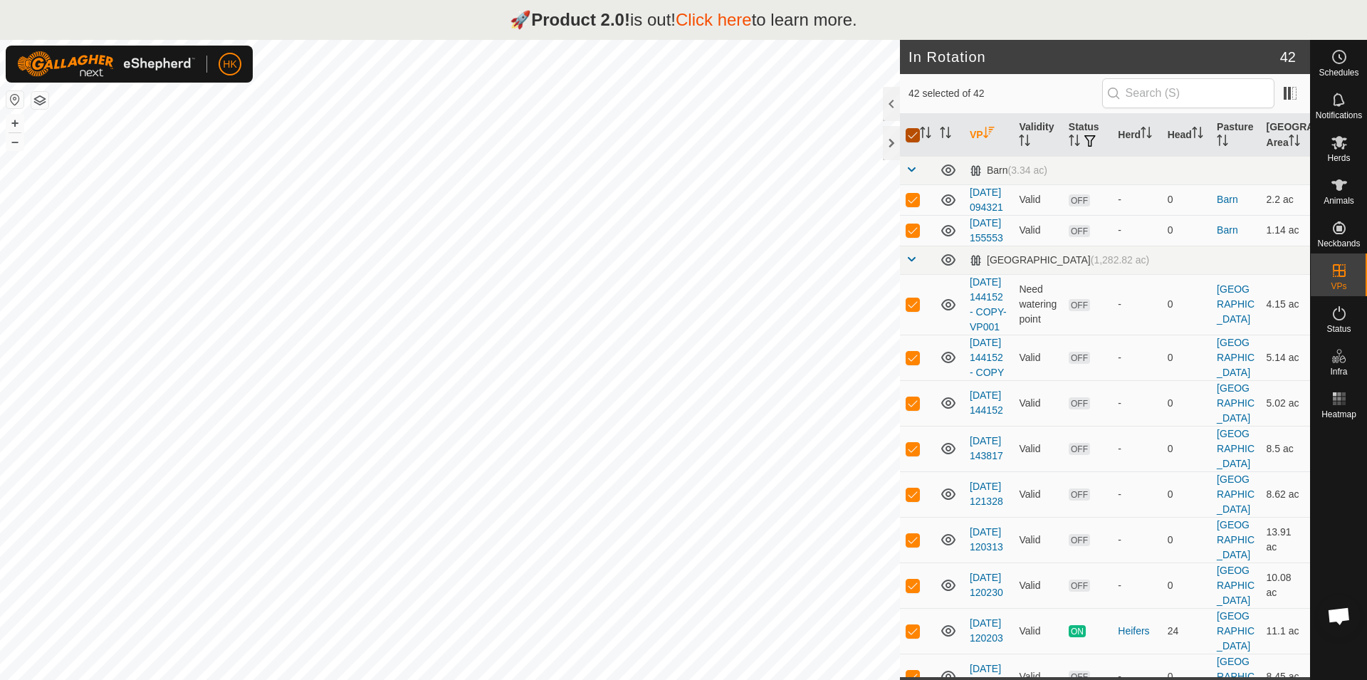
checkbox input "false"
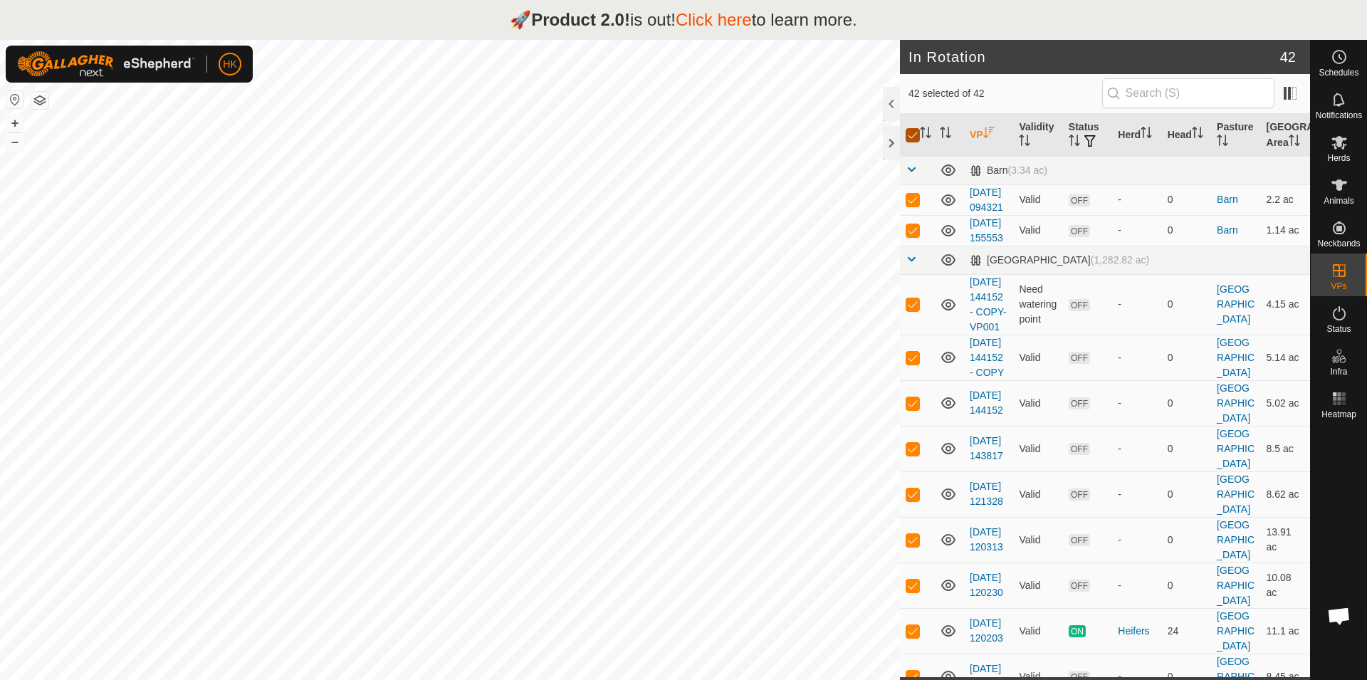
checkbox input "false"
click at [1298, 103] on span at bounding box center [1290, 93] width 23 height 23
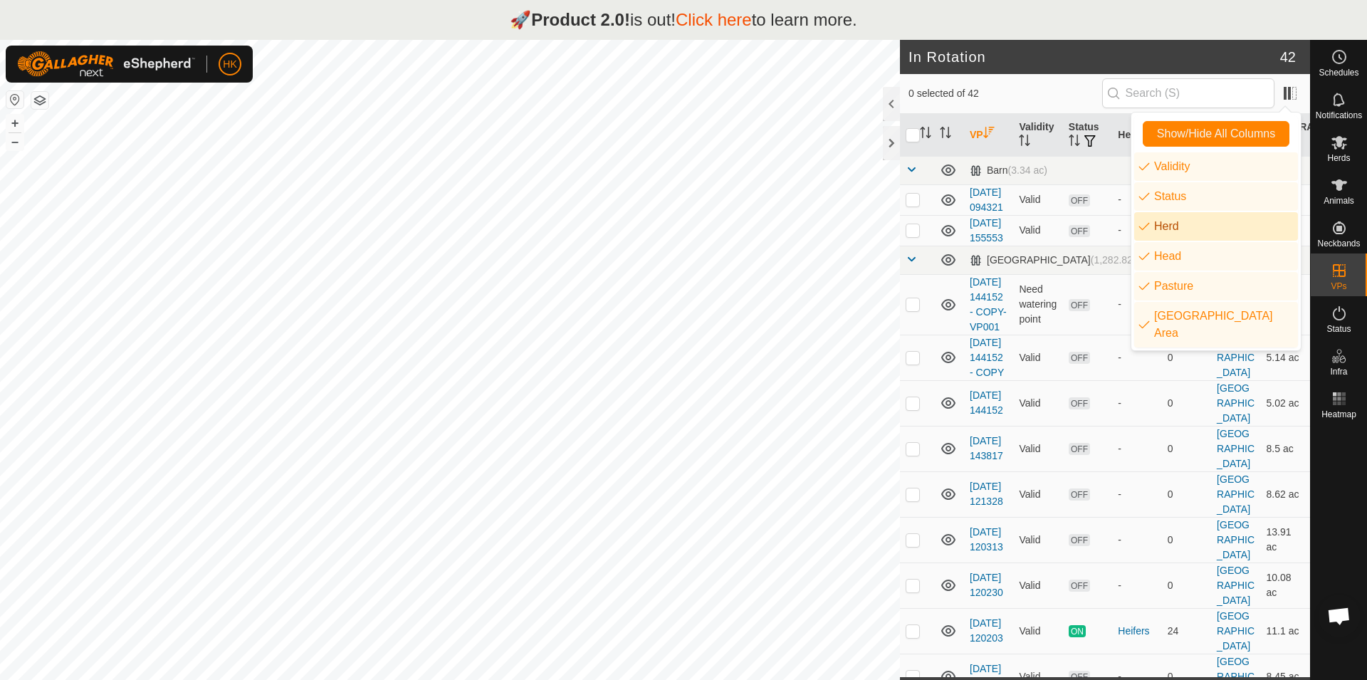
click at [1011, 80] on div "0 selected of 42" at bounding box center [1104, 93] width 393 height 30
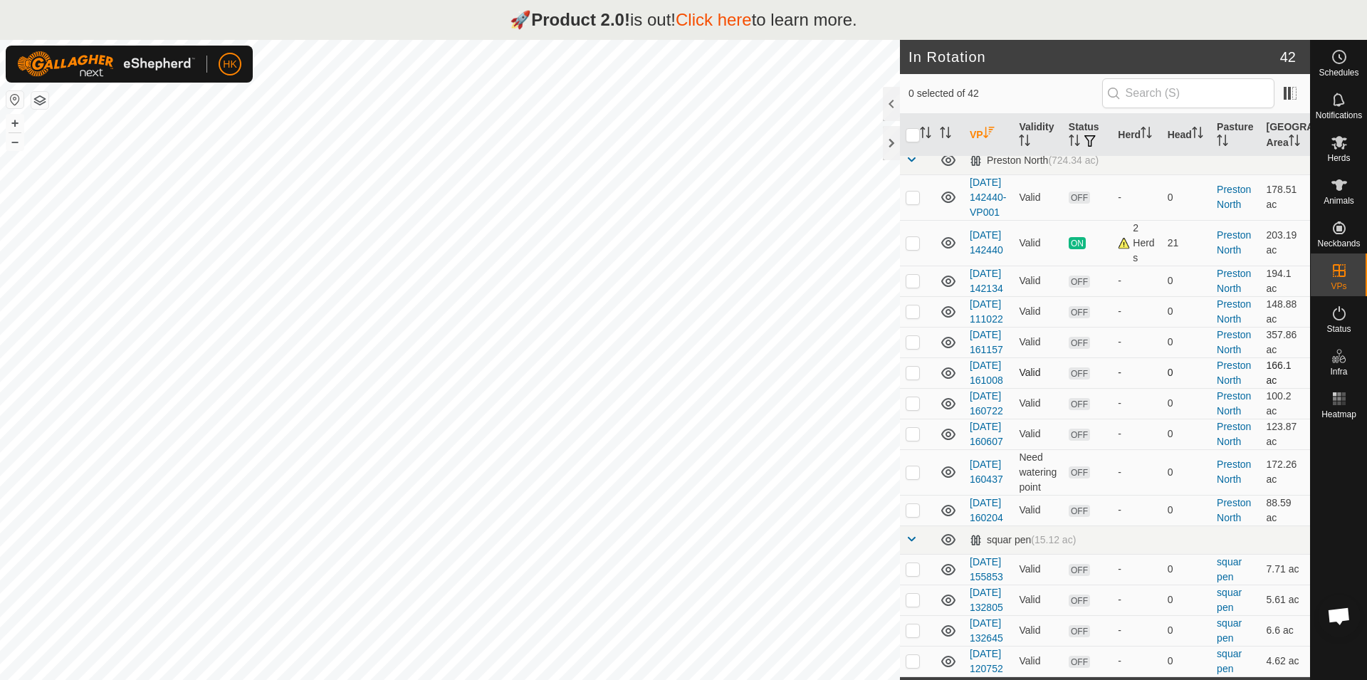
scroll to position [1827, 0]
click at [1340, 609] on span "Open chat" at bounding box center [1338, 617] width 23 height 20
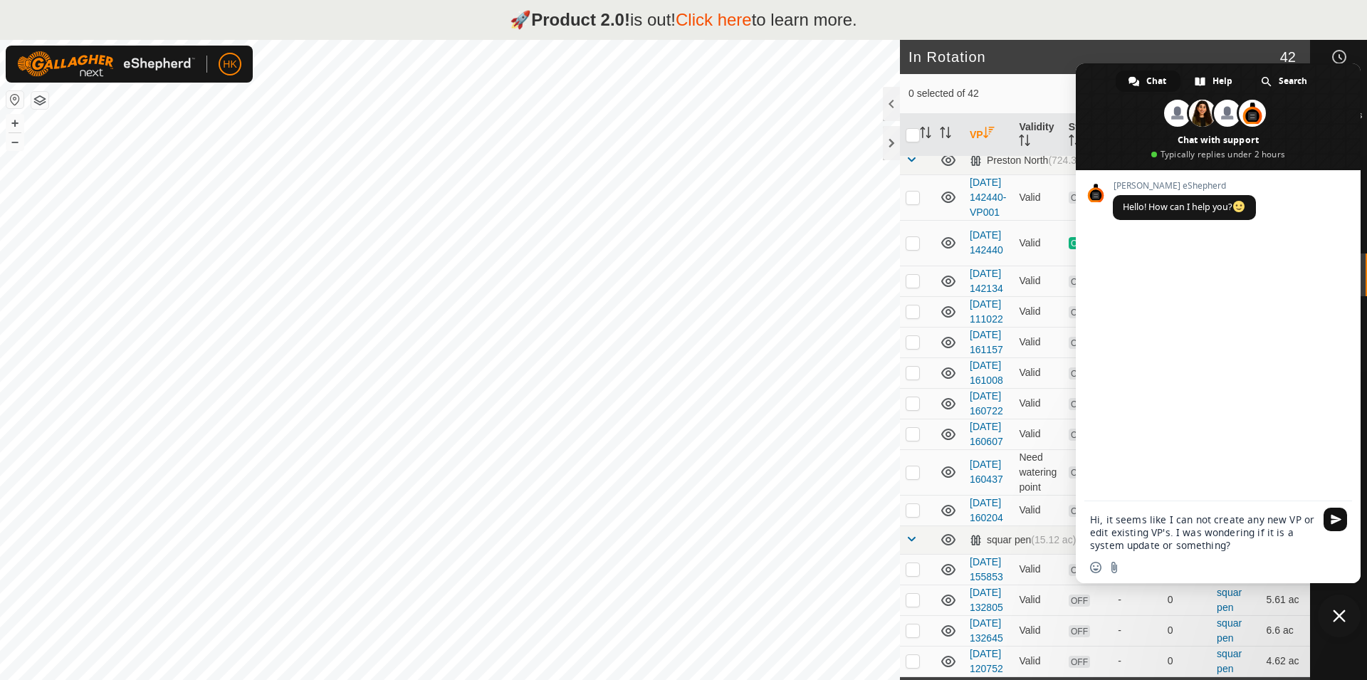
type textarea "Hi, it seems like I can not create any new VP or edit existing VP's. I was wond…"
click at [1337, 526] on span "Send" at bounding box center [1334, 519] width 23 height 23
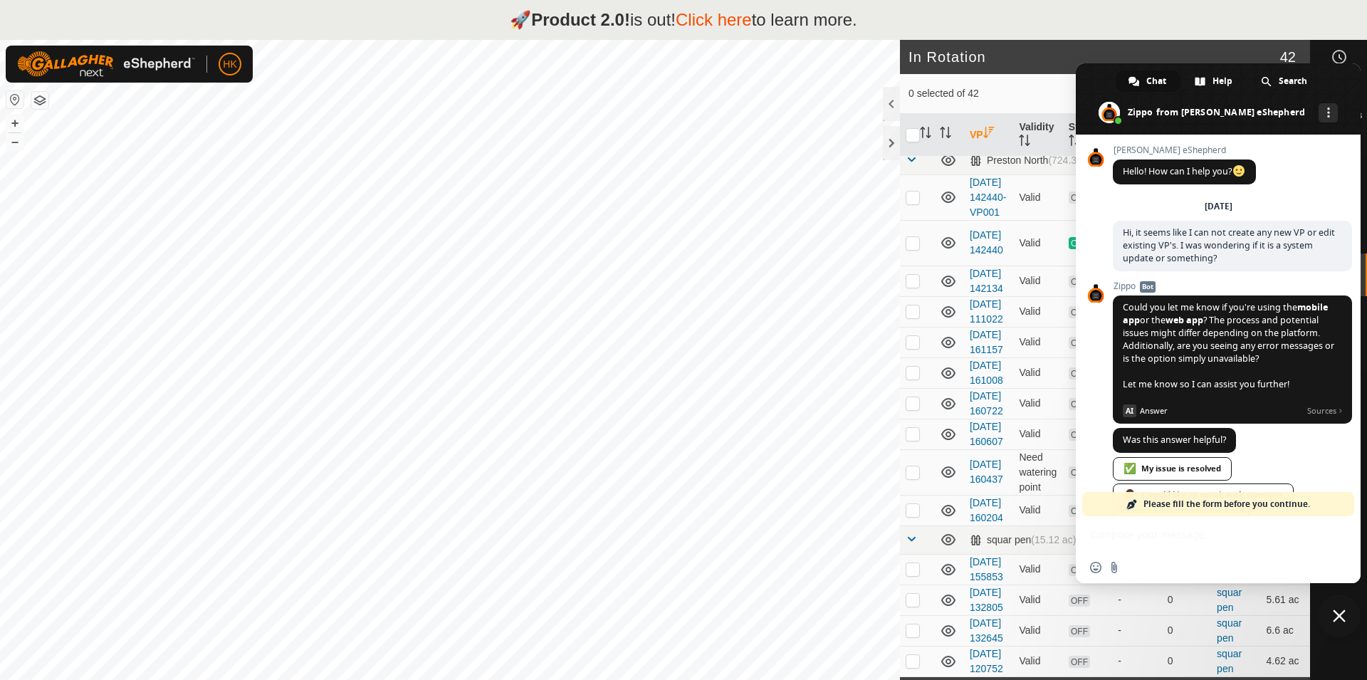
scroll to position [61, 0]
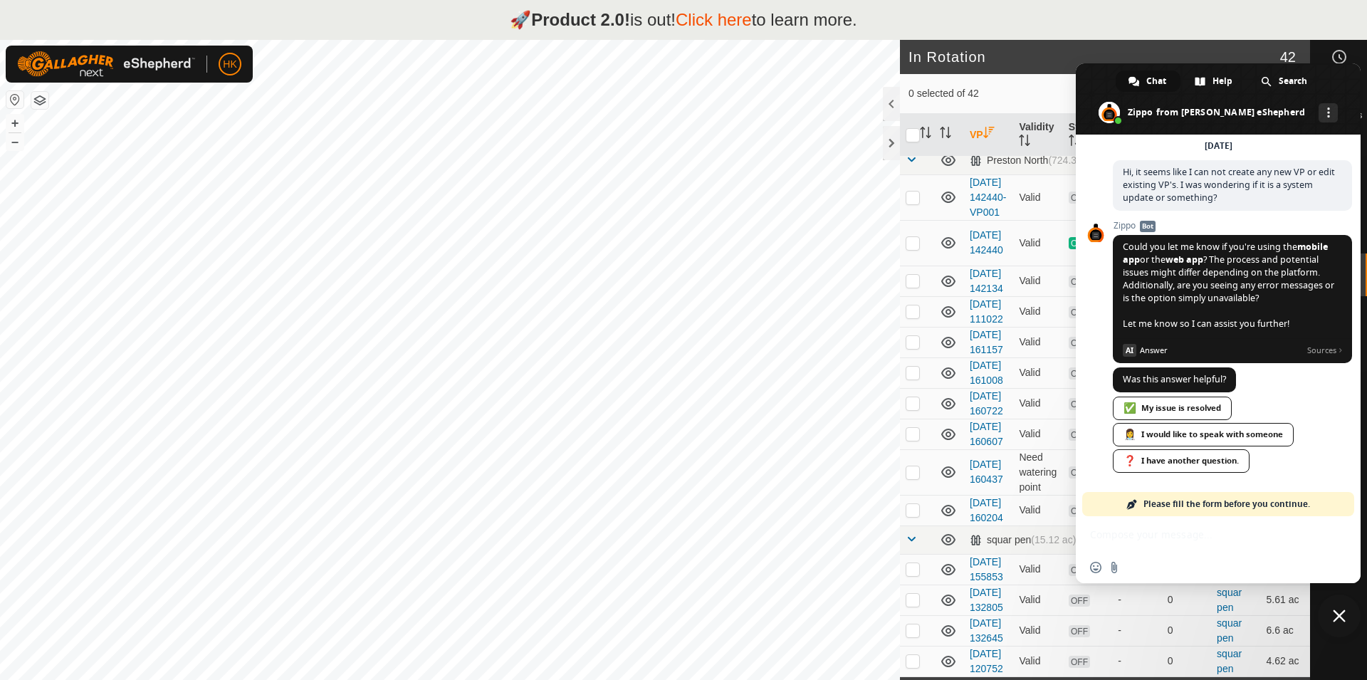
click at [1165, 538] on div "Insert an emoji Send a file" at bounding box center [1218, 549] width 285 height 67
click at [1165, 565] on div "Insert an emoji Send a file" at bounding box center [1218, 567] width 285 height 31
click at [1167, 572] on div "Insert an emoji Send a file" at bounding box center [1218, 567] width 285 height 31
click at [1154, 352] on span "Answer" at bounding box center [1221, 350] width 162 height 13
click at [1195, 507] on span "Please fill the form before you continue." at bounding box center [1226, 504] width 167 height 24
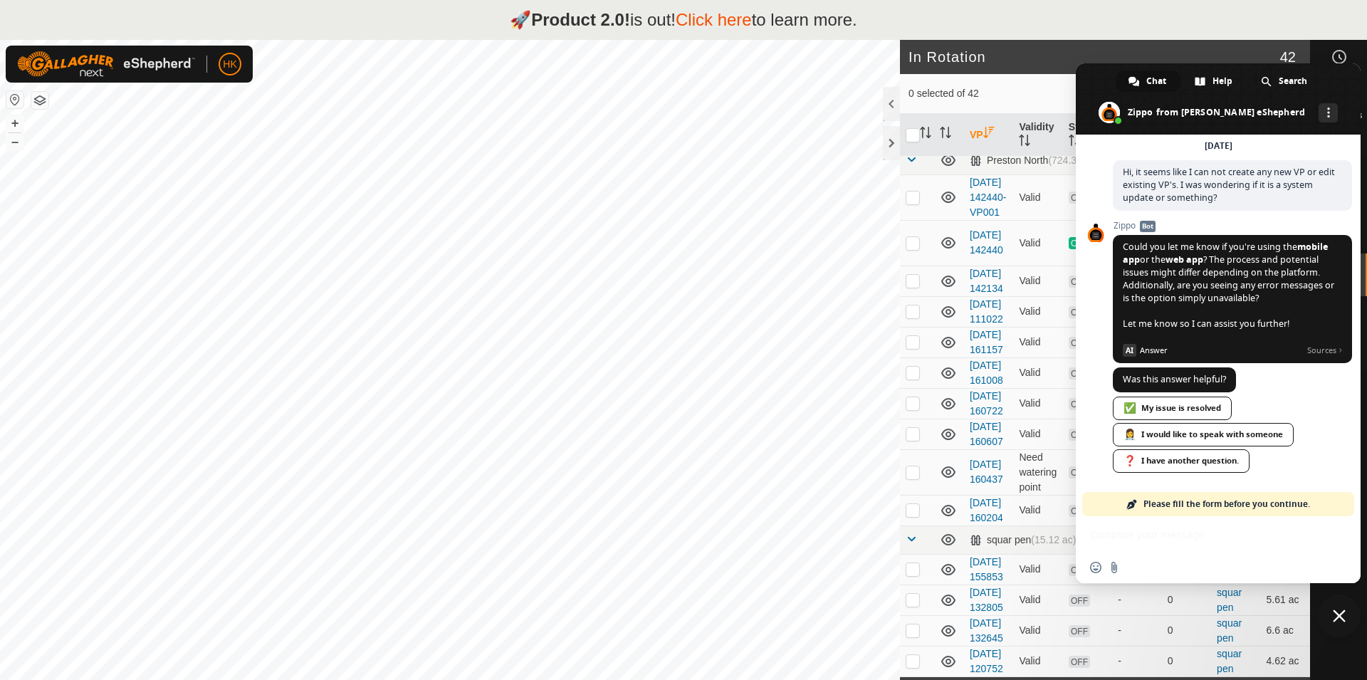
click at [1151, 580] on div "Insert an emoji Send a file" at bounding box center [1218, 567] width 285 height 31
click at [1146, 572] on div "Insert an emoji Send a file" at bounding box center [1218, 567] width 285 height 31
click at [1120, 224] on span "Zippo Bot" at bounding box center [1232, 226] width 239 height 10
click at [1222, 340] on span "AI Answer Sources" at bounding box center [1232, 347] width 239 height 19
click at [1192, 315] on span "Could you let me know if you're using the mobile app or the web app ? The proce…" at bounding box center [1232, 299] width 239 height 128
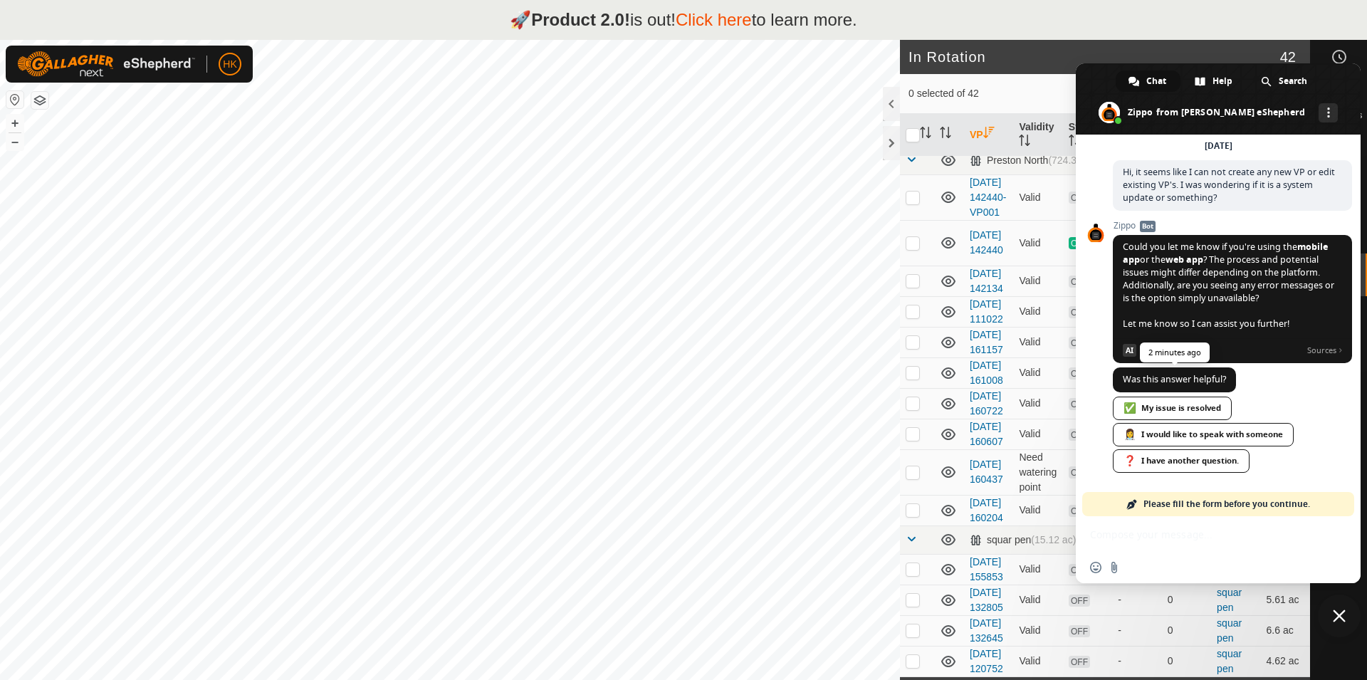
click at [1191, 377] on span "Was this answer helpful?" at bounding box center [1174, 379] width 103 height 12
click at [1234, 502] on span "Please fill the form before you continue." at bounding box center [1226, 504] width 167 height 24
click at [1175, 574] on div "Insert an emoji Send a file" at bounding box center [1218, 567] width 285 height 31
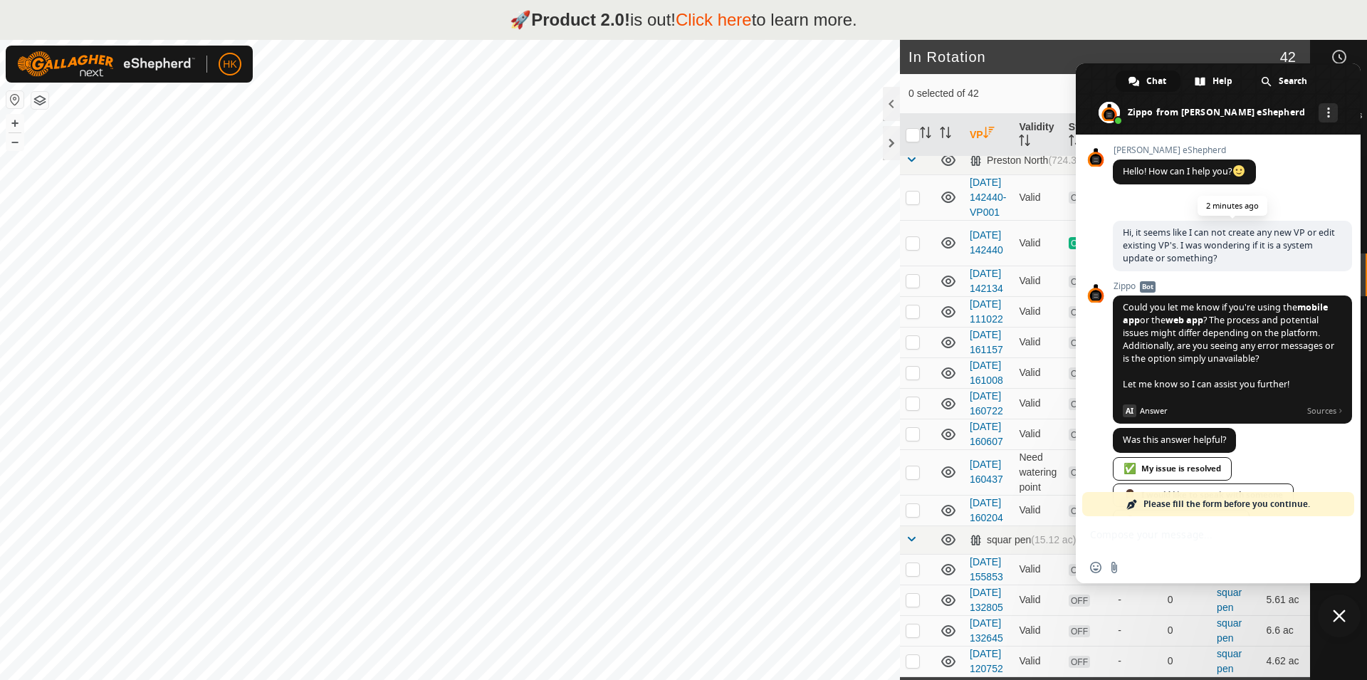
click at [1190, 243] on span "Hi, it seems like I can not create any new VP or edit existing VP's. I was wond…" at bounding box center [1229, 245] width 212 height 38
click at [1180, 311] on span "Could you let me know if you're using the mobile app or the web app ? The proce…" at bounding box center [1228, 345] width 211 height 89
click at [1171, 325] on span "web app" at bounding box center [1184, 320] width 38 height 12
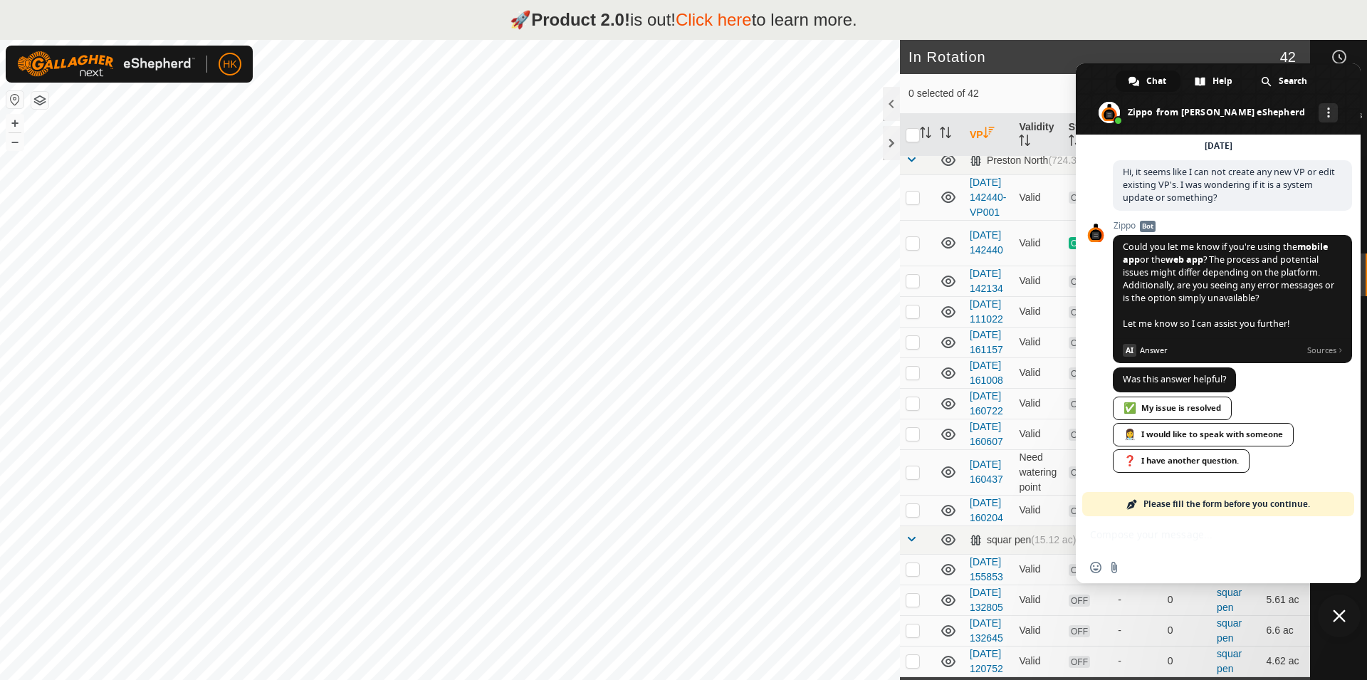
click at [1274, 503] on span "Please fill the form before you continue." at bounding box center [1226, 504] width 167 height 24
click at [1129, 505] on span at bounding box center [1131, 503] width 11 height 11
click at [1104, 507] on div "Please fill the form before you continue." at bounding box center [1218, 504] width 272 height 24
click at [1132, 503] on span at bounding box center [1131, 503] width 11 height 11
click at [1107, 505] on div "Please fill the form before you continue." at bounding box center [1218, 504] width 272 height 24
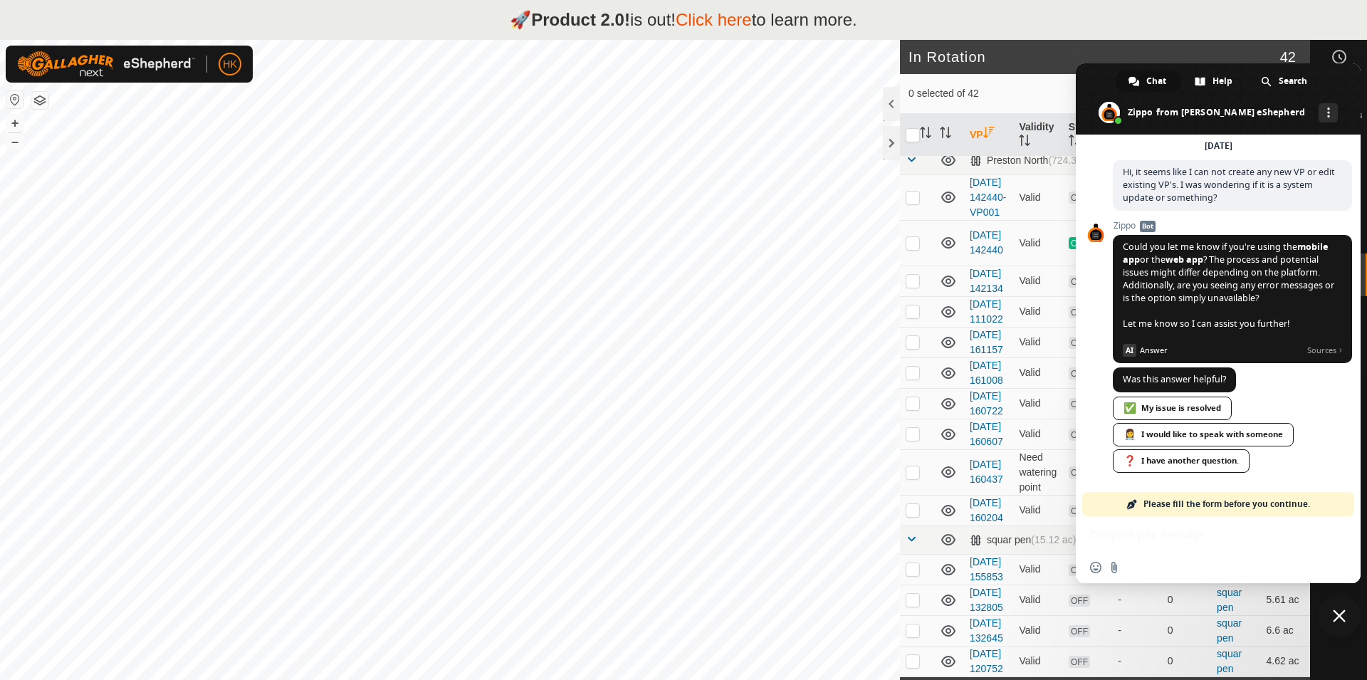
click at [1107, 505] on div "Please fill the form before you continue." at bounding box center [1218, 504] width 272 height 24
click at [1108, 505] on div "Please fill the form before you continue." at bounding box center [1218, 504] width 272 height 24
click at [1114, 505] on div "Please fill the form before you continue." at bounding box center [1218, 504] width 272 height 24
click at [1345, 620] on span "Close chat" at bounding box center [1339, 615] width 13 height 13
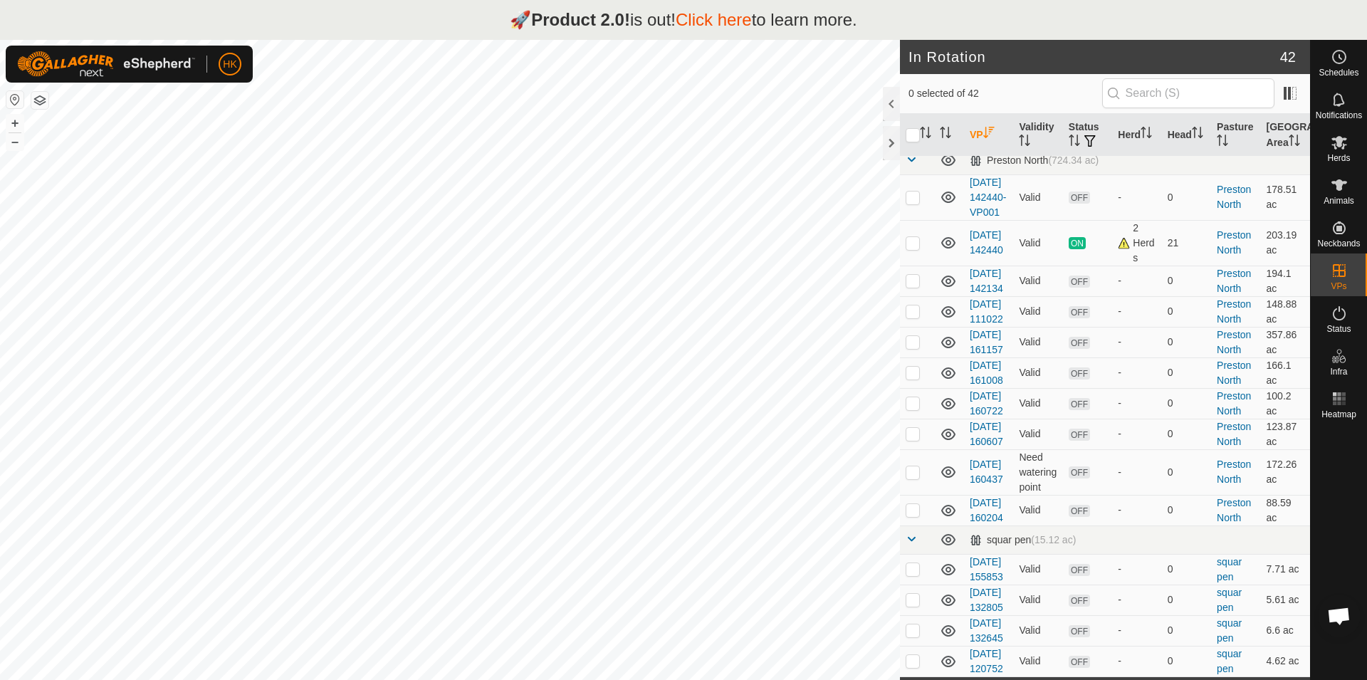
click at [1345, 607] on span "Open chat" at bounding box center [1339, 615] width 43 height 43
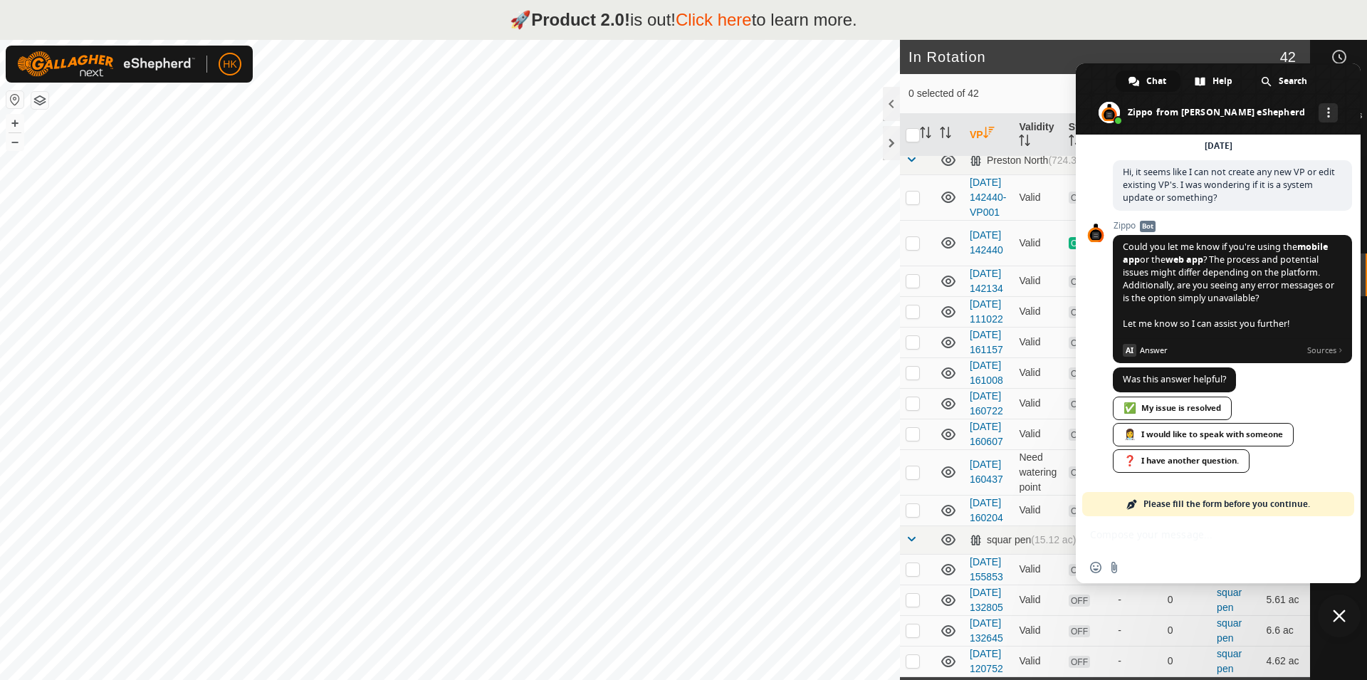
click at [1137, 570] on div "Insert an emoji Send a file" at bounding box center [1218, 567] width 285 height 31
click at [1137, 571] on div "Insert an emoji Send a file" at bounding box center [1218, 567] width 285 height 31
click at [1153, 569] on div "Insert an emoji Send a file" at bounding box center [1218, 567] width 285 height 31
drag, startPoint x: 1158, startPoint y: 569, endPoint x: 1183, endPoint y: 567, distance: 25.1
click at [1160, 569] on div "Insert an emoji Send a file" at bounding box center [1218, 567] width 285 height 31
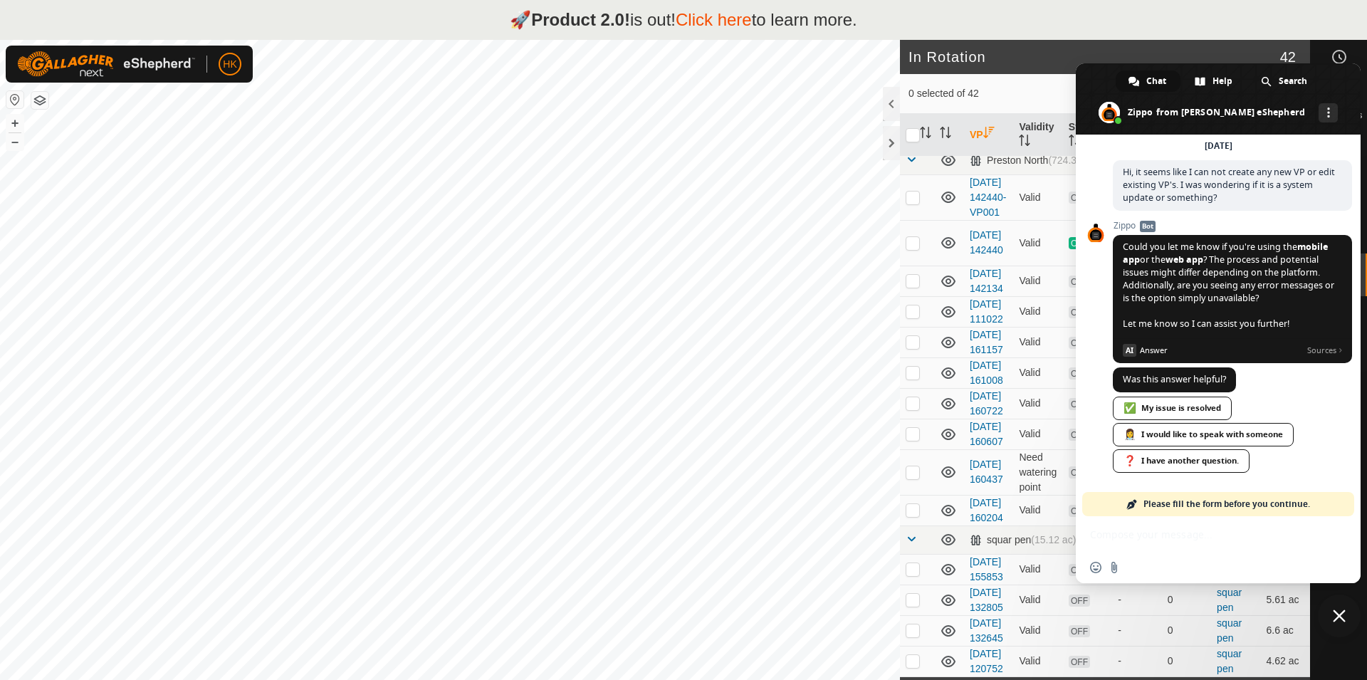
click at [1200, 561] on div "Insert an emoji Send a file" at bounding box center [1218, 567] width 285 height 31
click at [1202, 560] on div "Insert an emoji Send a file" at bounding box center [1218, 567] width 285 height 31
click at [1164, 507] on span "Please fill the form before you continue." at bounding box center [1226, 504] width 167 height 24
click at [1129, 507] on span at bounding box center [1131, 503] width 11 height 11
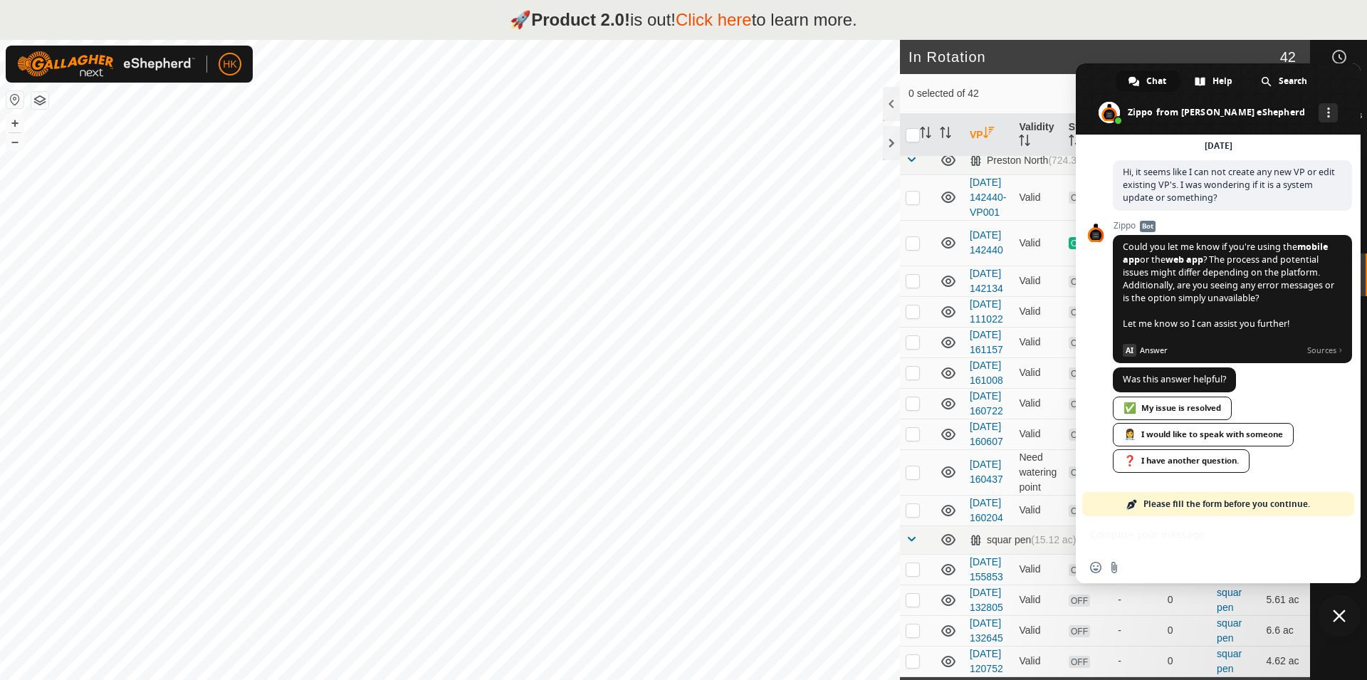
click at [1128, 507] on span at bounding box center [1131, 503] width 11 height 11
click at [1263, 503] on span "Please fill the form before you continue." at bounding box center [1226, 504] width 167 height 24
click at [1160, 468] on div "❓ I have another question." at bounding box center [1181, 460] width 137 height 23
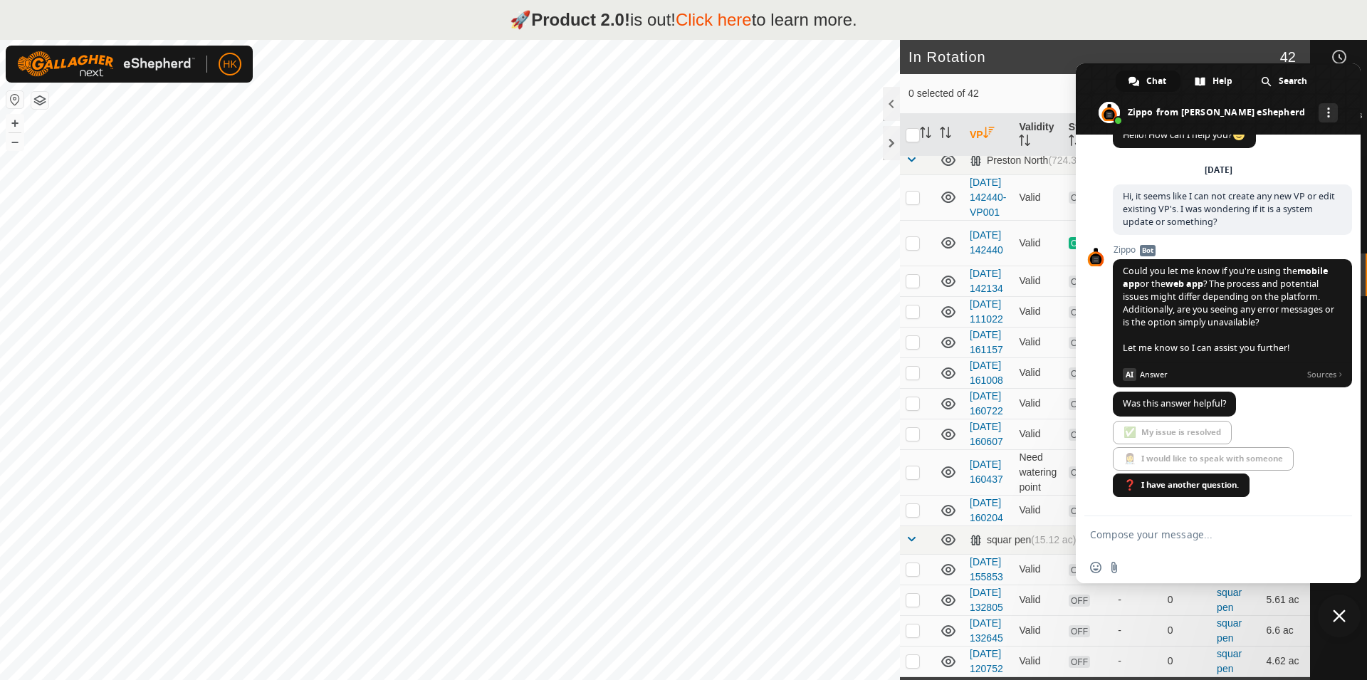
scroll to position [65, 0]
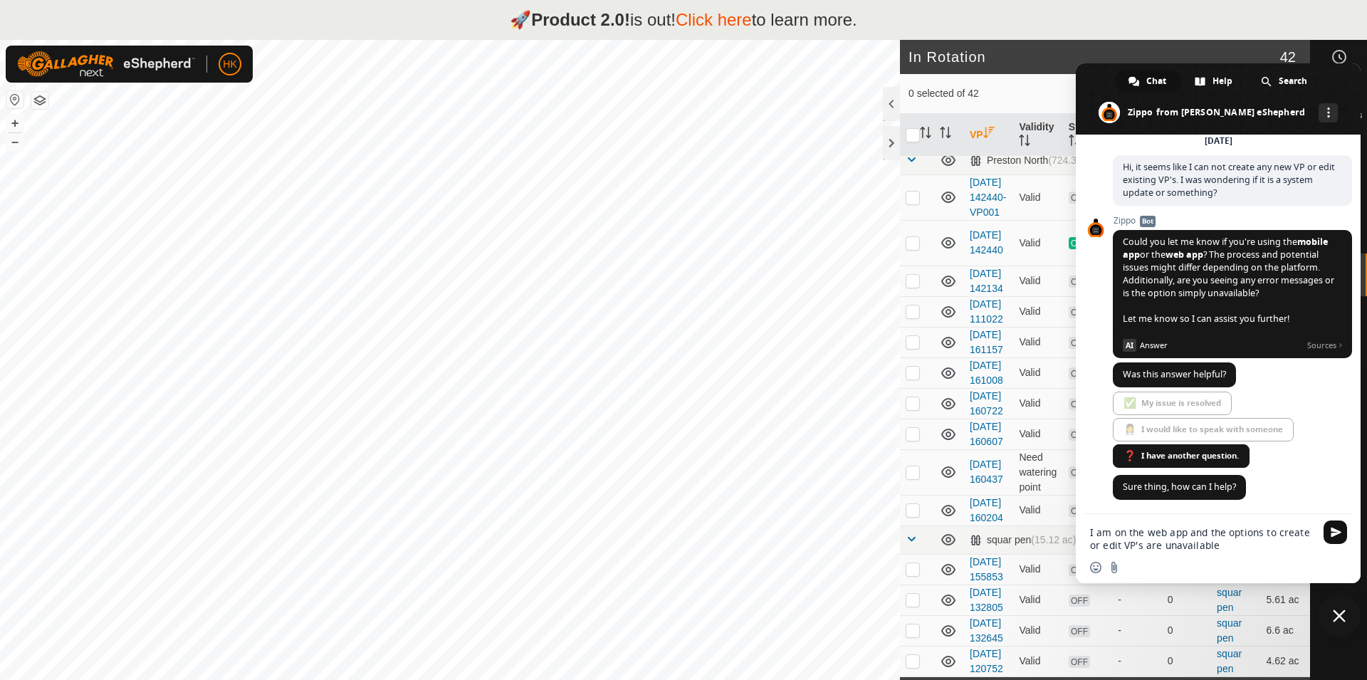
type textarea "I am on the web app and the options to create or edit VP's are unavailable"
click at [1338, 540] on span "Send" at bounding box center [1334, 531] width 23 height 23
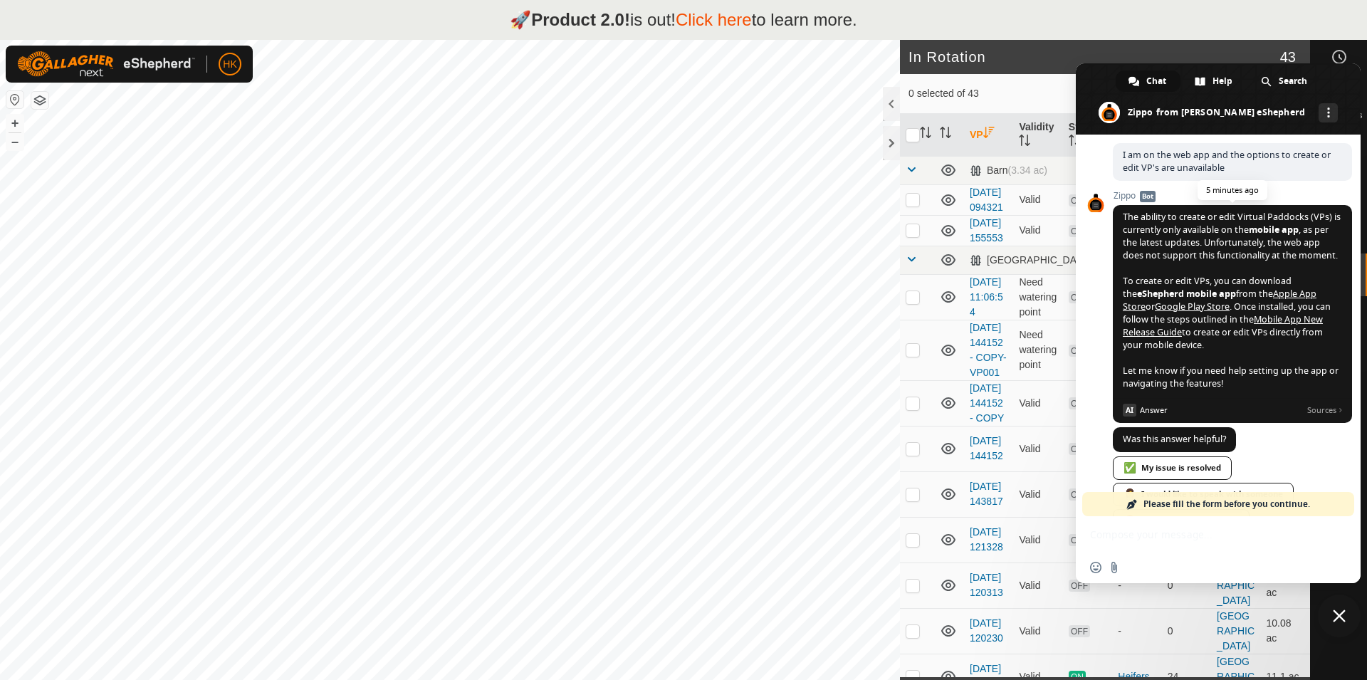
scroll to position [505, 0]
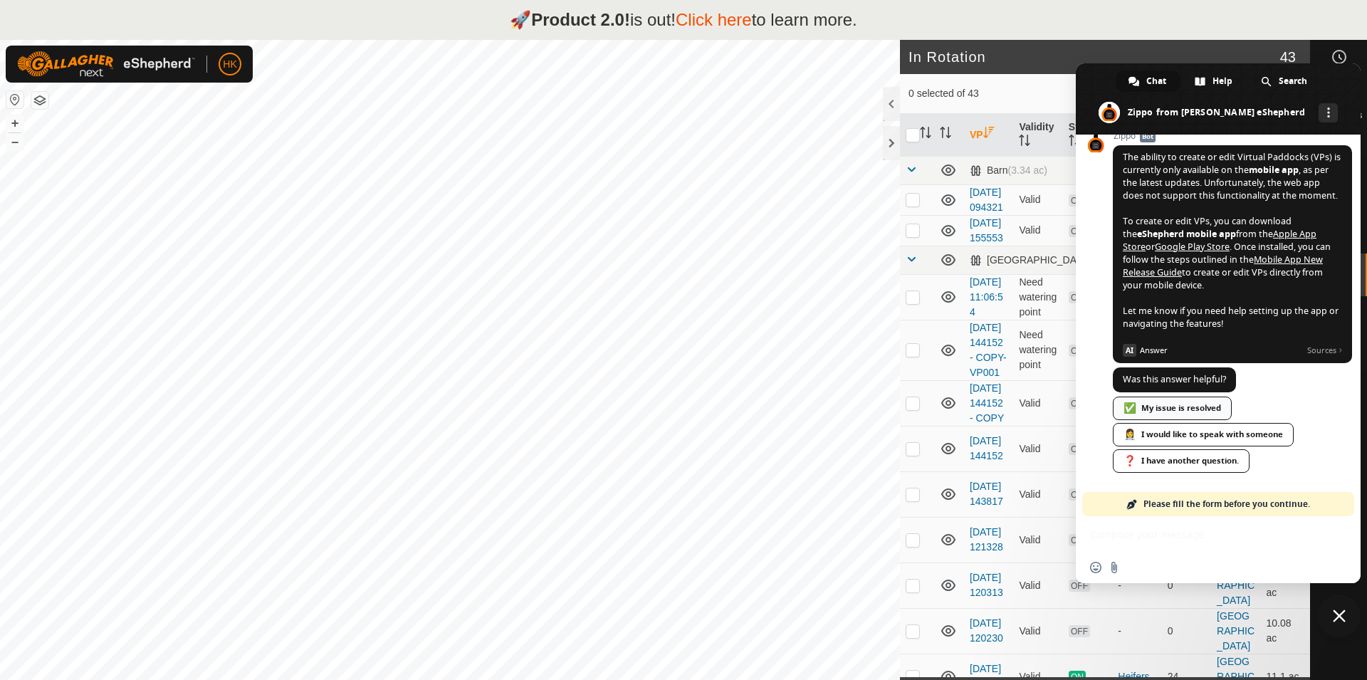
click at [1202, 405] on div "✅ My issue is resolved" at bounding box center [1172, 408] width 119 height 23
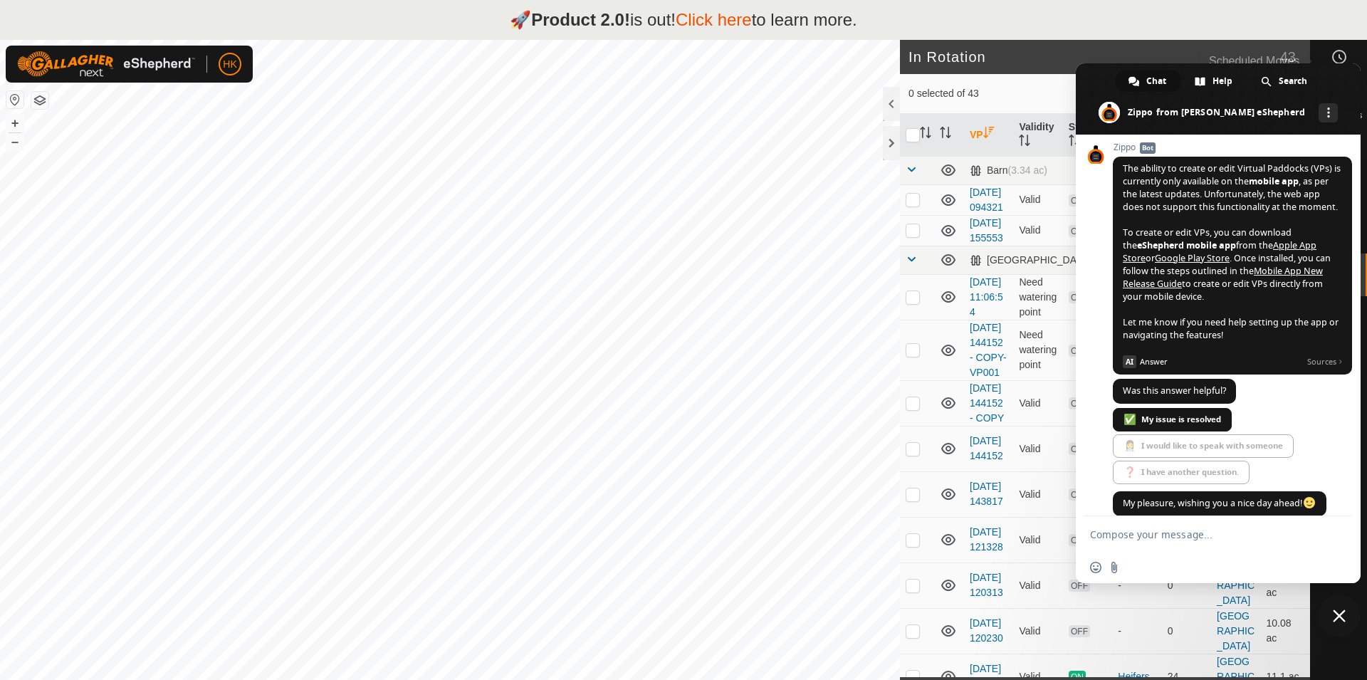
scroll to position [510, 0]
